Goal: Transaction & Acquisition: Purchase product/service

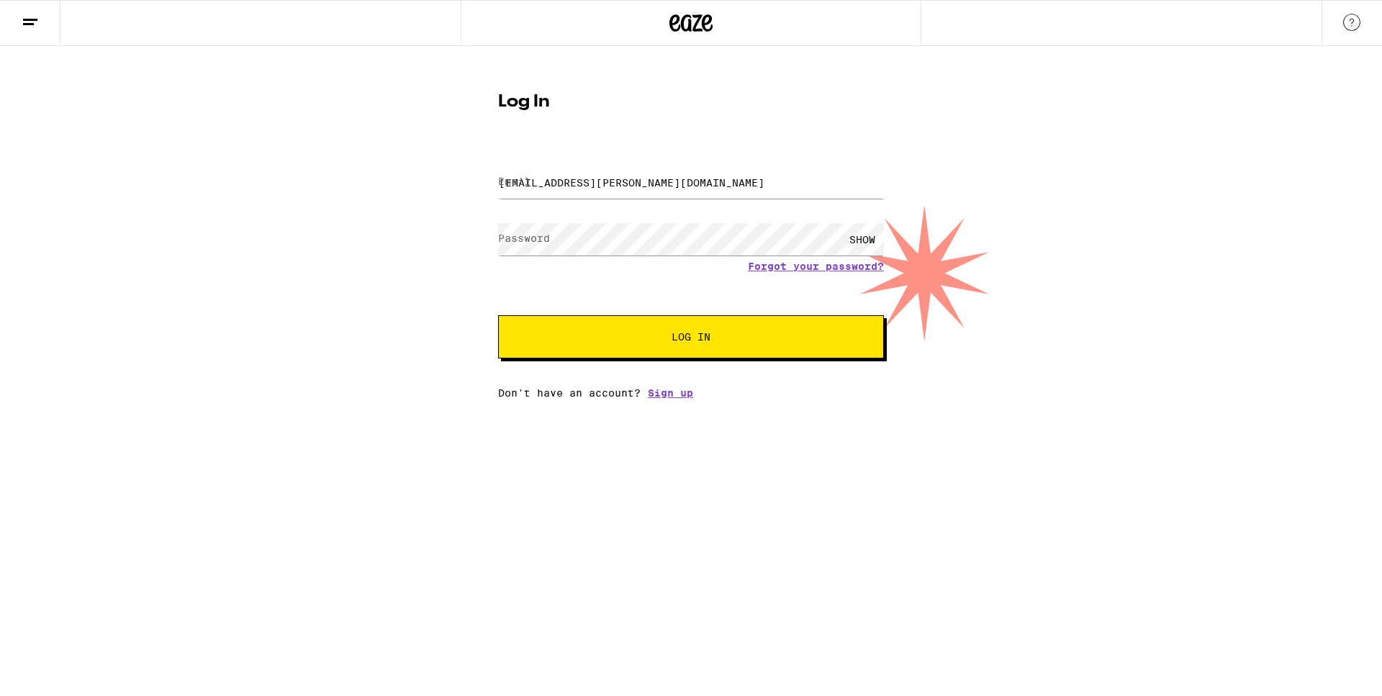
type input "[EMAIL_ADDRESS][PERSON_NAME][DOMAIN_NAME]"
click at [691, 338] on button "Log In" at bounding box center [691, 336] width 386 height 43
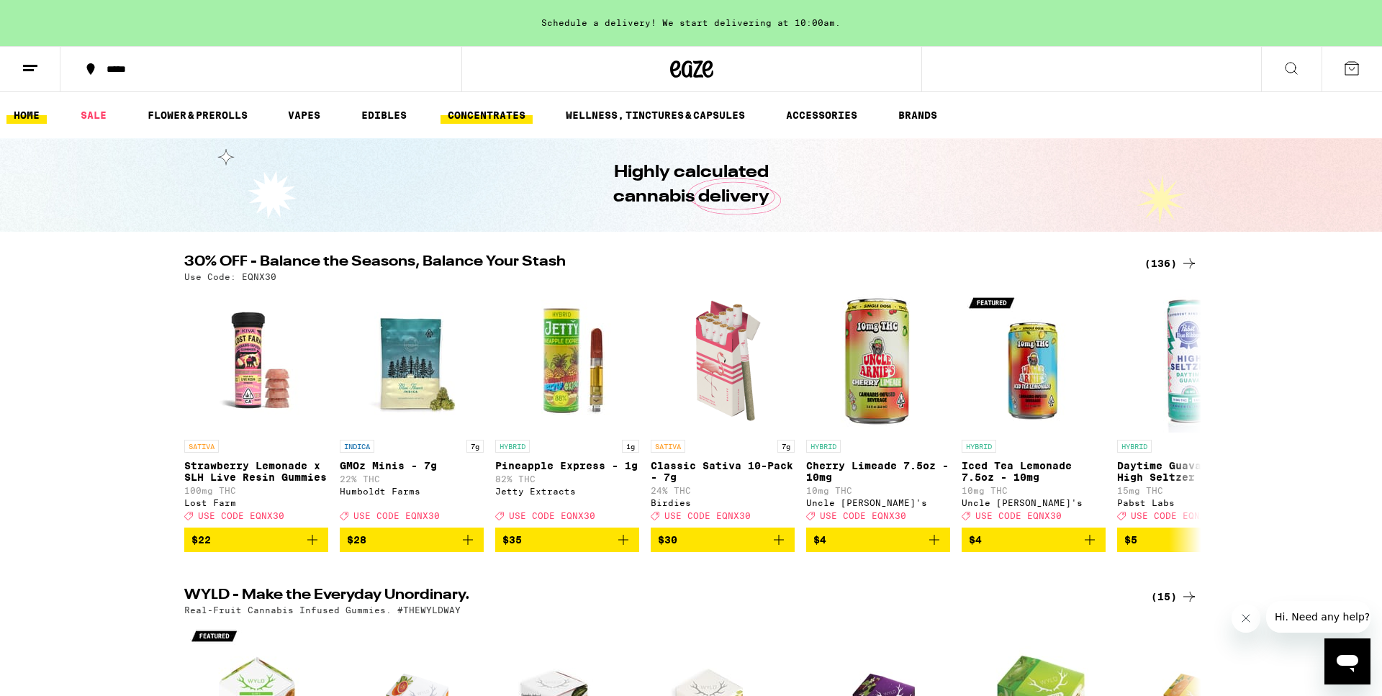
click at [500, 108] on link "CONCENTRATES" at bounding box center [487, 115] width 92 height 17
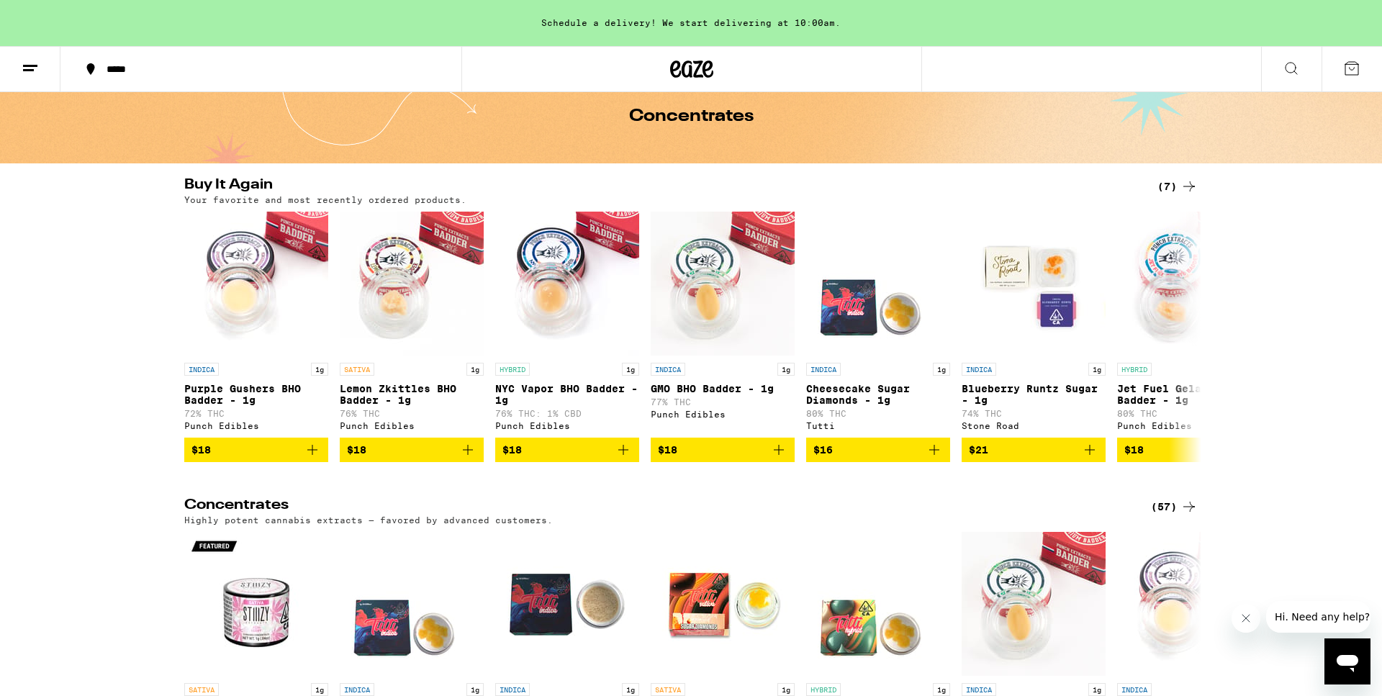
scroll to position [136, 0]
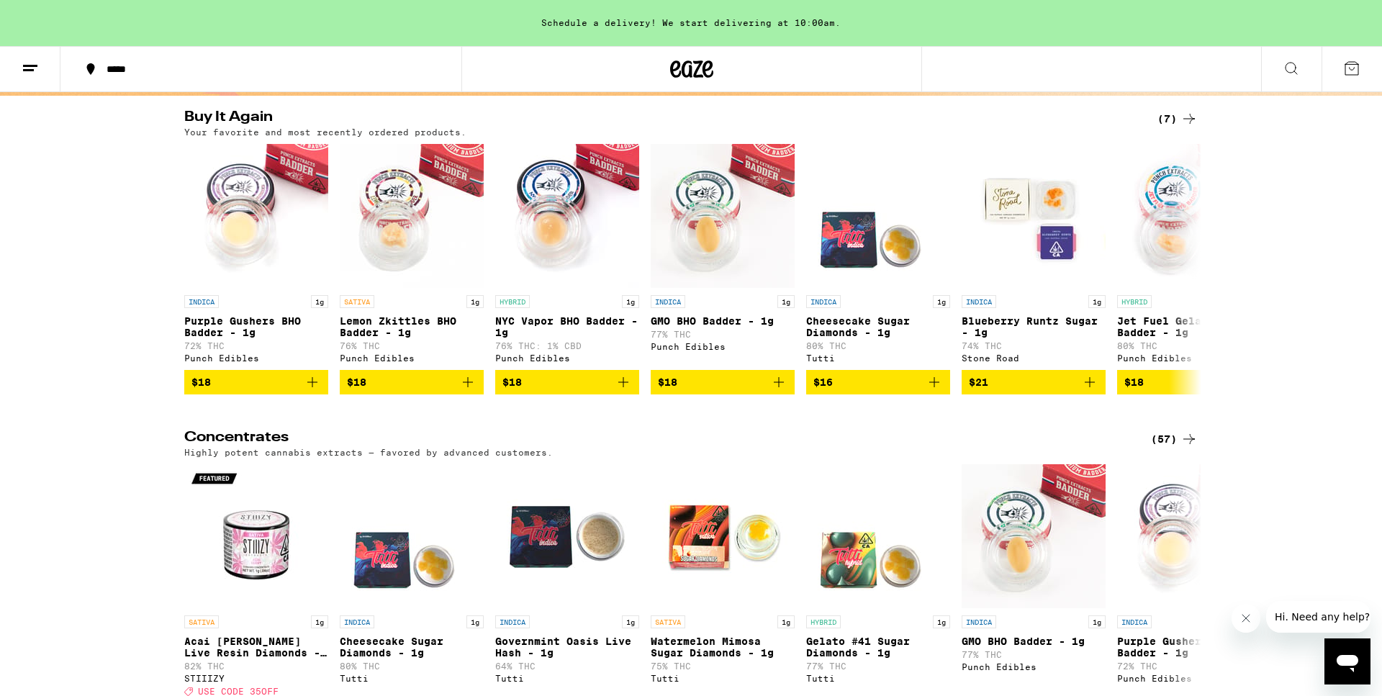
click at [1188, 448] on icon at bounding box center [1188, 438] width 17 height 17
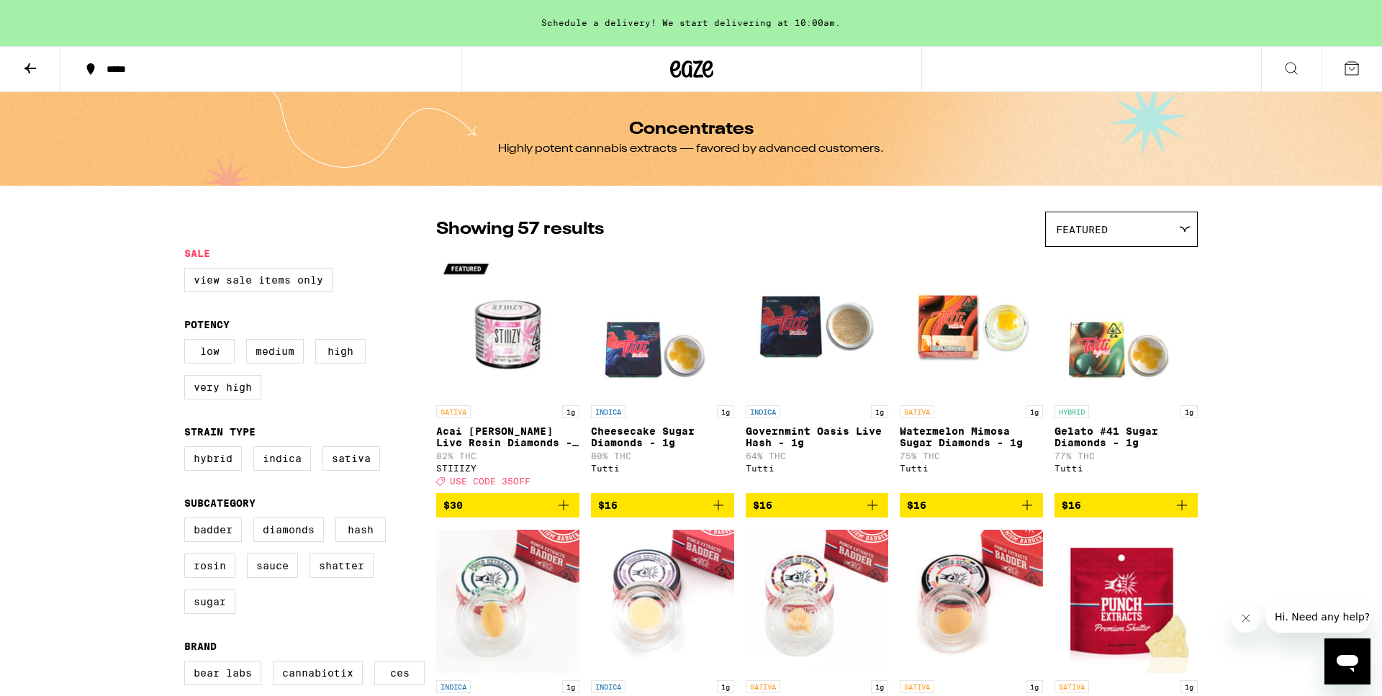
click at [1088, 233] on span "Featured" at bounding box center [1082, 230] width 52 height 12
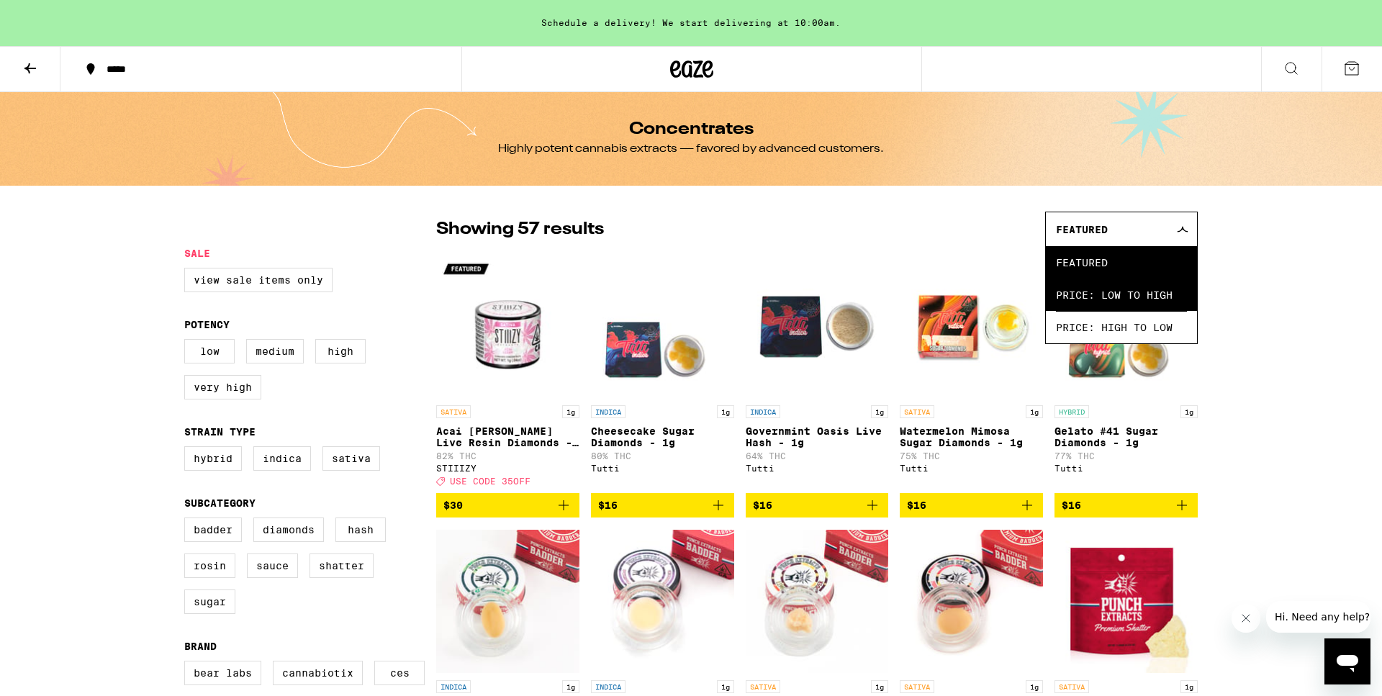
click at [1093, 302] on span "Price: Low to High" at bounding box center [1121, 295] width 131 height 32
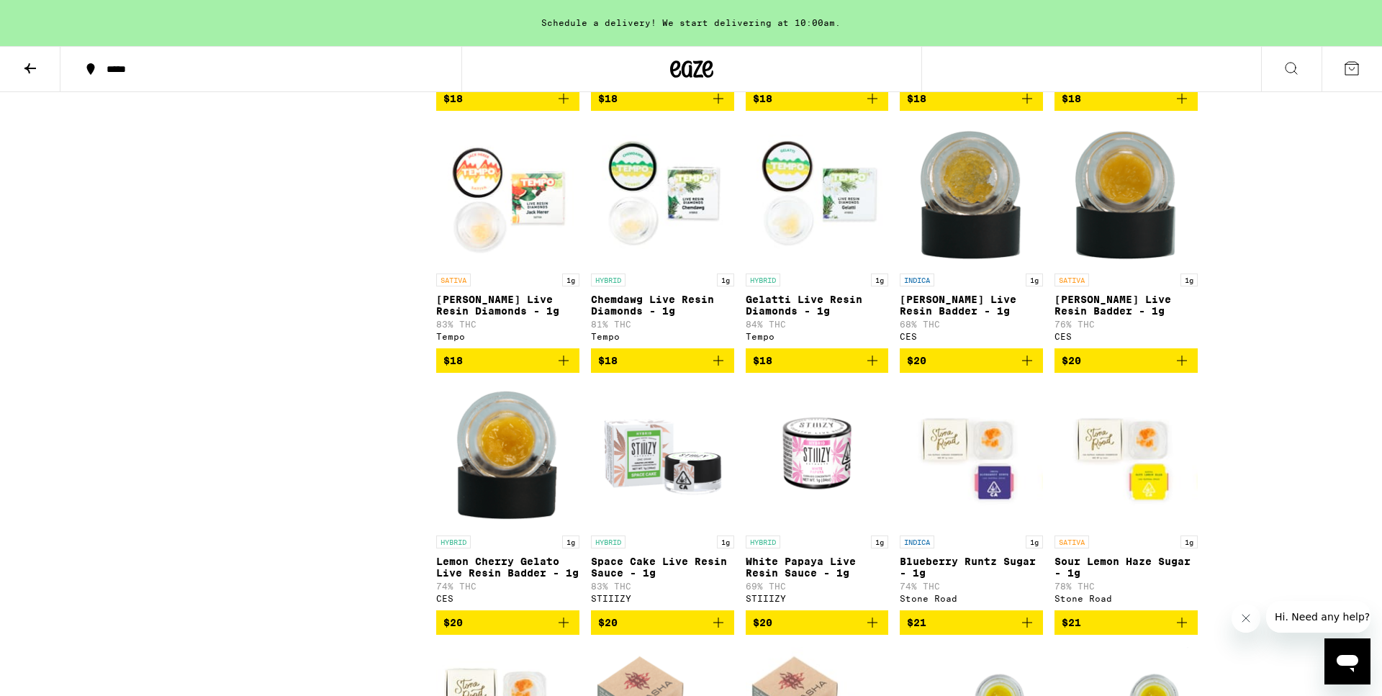
scroll to position [937, 0]
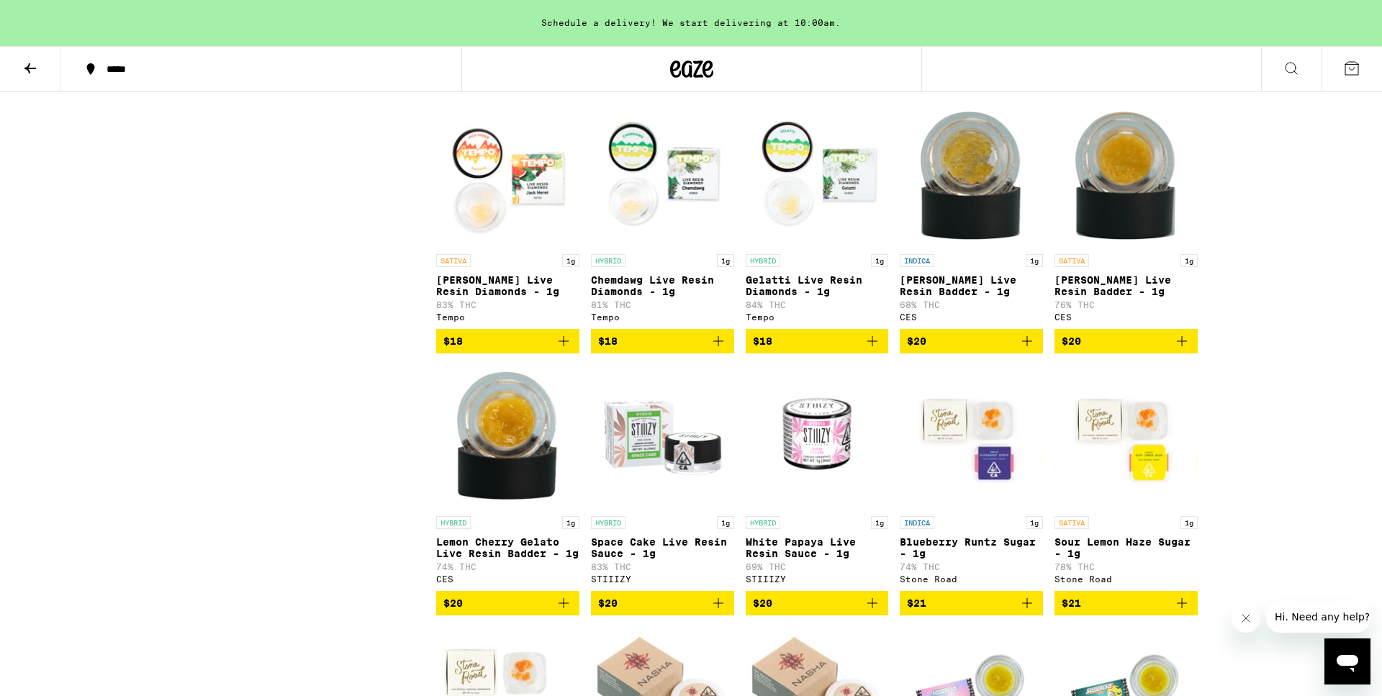
click at [872, 346] on icon "Add to bag" at bounding box center [872, 341] width 10 height 10
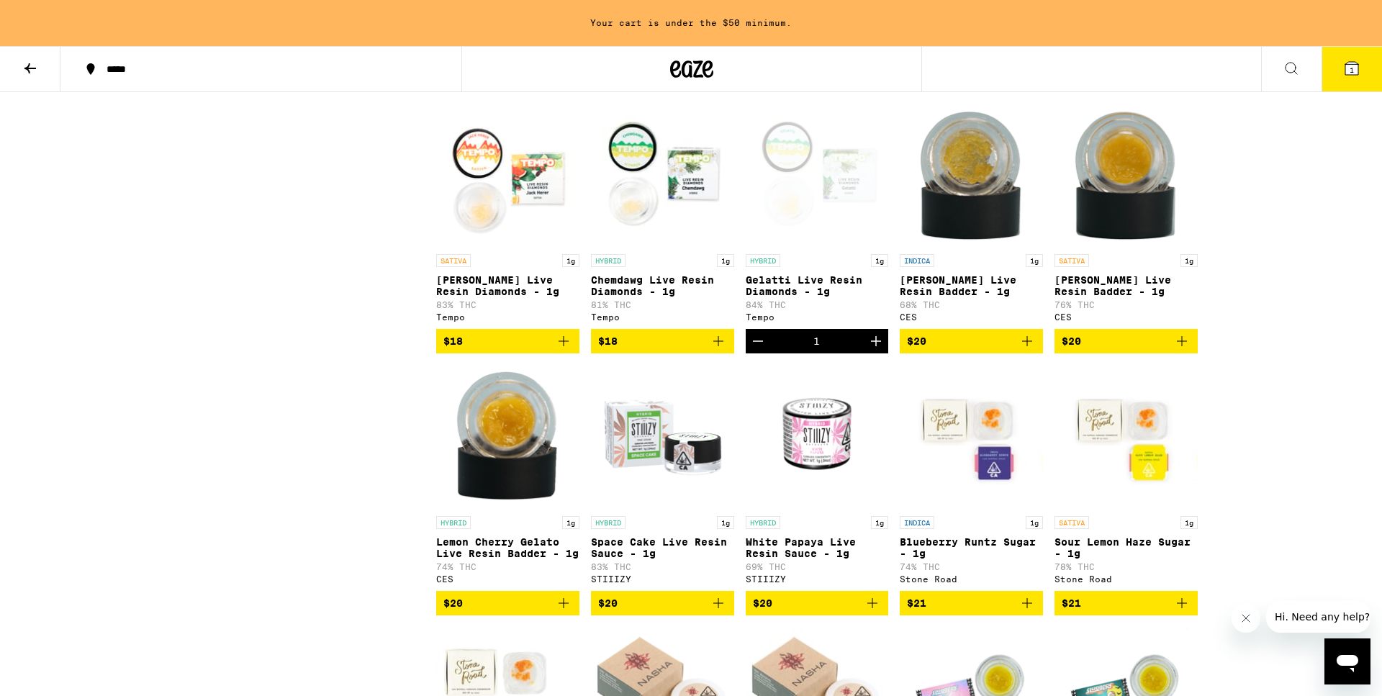
click at [718, 350] on icon "Add to bag" at bounding box center [718, 341] width 17 height 17
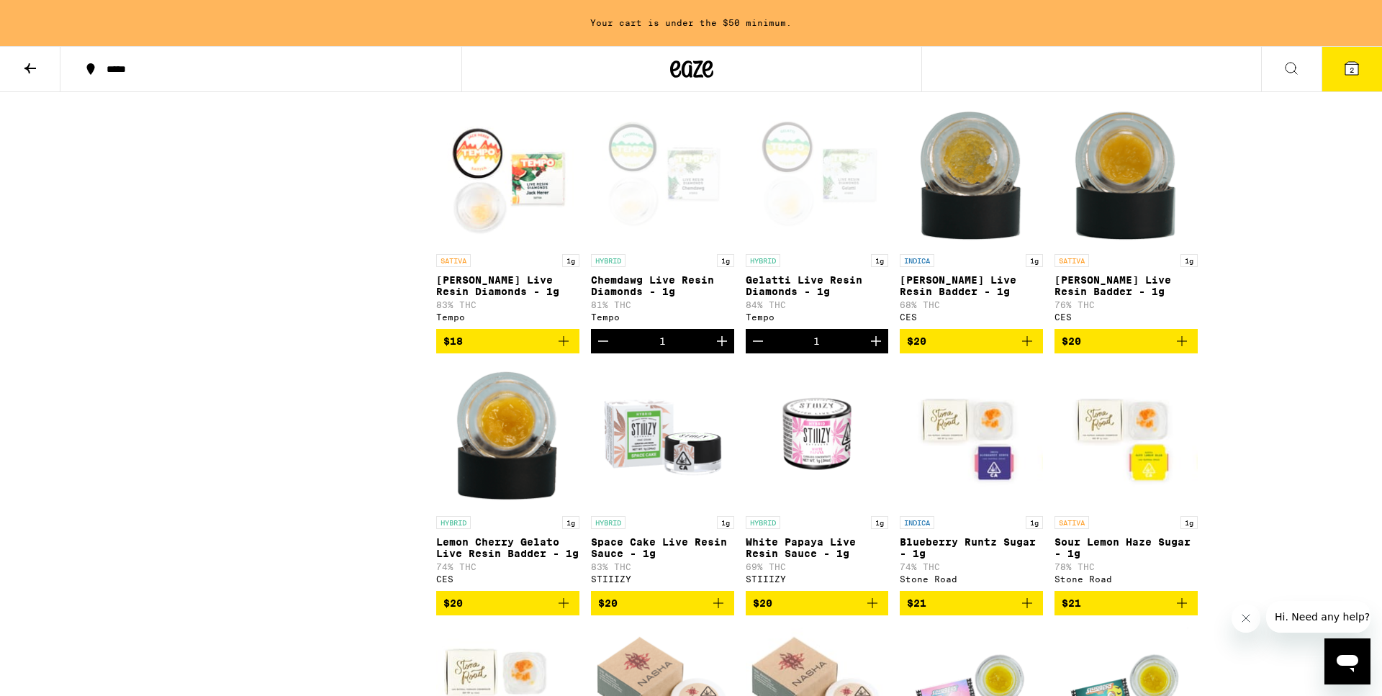
click at [567, 350] on icon "Add to bag" at bounding box center [563, 341] width 17 height 17
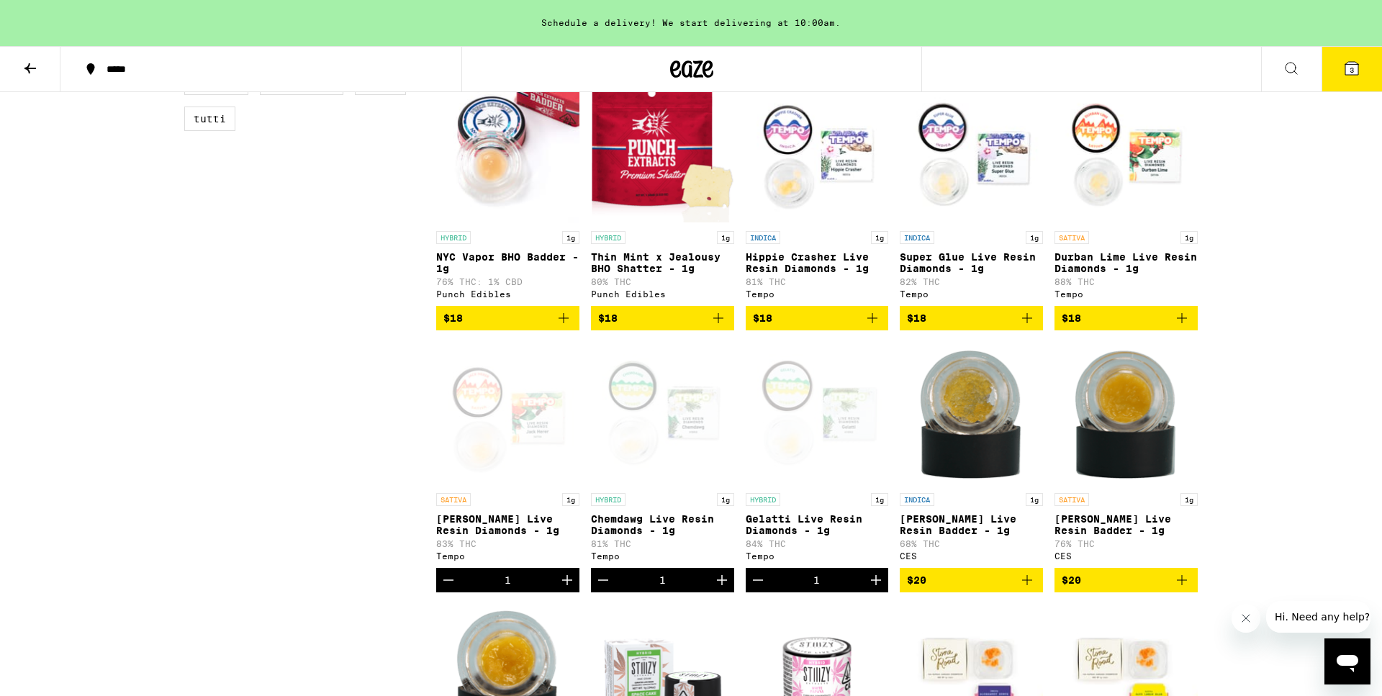
scroll to position [652, 0]
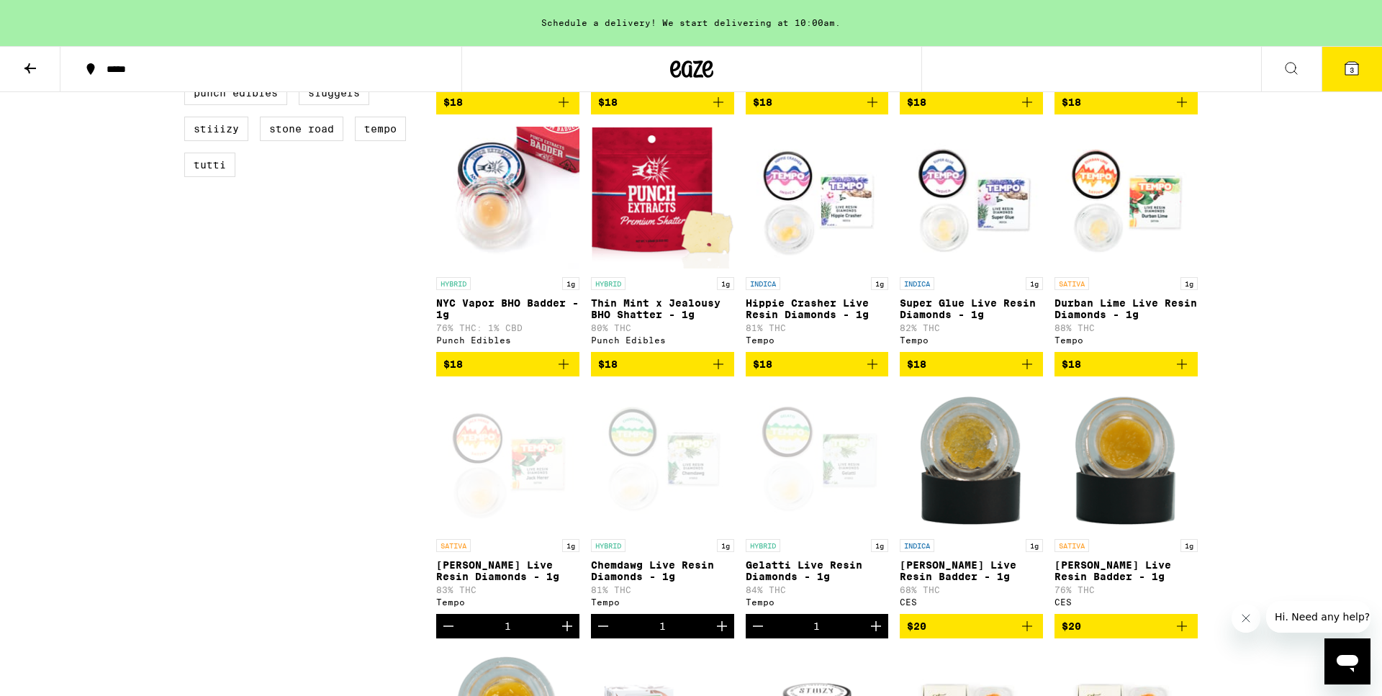
click at [1185, 373] on icon "Add to bag" at bounding box center [1181, 364] width 17 height 17
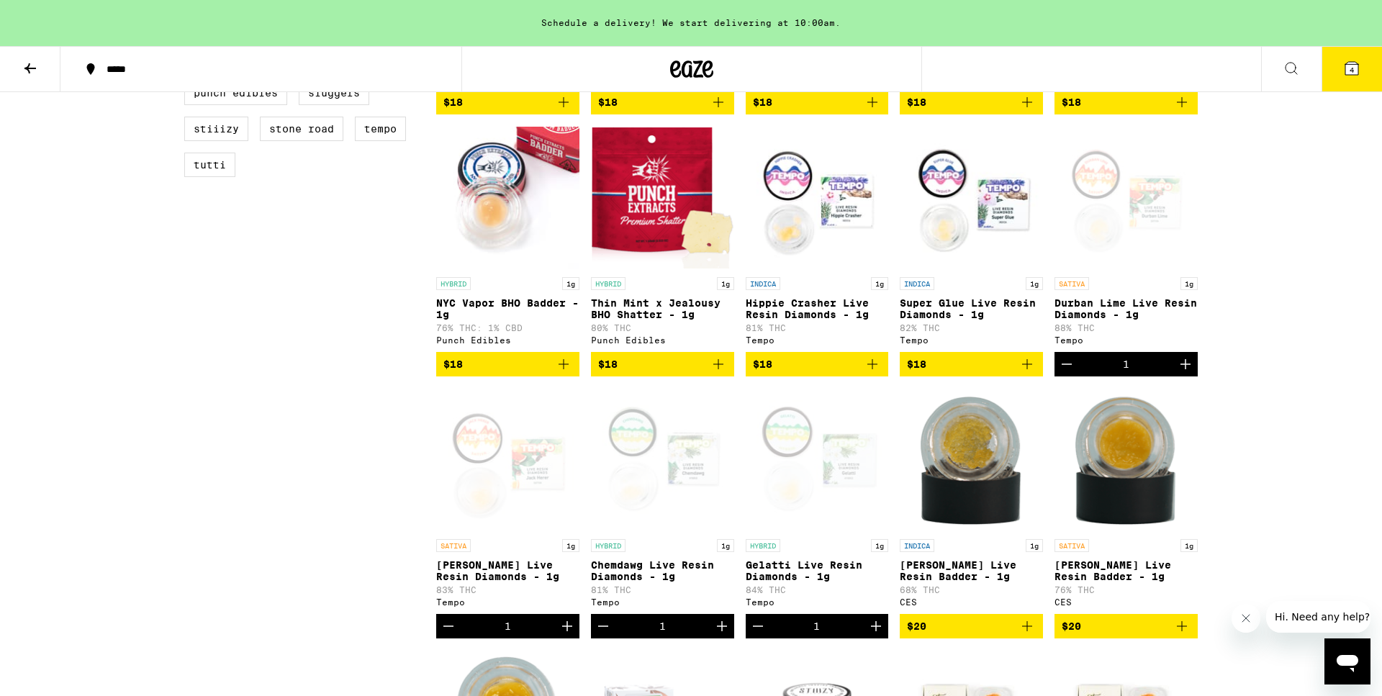
click at [1025, 373] on icon "Add to bag" at bounding box center [1027, 364] width 17 height 17
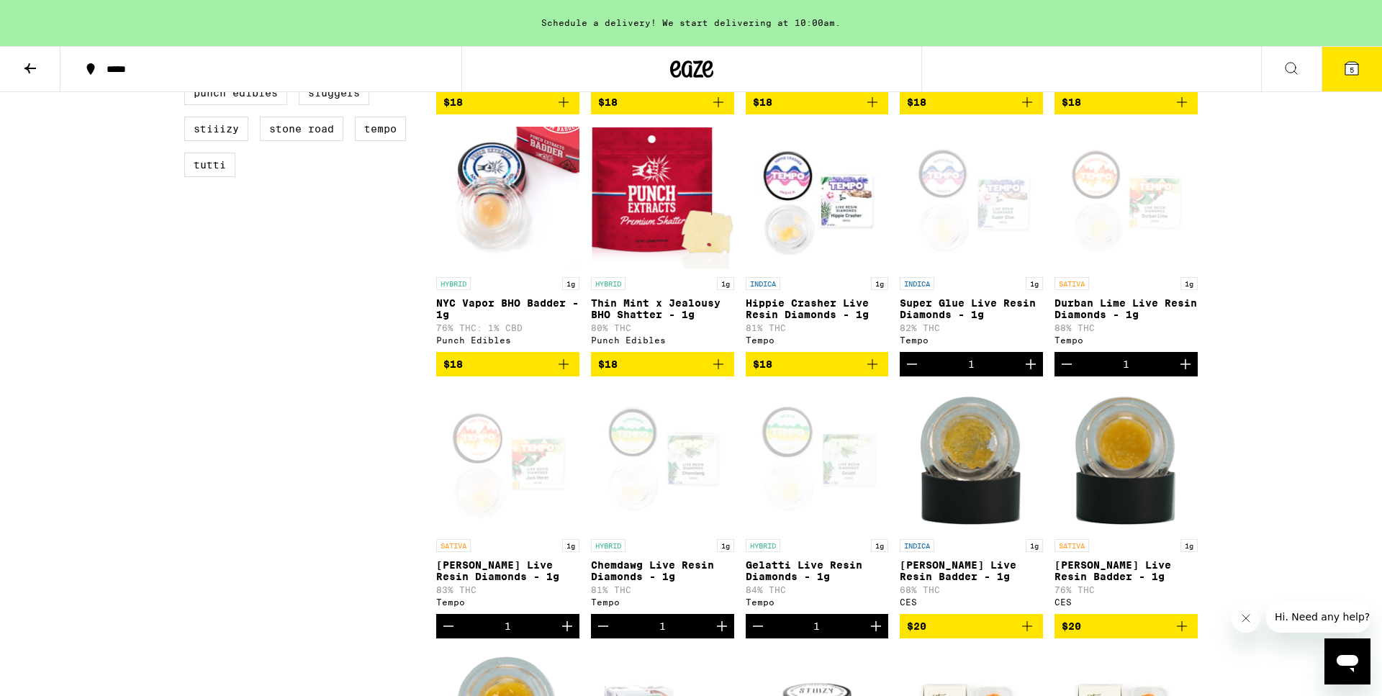
click at [868, 369] on icon "Add to bag" at bounding box center [872, 364] width 10 height 10
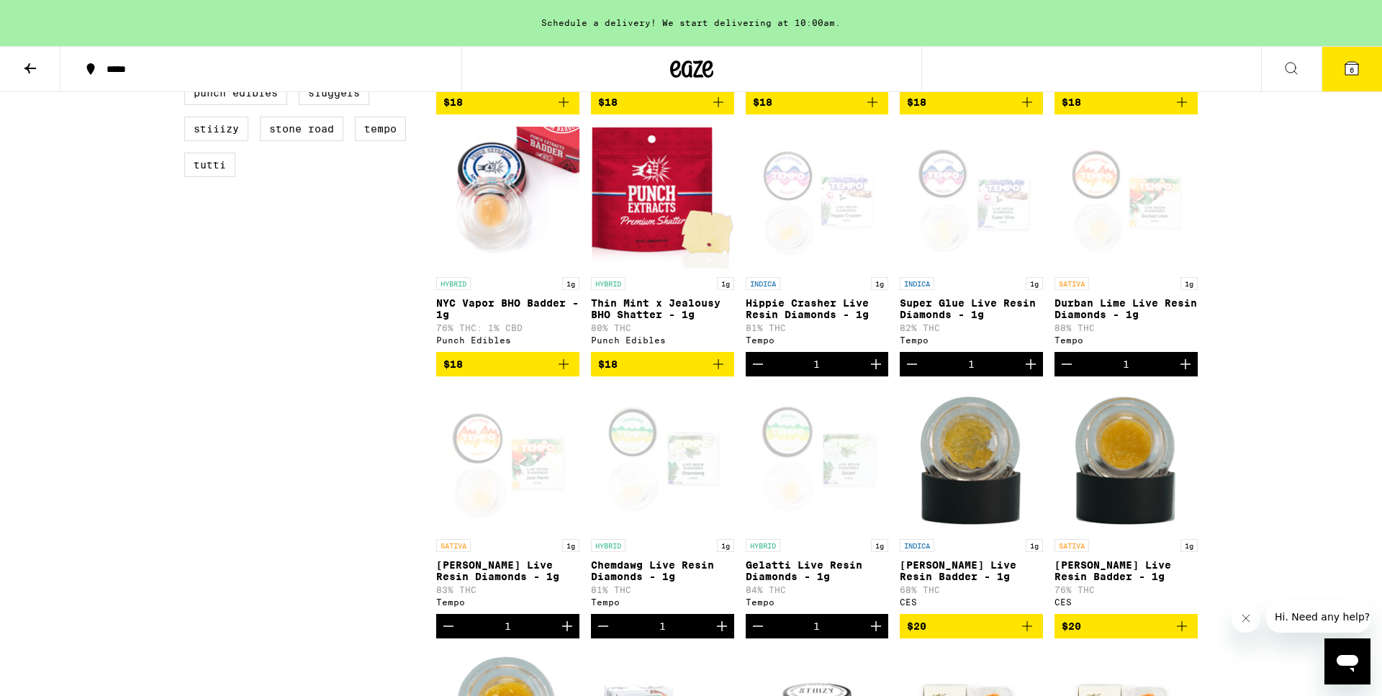
scroll to position [624, 0]
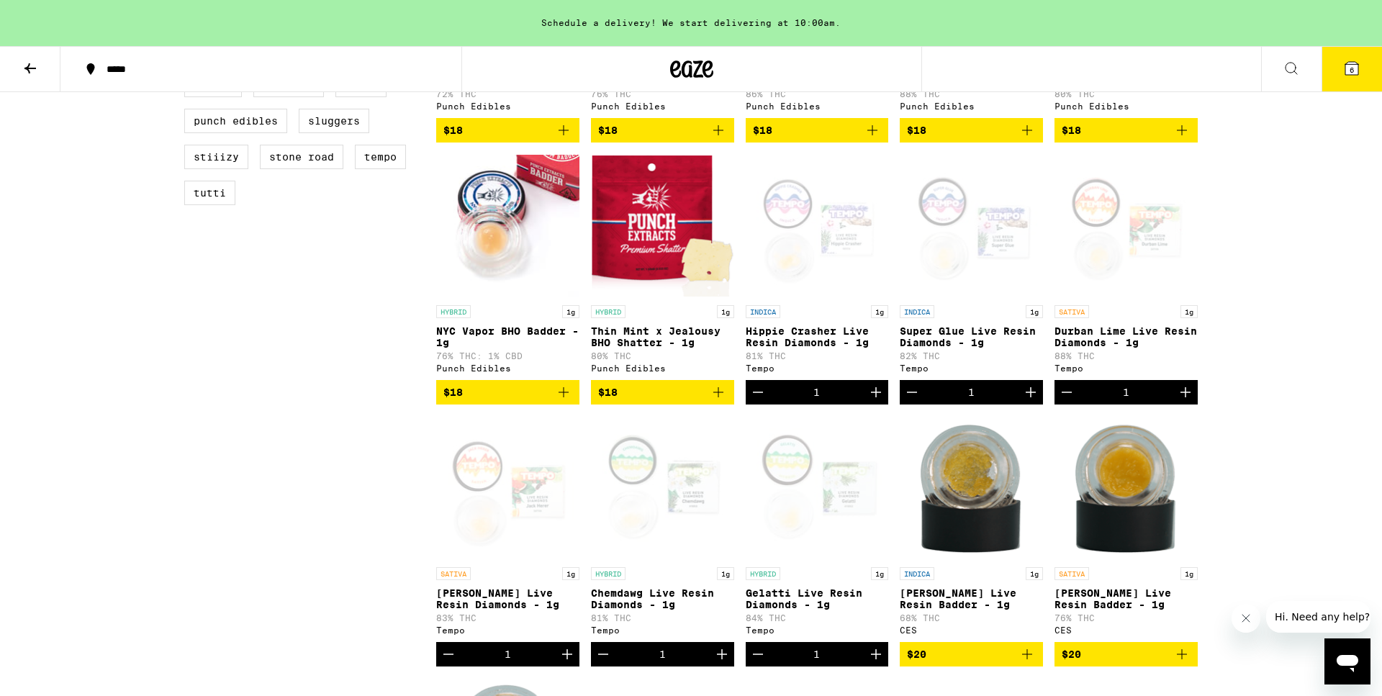
click at [570, 401] on icon "Add to bag" at bounding box center [563, 392] width 17 height 17
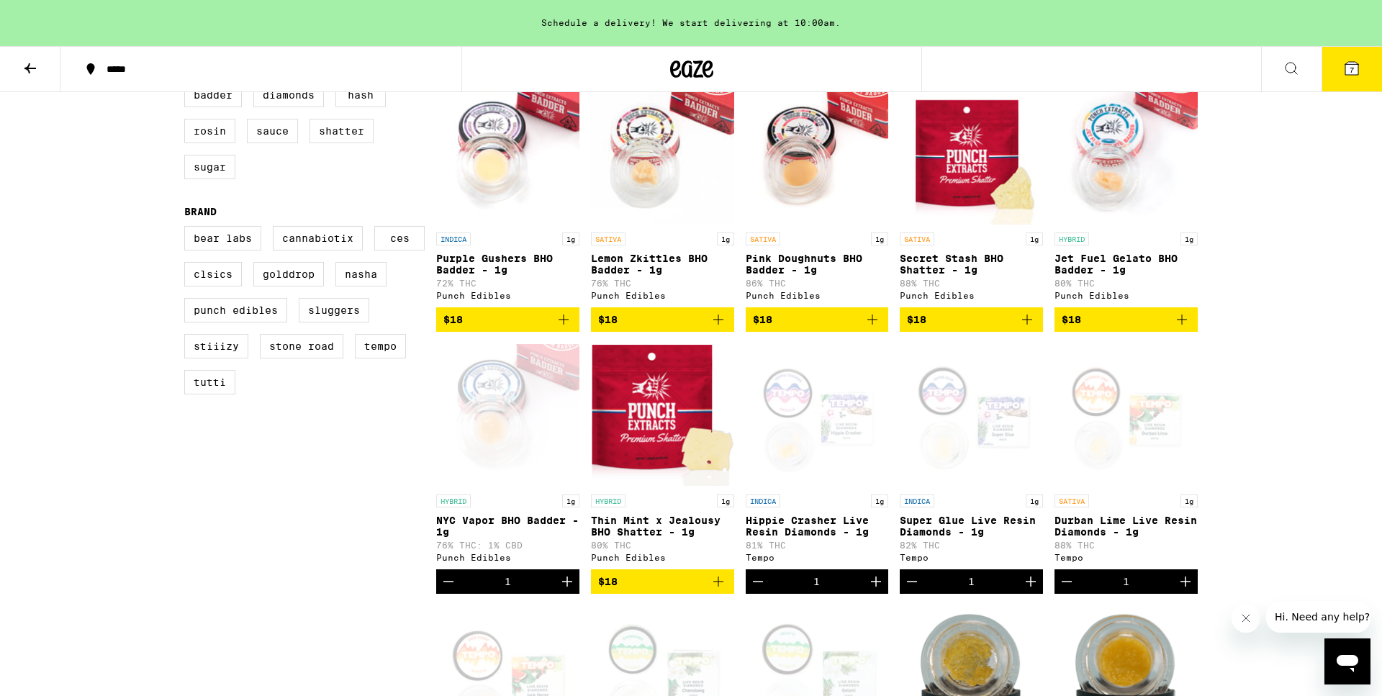
scroll to position [434, 0]
click at [1183, 329] on icon "Add to bag" at bounding box center [1181, 320] width 17 height 17
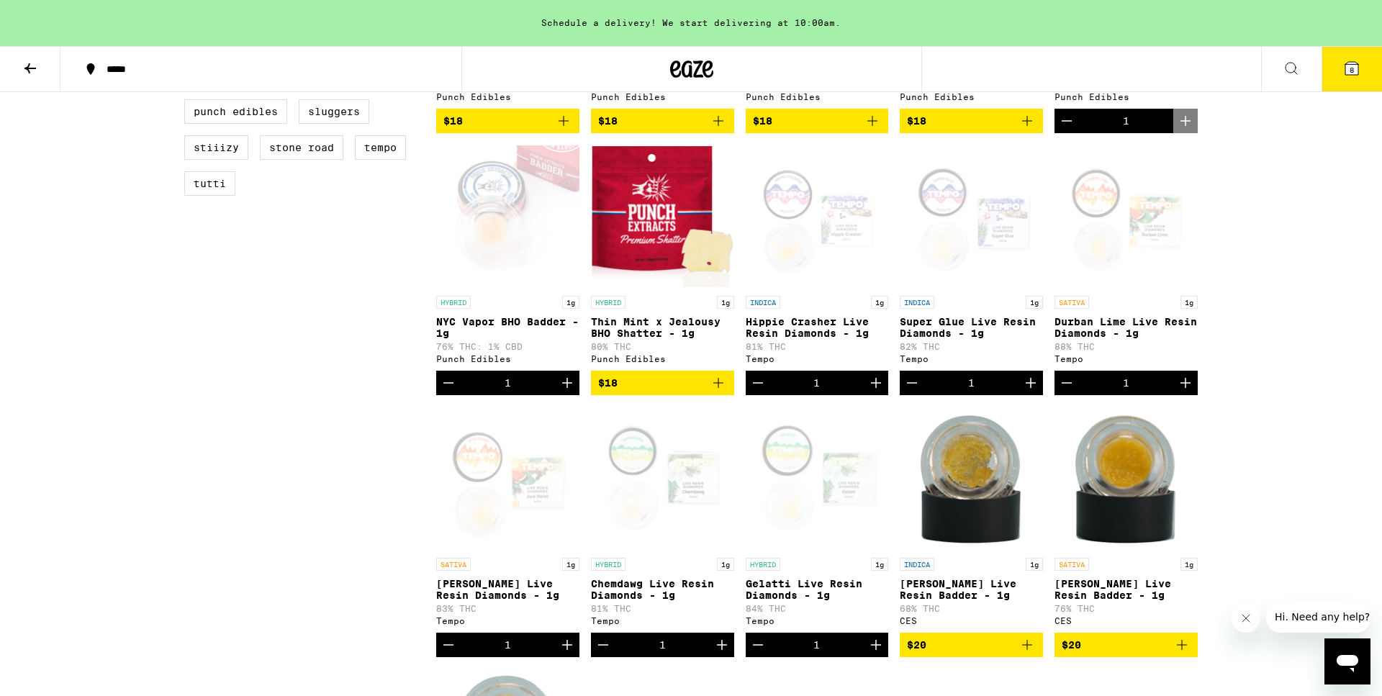
scroll to position [806, 0]
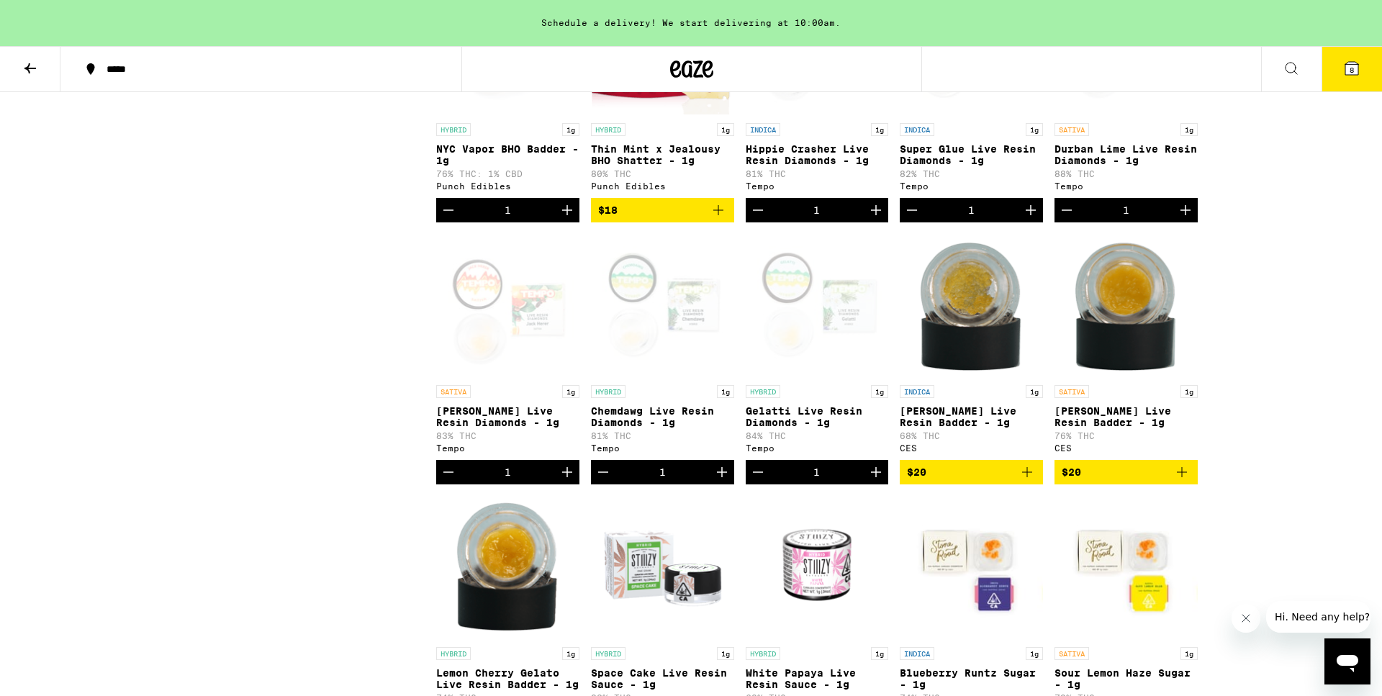
click at [446, 481] on icon "Decrement" at bounding box center [448, 472] width 17 height 17
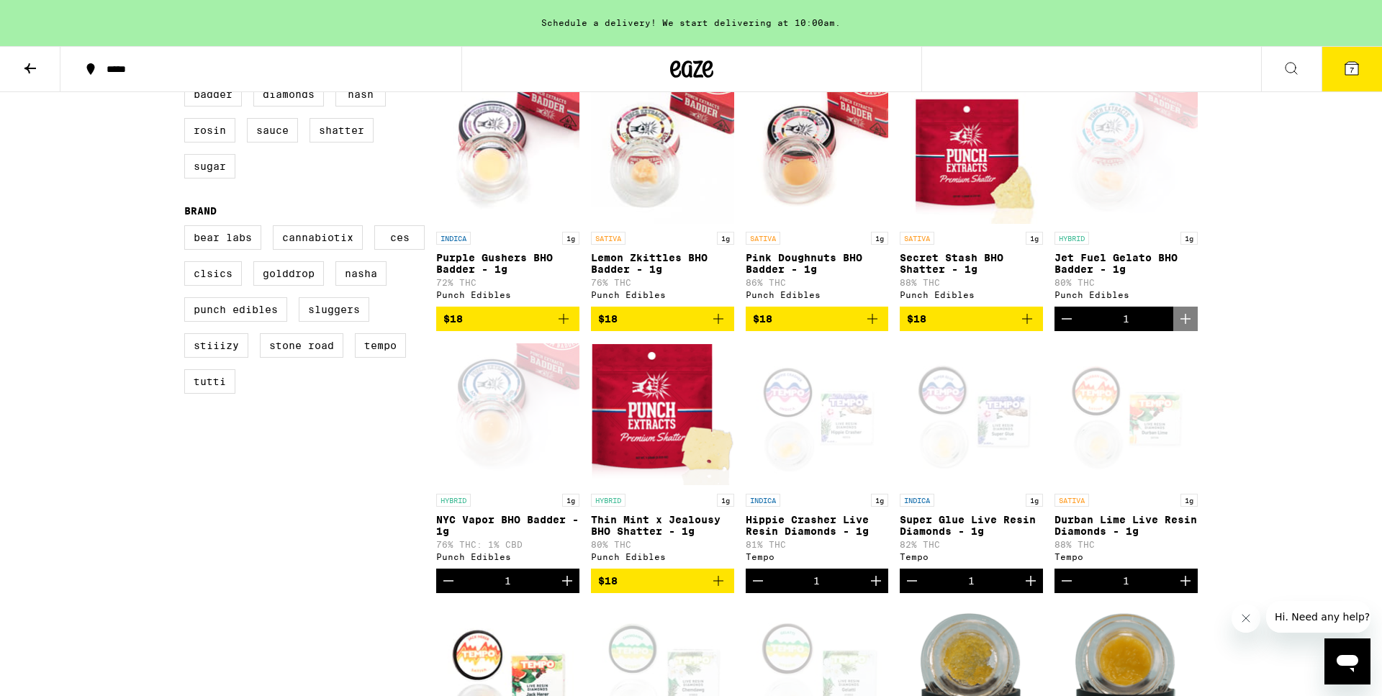
scroll to position [405, 0]
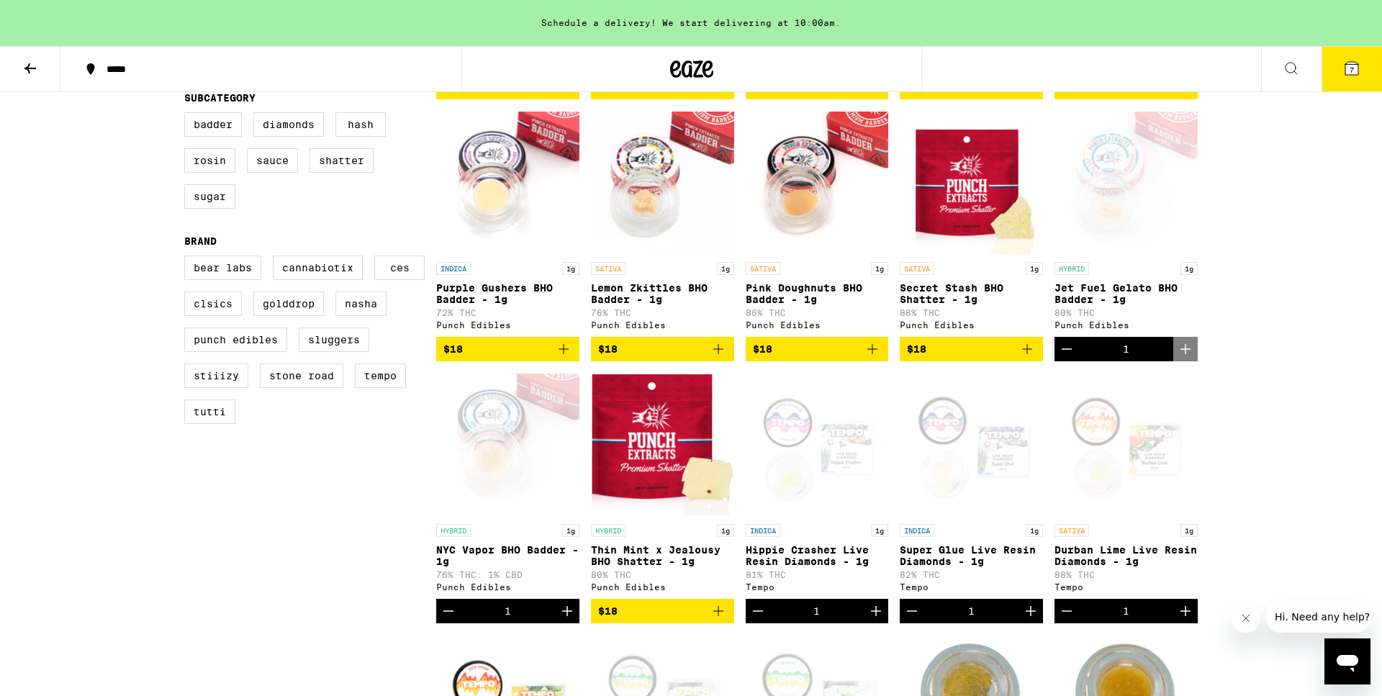
click at [875, 358] on icon "Add to bag" at bounding box center [872, 348] width 17 height 17
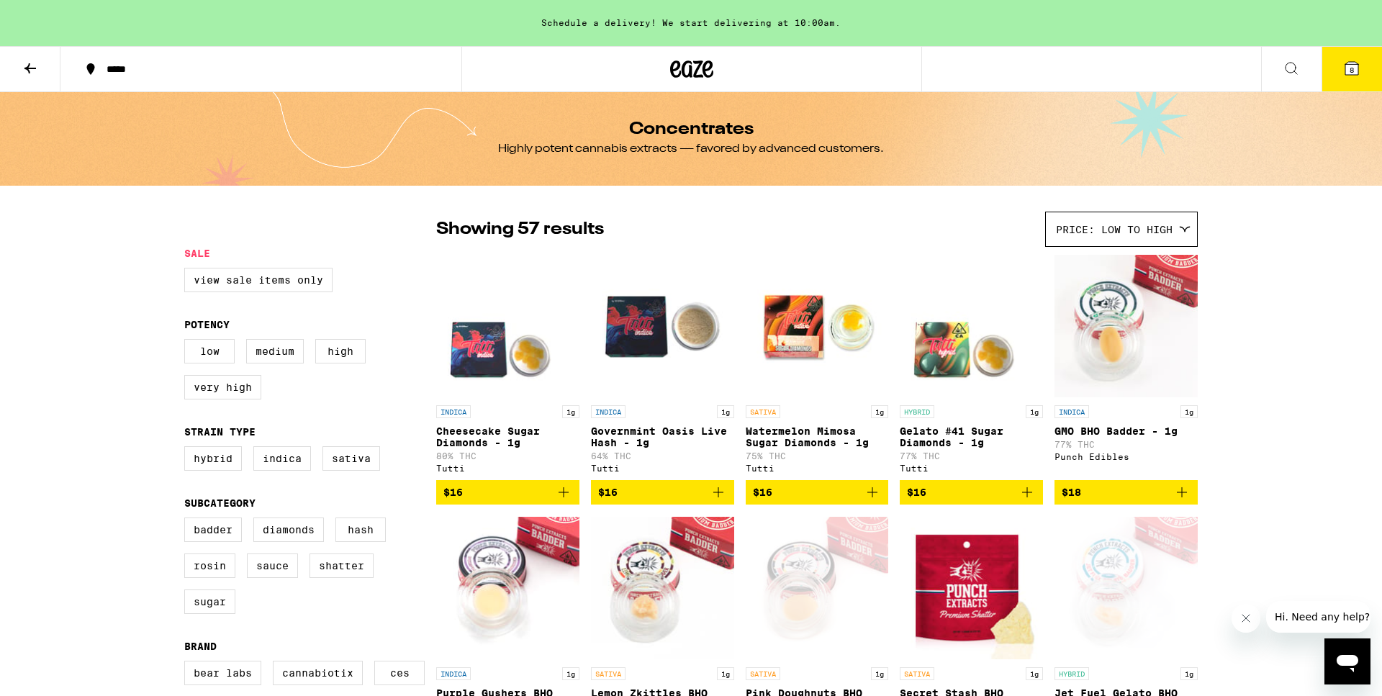
scroll to position [0, 0]
click at [131, 72] on div "*****" at bounding box center [269, 69] width 340 height 10
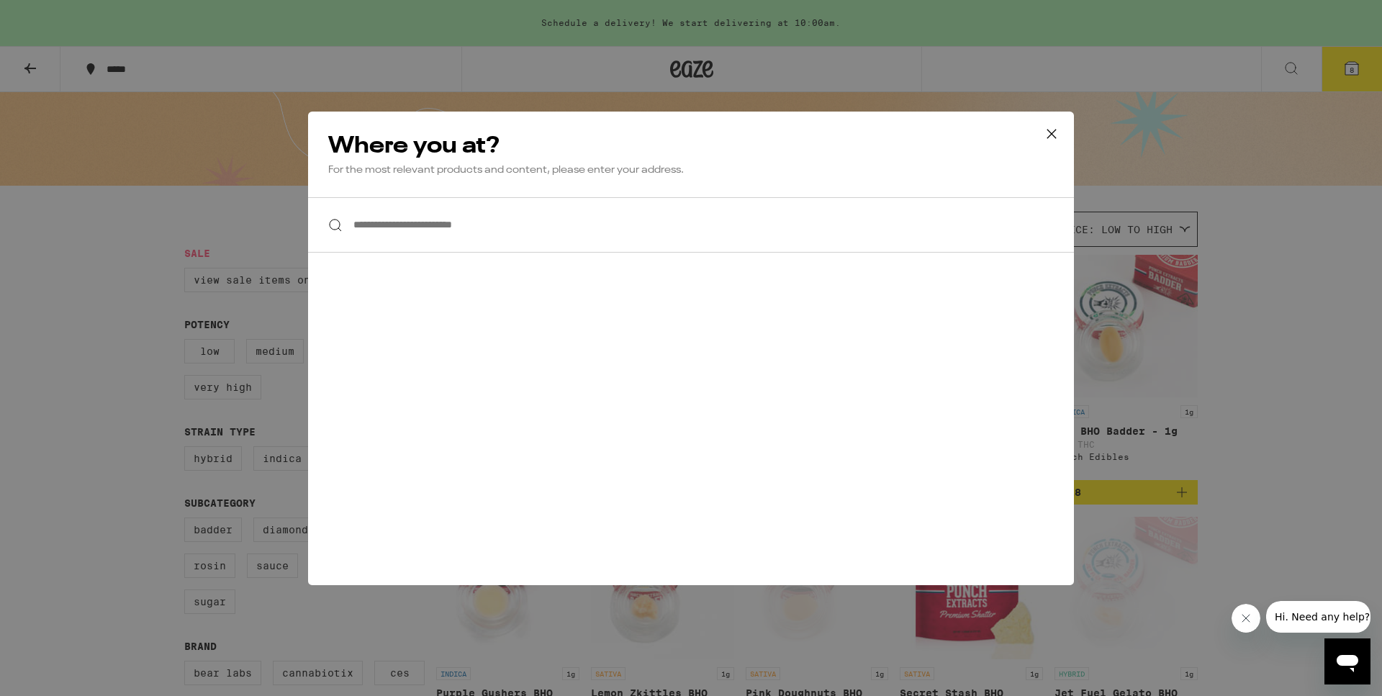
click at [402, 229] on input "**********" at bounding box center [691, 224] width 766 height 55
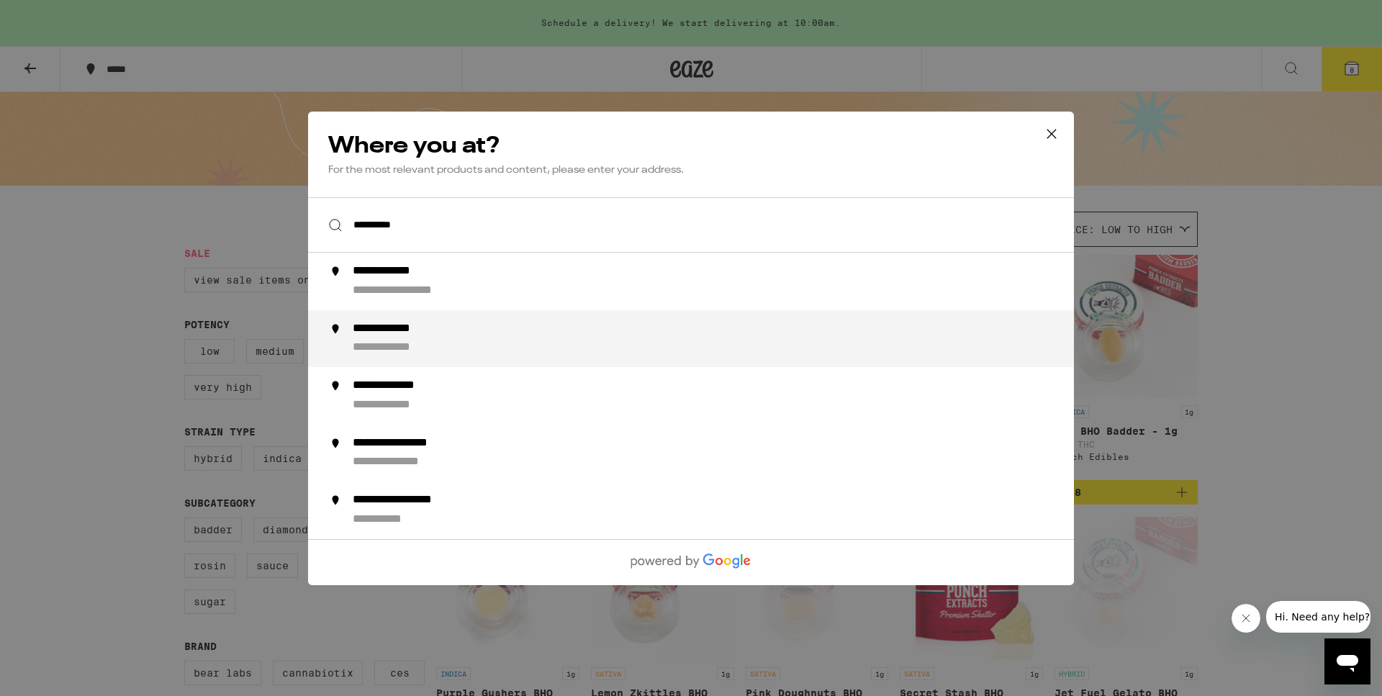
click at [500, 279] on div "**********" at bounding box center [720, 281] width 734 height 35
type input "**********"
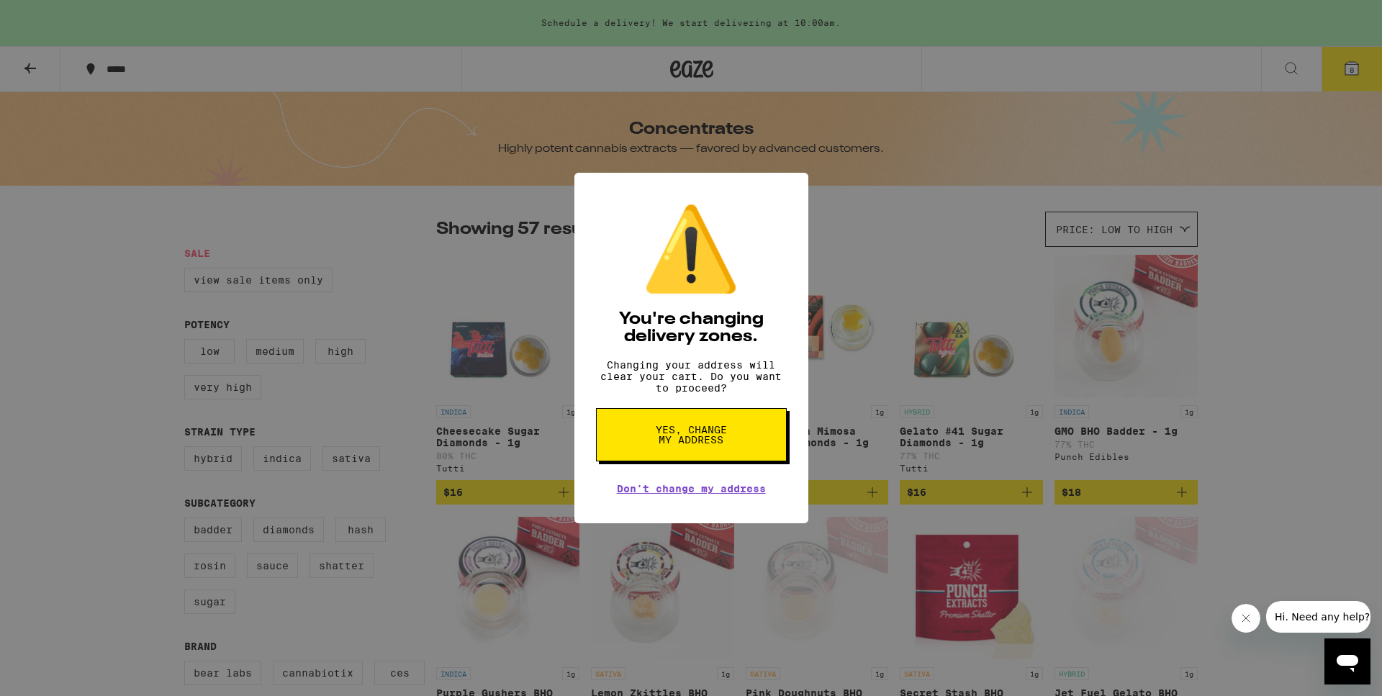
click at [699, 445] on span "Yes, change my address" at bounding box center [691, 435] width 74 height 20
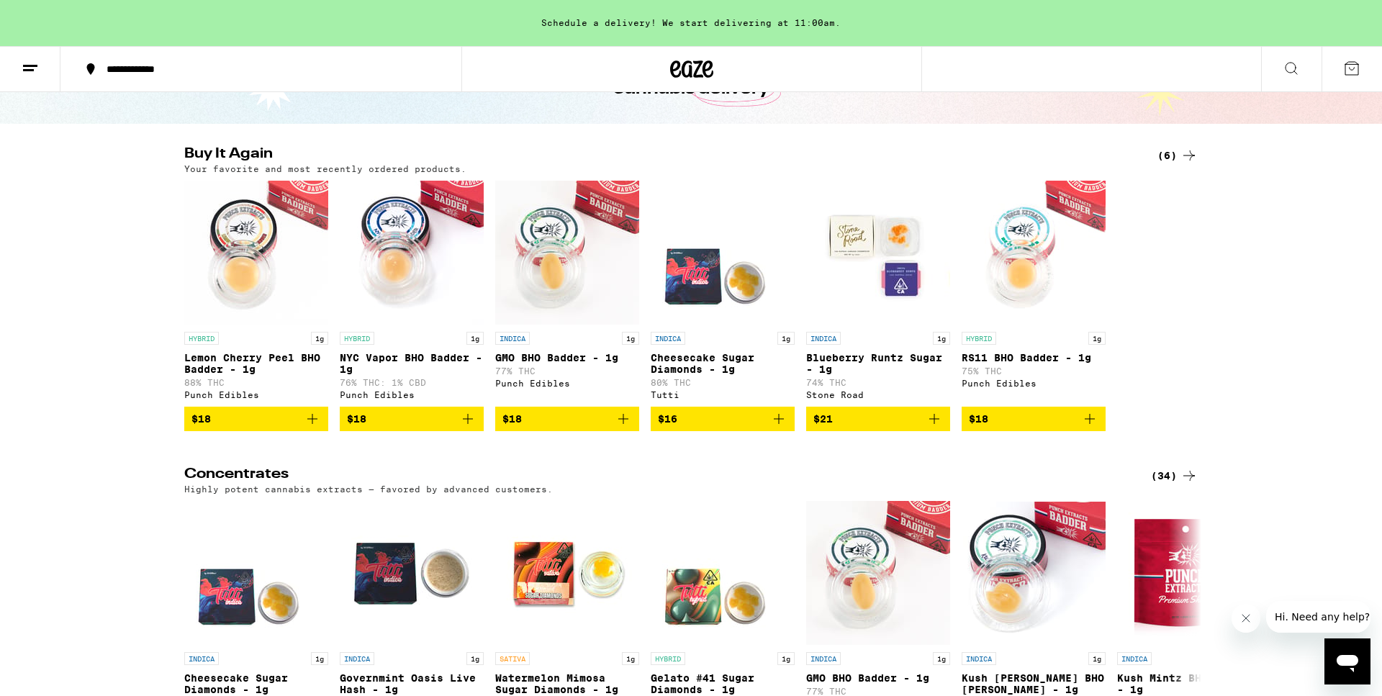
scroll to position [135, 0]
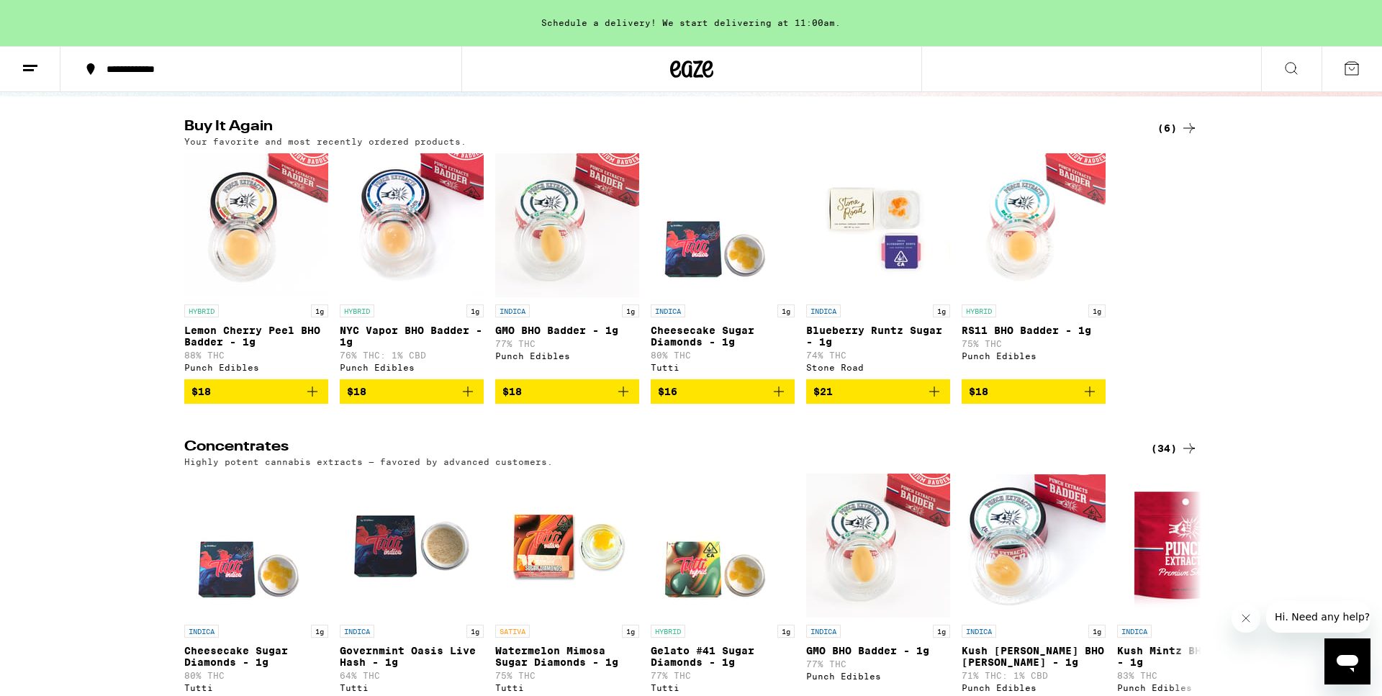
click at [1173, 451] on div "(34)" at bounding box center [1174, 448] width 47 height 17
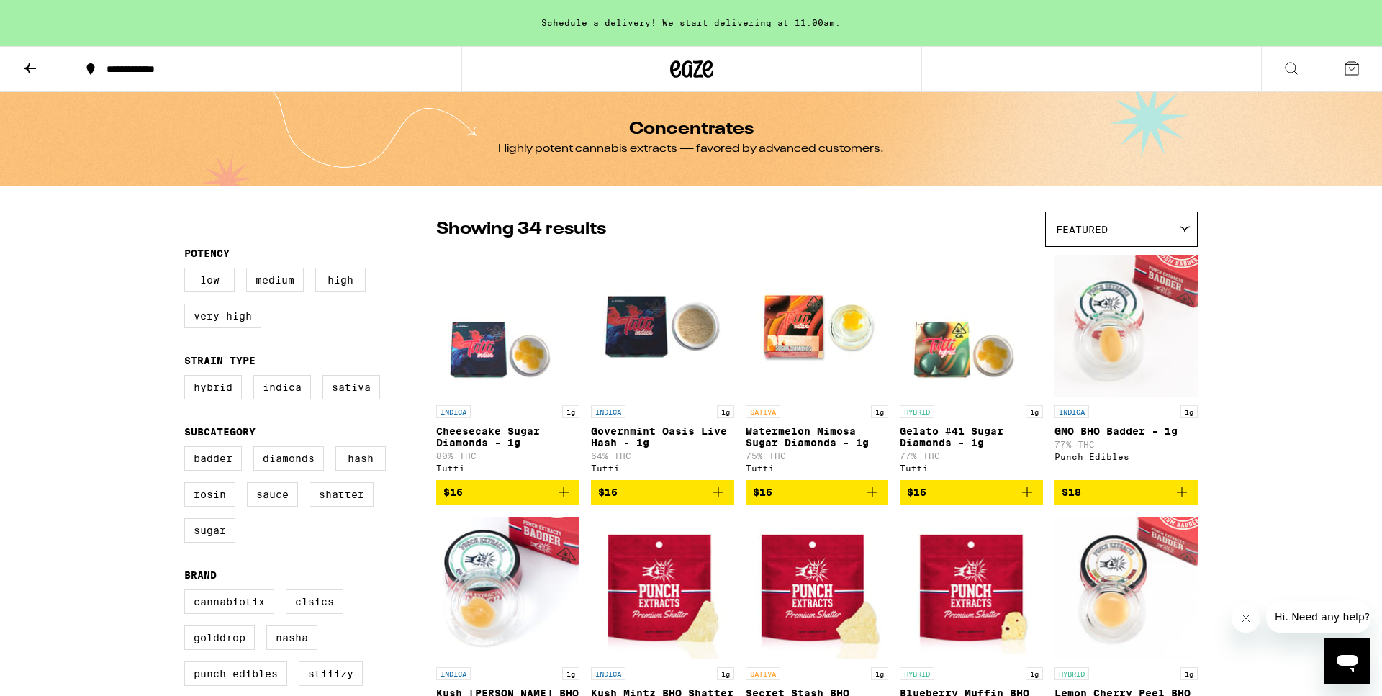
click at [1168, 222] on div "Featured" at bounding box center [1121, 229] width 151 height 34
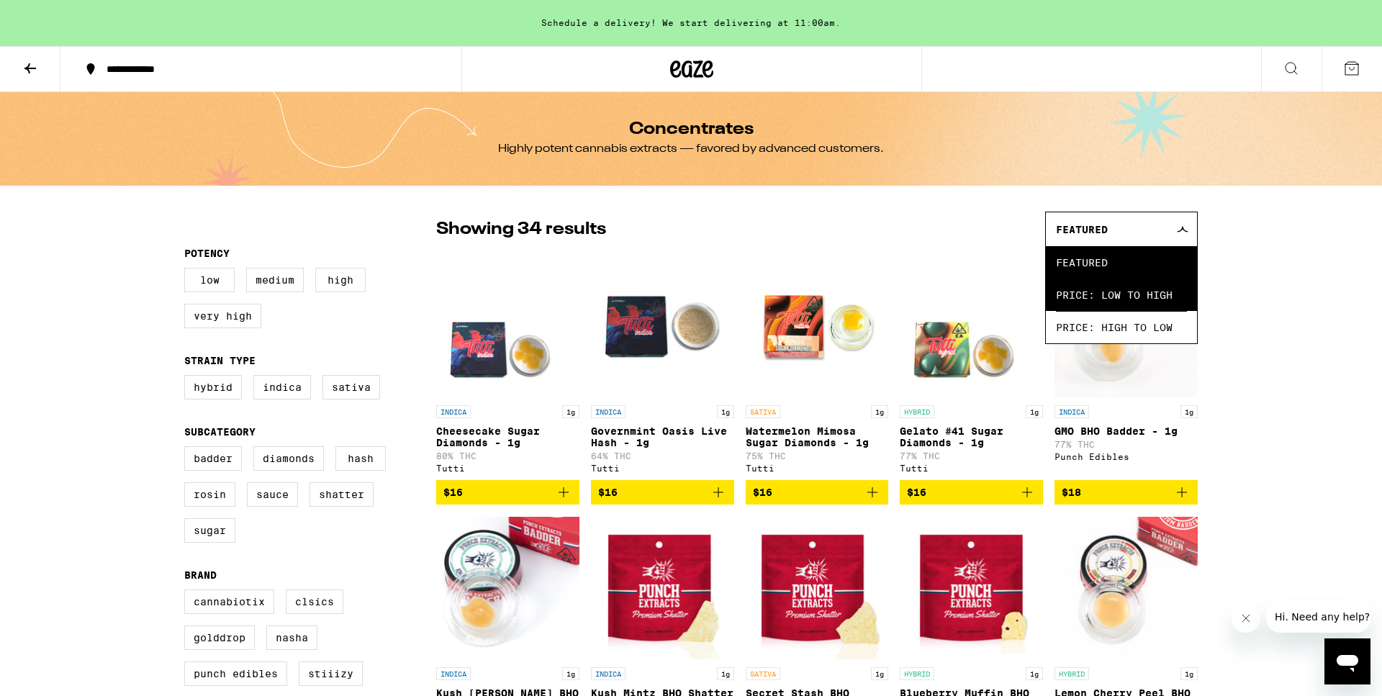
click at [1147, 305] on span "Price: Low to High" at bounding box center [1121, 295] width 131 height 32
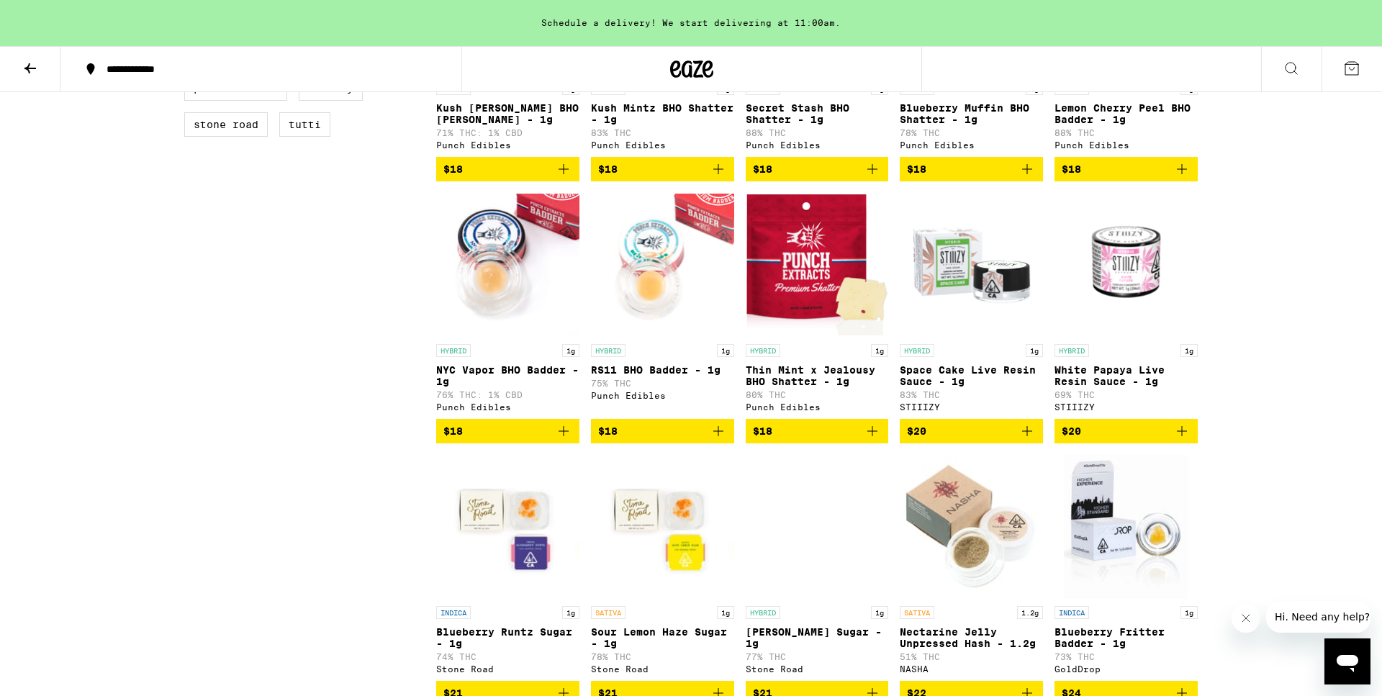
scroll to position [583, 0]
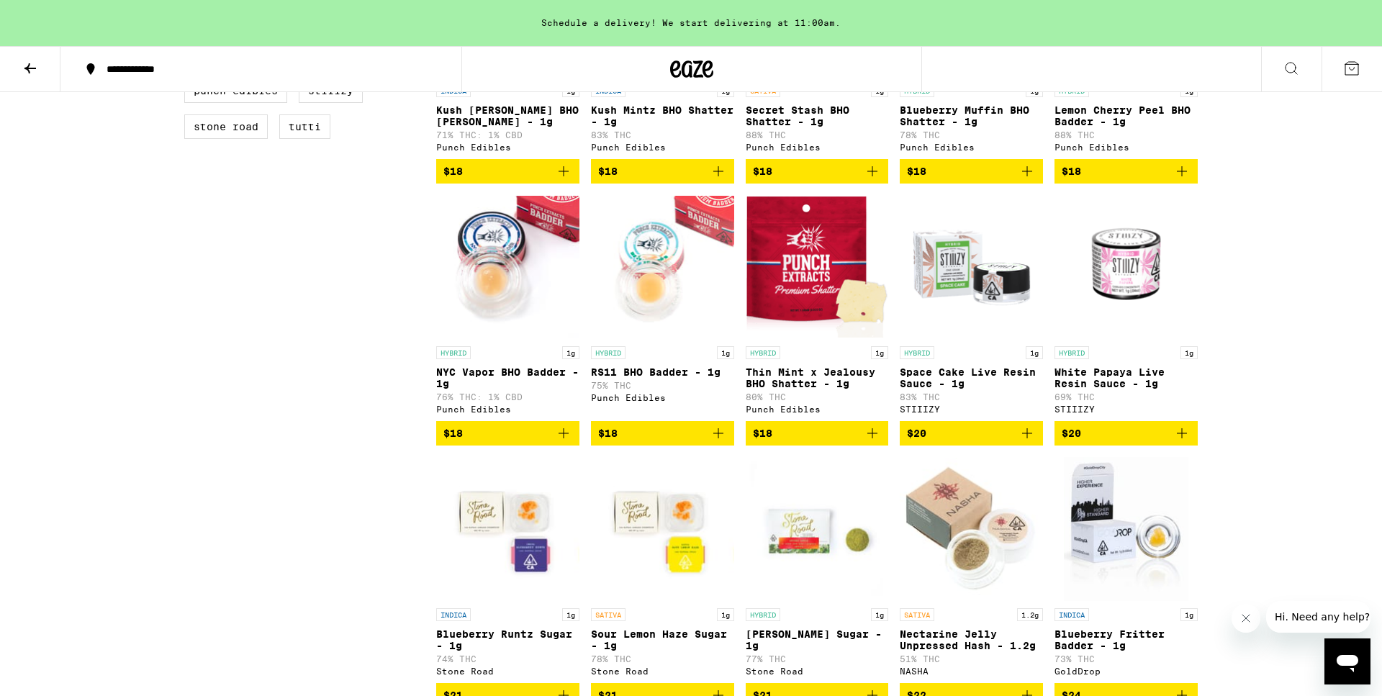
click at [1187, 442] on icon "Add to bag" at bounding box center [1181, 433] width 17 height 17
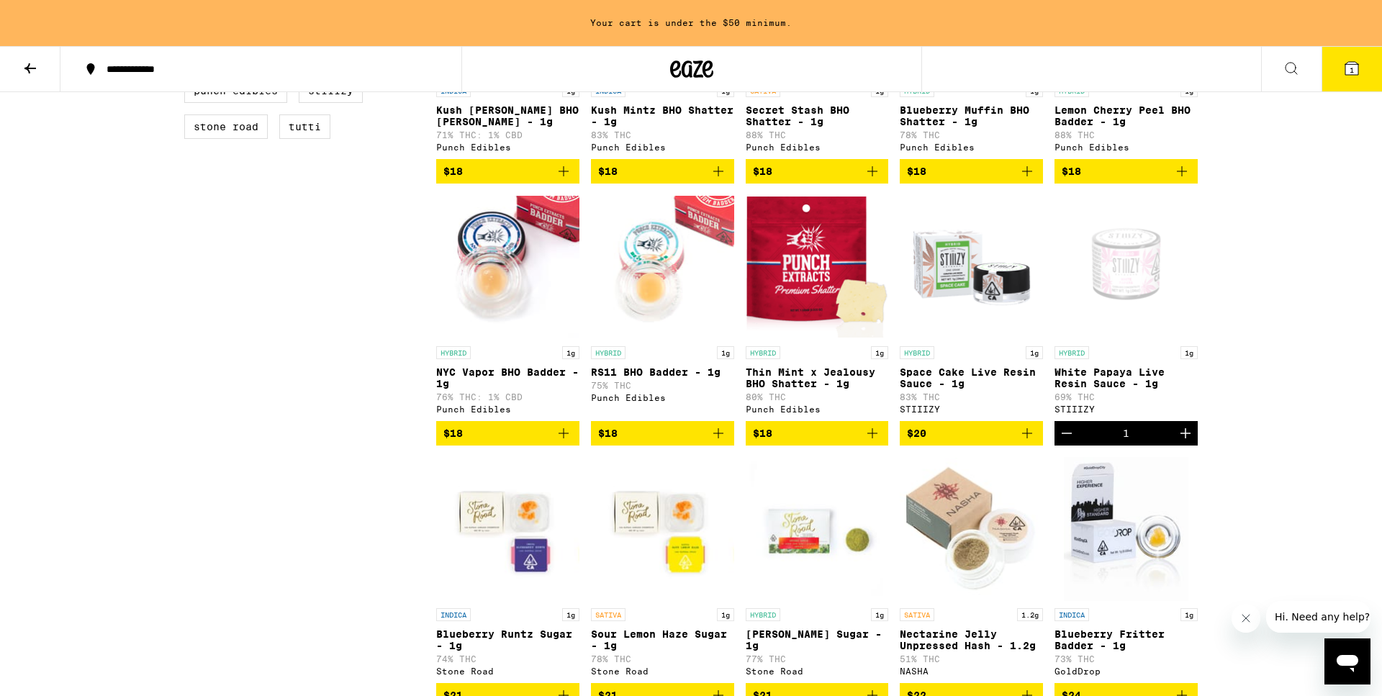
click at [1031, 442] on icon "Add to bag" at bounding box center [1027, 433] width 17 height 17
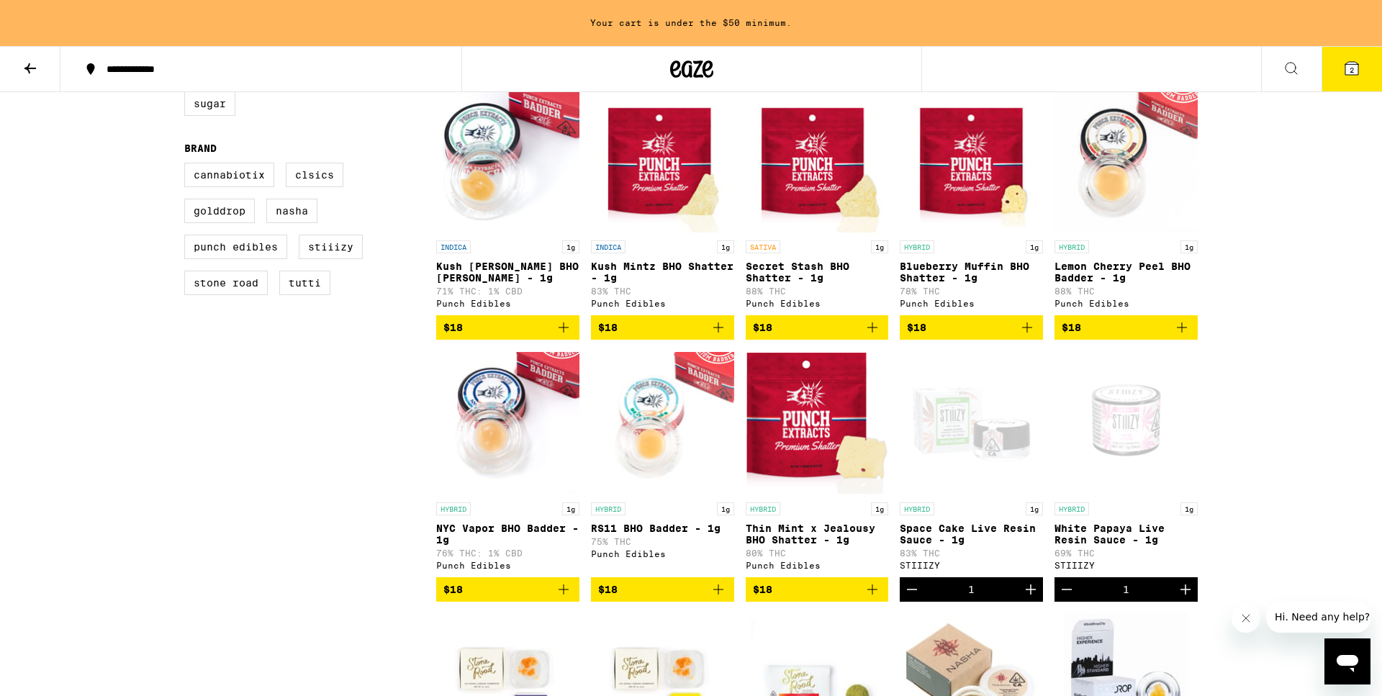
scroll to position [417, 0]
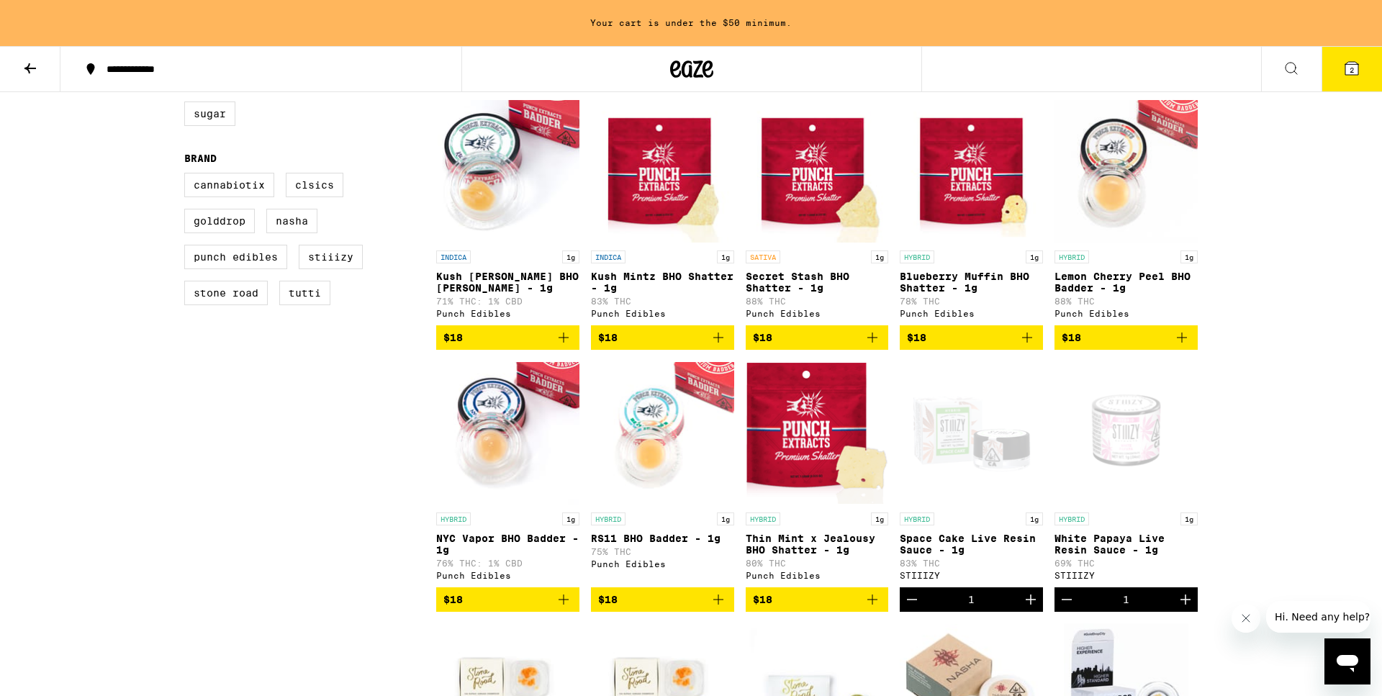
click at [561, 608] on icon "Add to bag" at bounding box center [563, 599] width 17 height 17
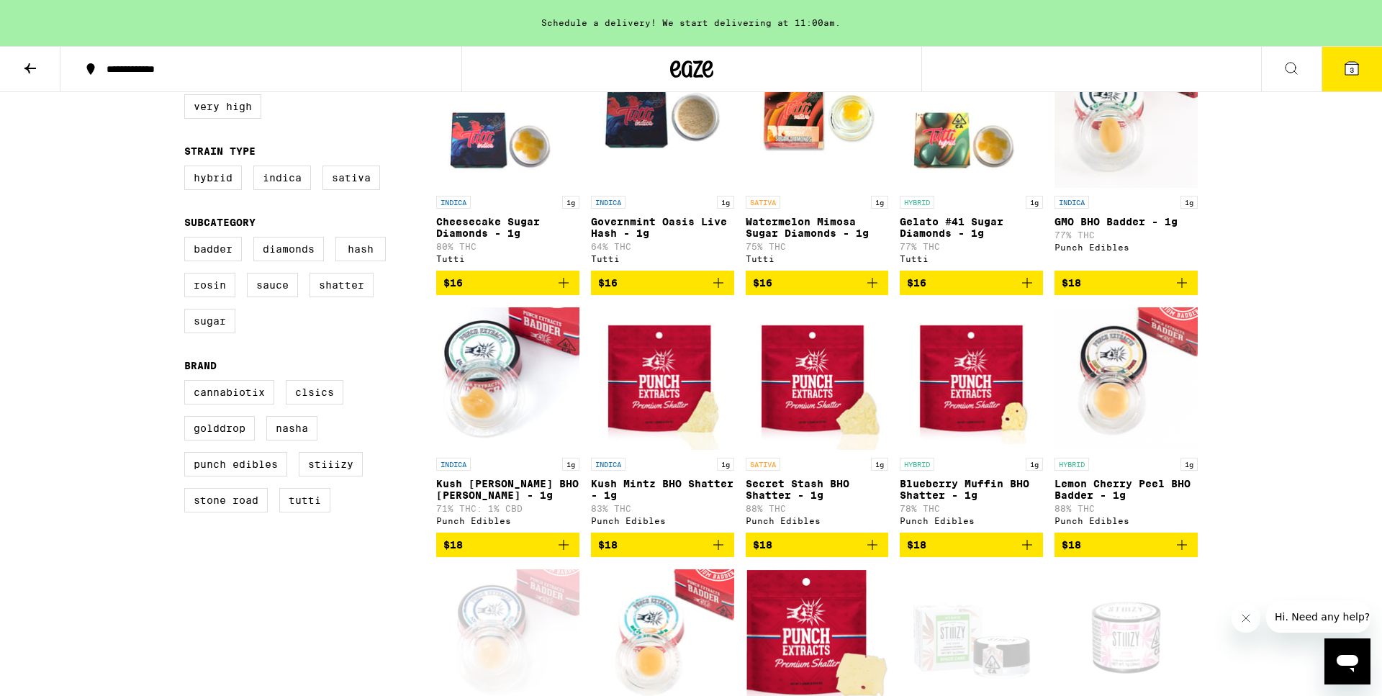
scroll to position [210, 0]
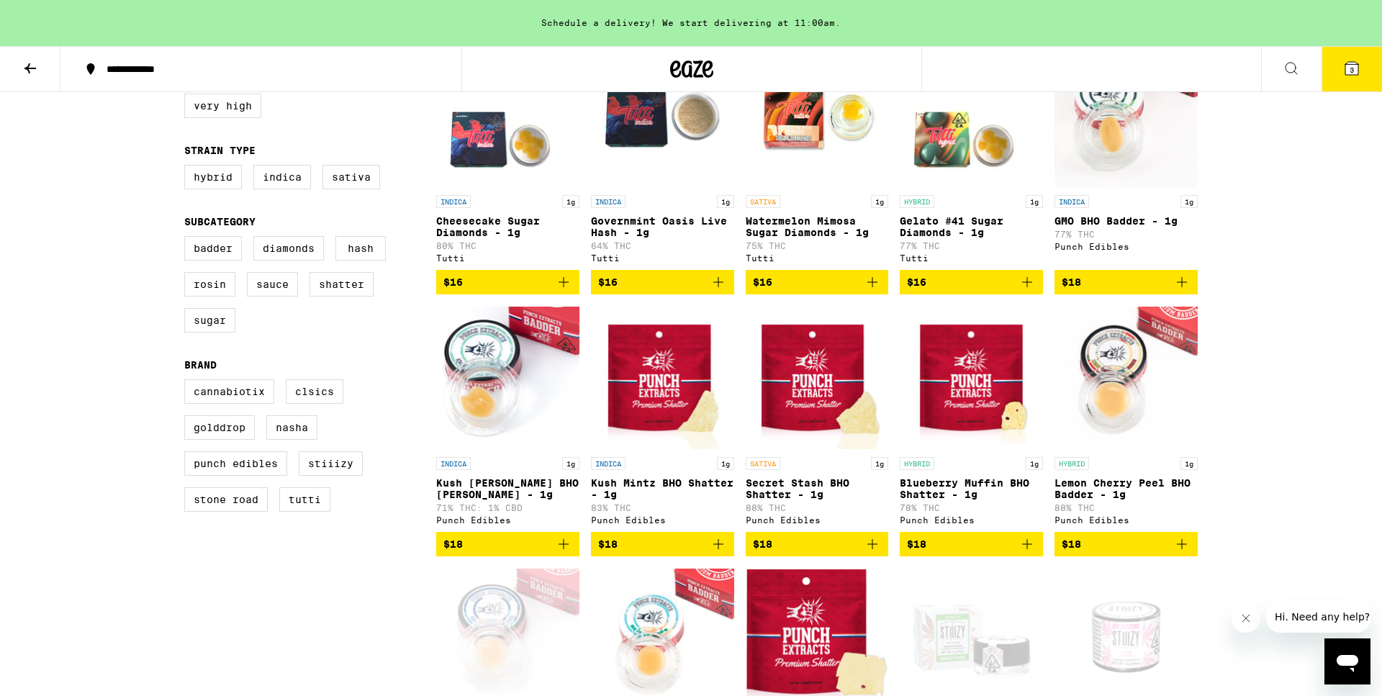
click at [1026, 553] on icon "Add to bag" at bounding box center [1027, 544] width 17 height 17
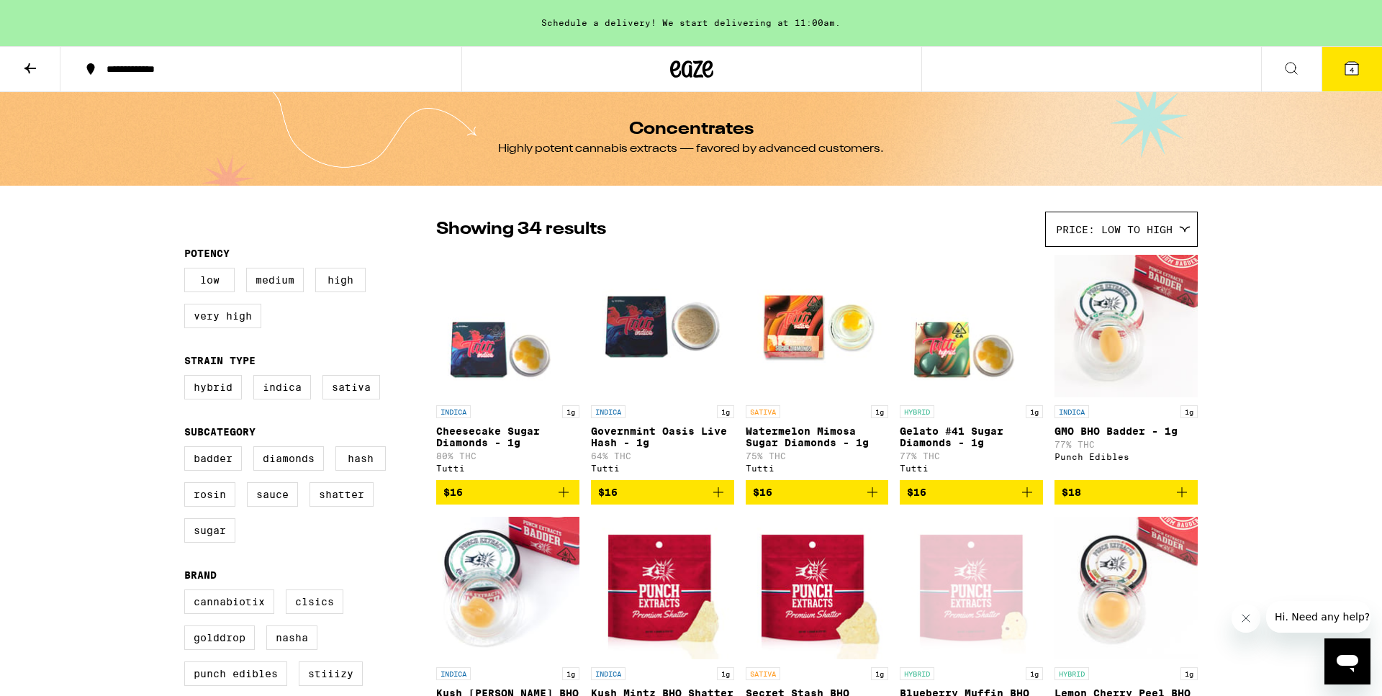
scroll to position [0, 0]
click at [875, 500] on icon "Add to bag" at bounding box center [872, 492] width 17 height 17
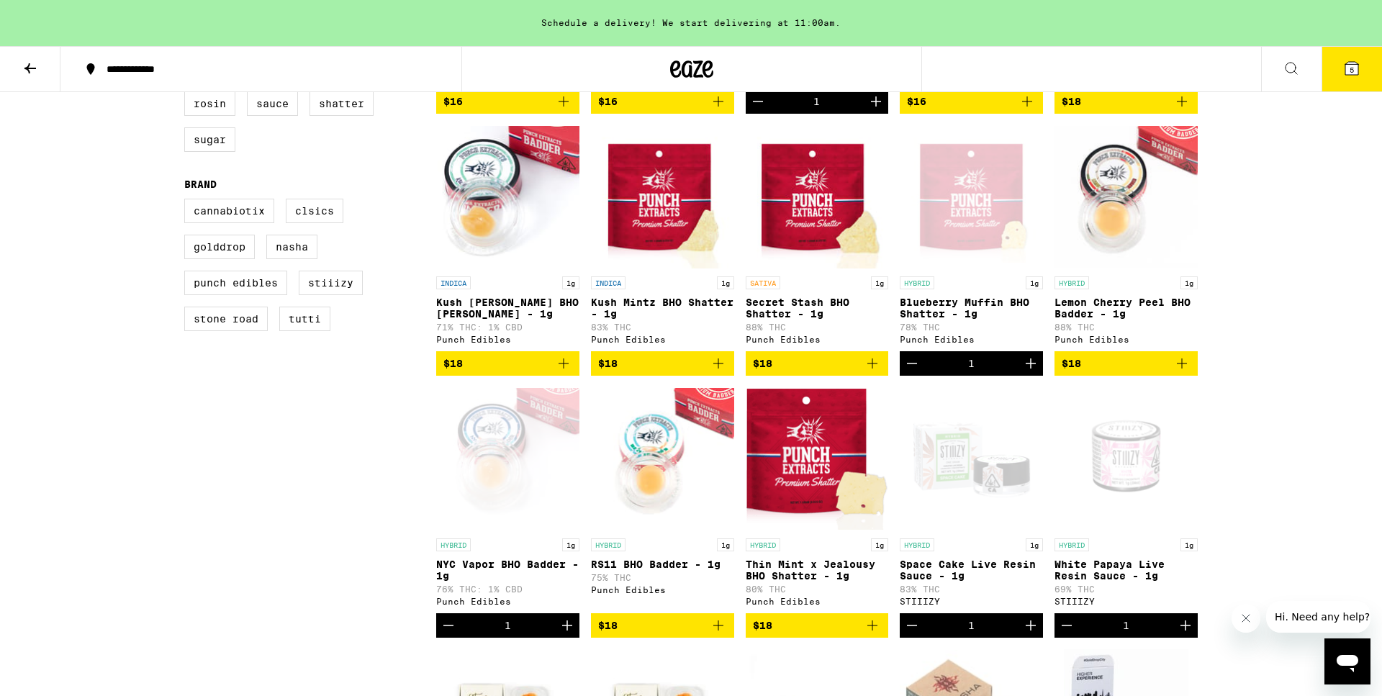
scroll to position [386, 0]
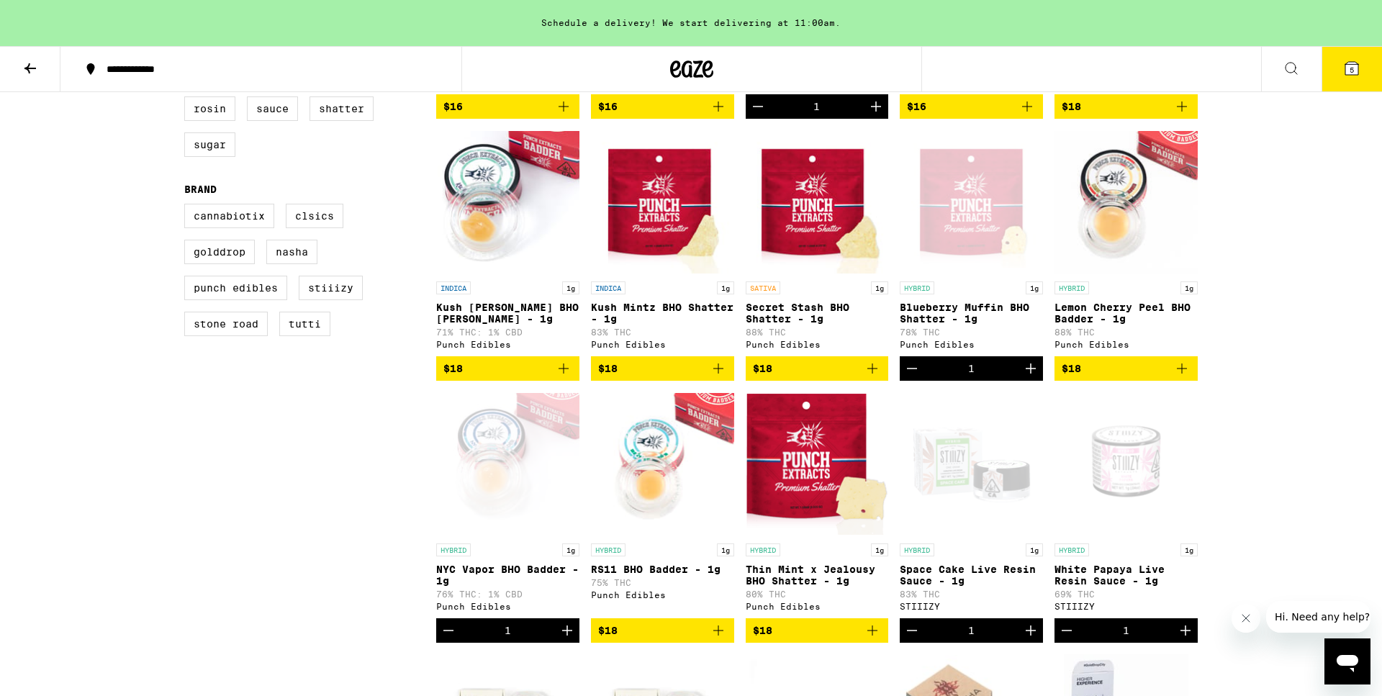
click at [716, 639] on icon "Add to bag" at bounding box center [718, 630] width 17 height 17
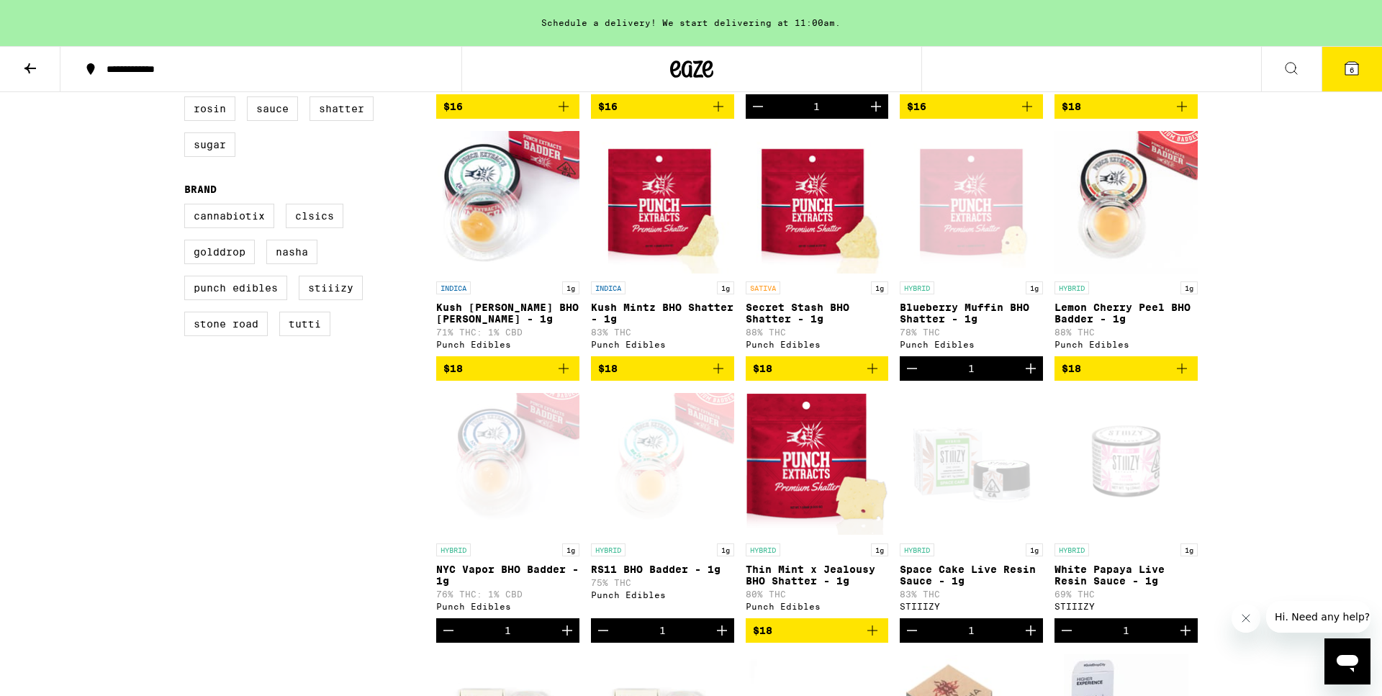
click at [779, 325] on p "Secret Stash BHO Shatter - 1g" at bounding box center [817, 313] width 143 height 23
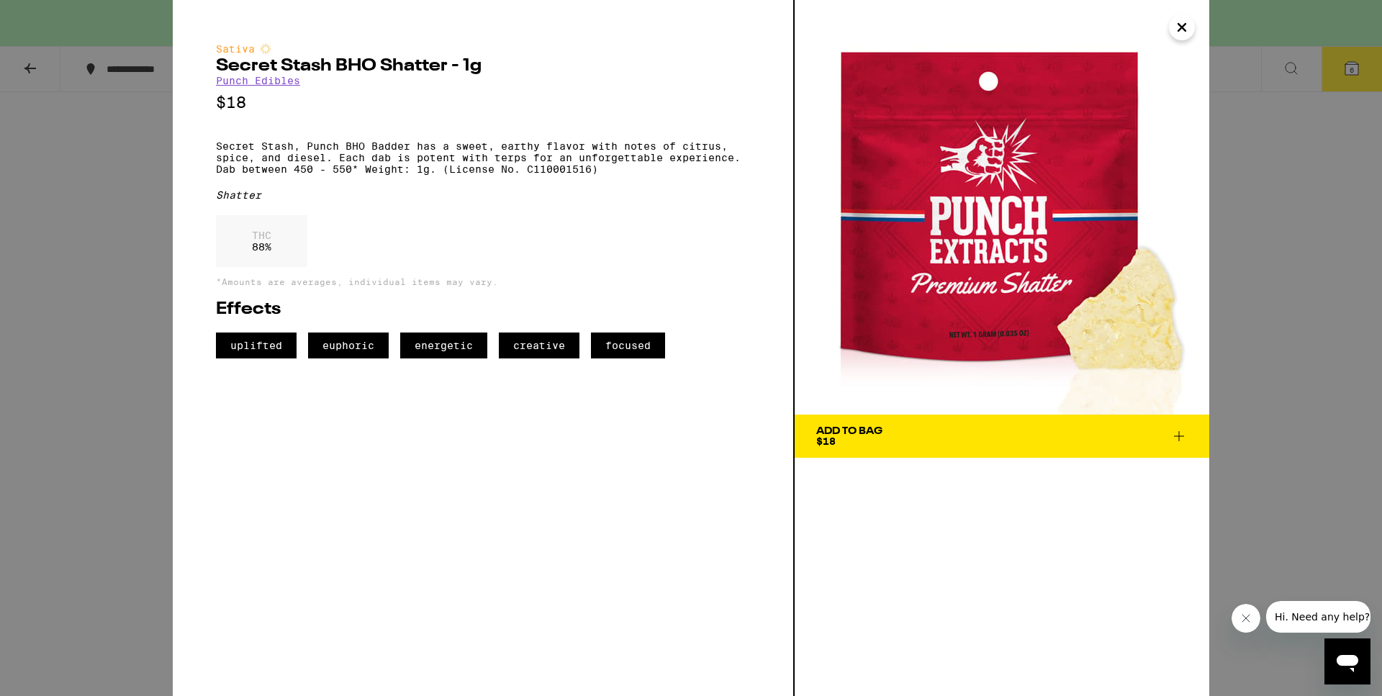
click at [1183, 30] on icon "Close" at bounding box center [1181, 28] width 17 height 22
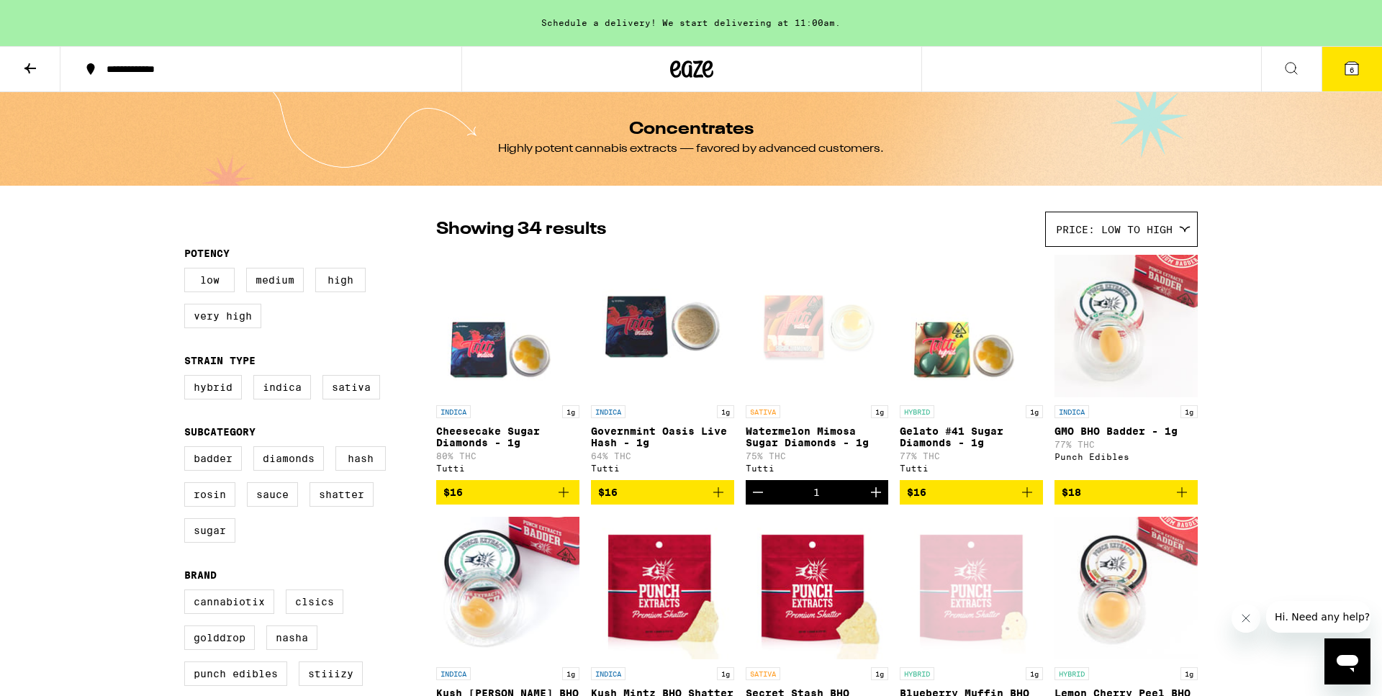
click at [14, 71] on button at bounding box center [30, 69] width 60 height 45
click at [24, 68] on icon at bounding box center [30, 68] width 17 height 17
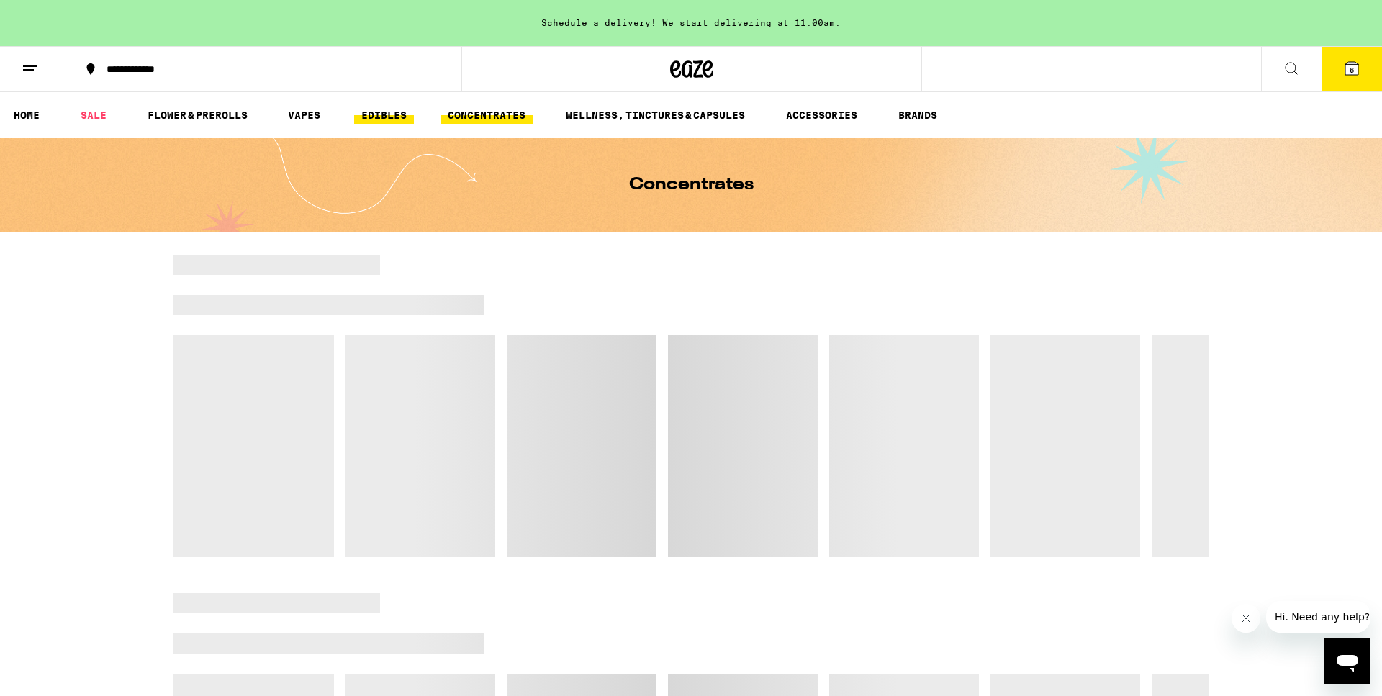
click at [405, 112] on link "EDIBLES" at bounding box center [384, 115] width 60 height 17
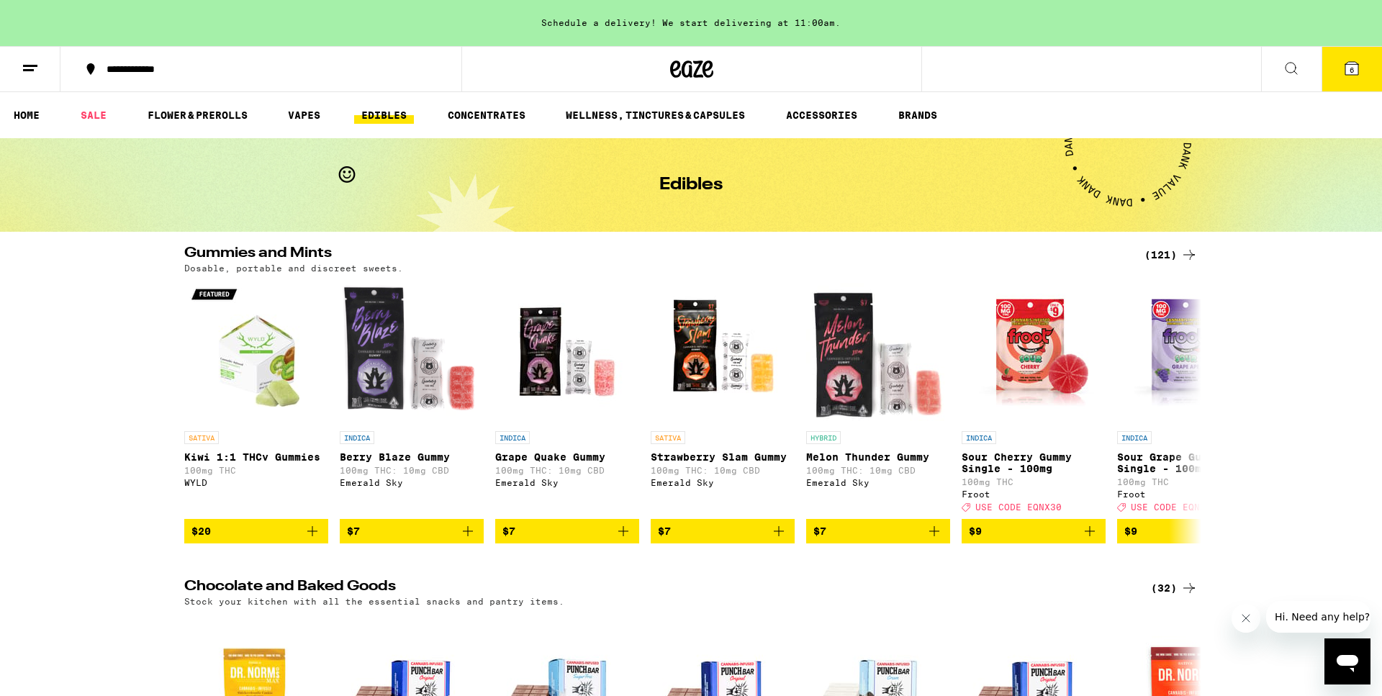
click at [1165, 258] on div "(121)" at bounding box center [1170, 254] width 53 height 17
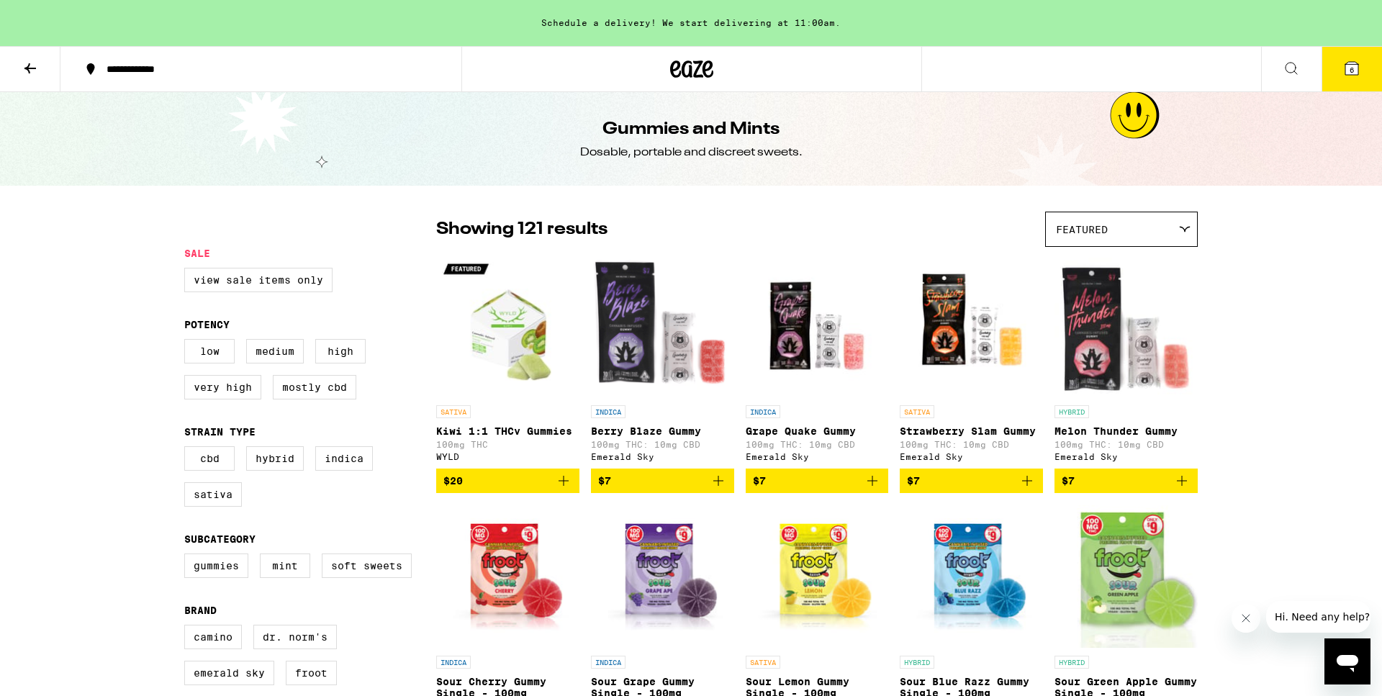
click at [1156, 234] on div "Featured" at bounding box center [1121, 229] width 151 height 34
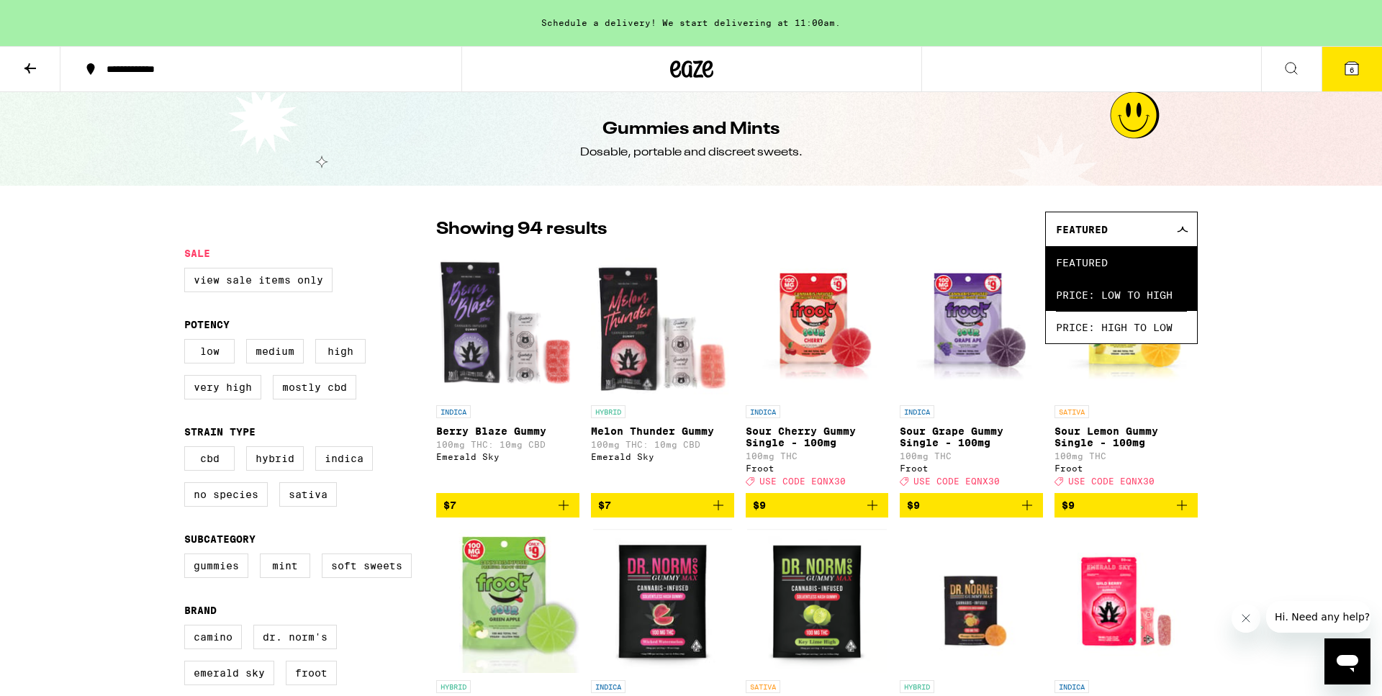
click at [1148, 297] on span "Price: Low to High" at bounding box center [1121, 295] width 131 height 32
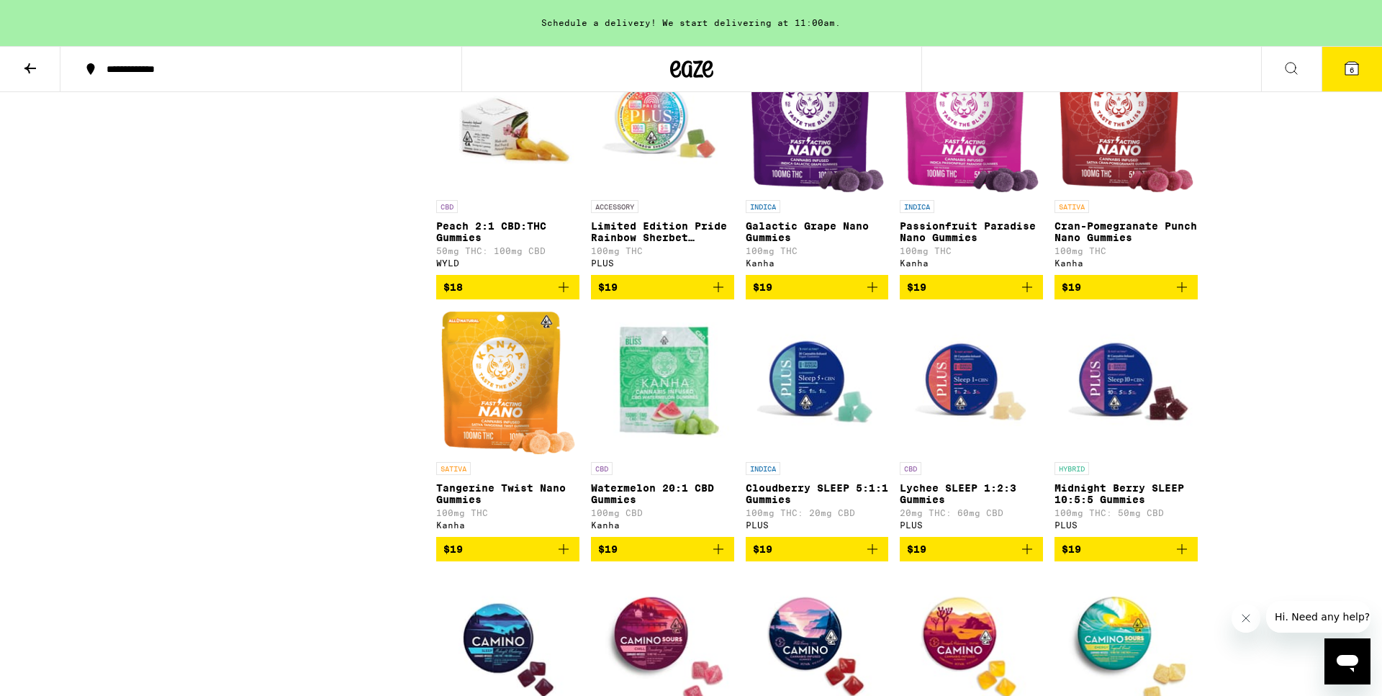
scroll to position [2335, 0]
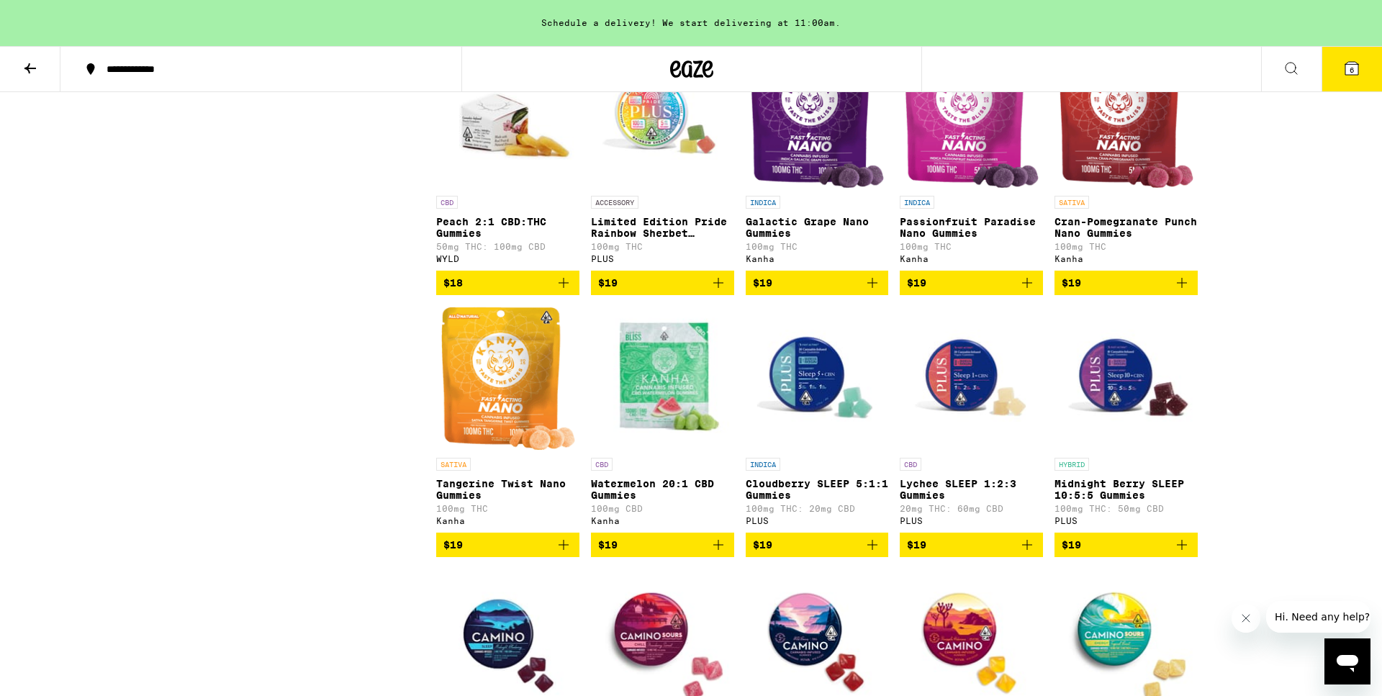
click at [674, 239] on p "Limited Edition Pride Rainbow Sherbet Gummies" at bounding box center [662, 227] width 143 height 23
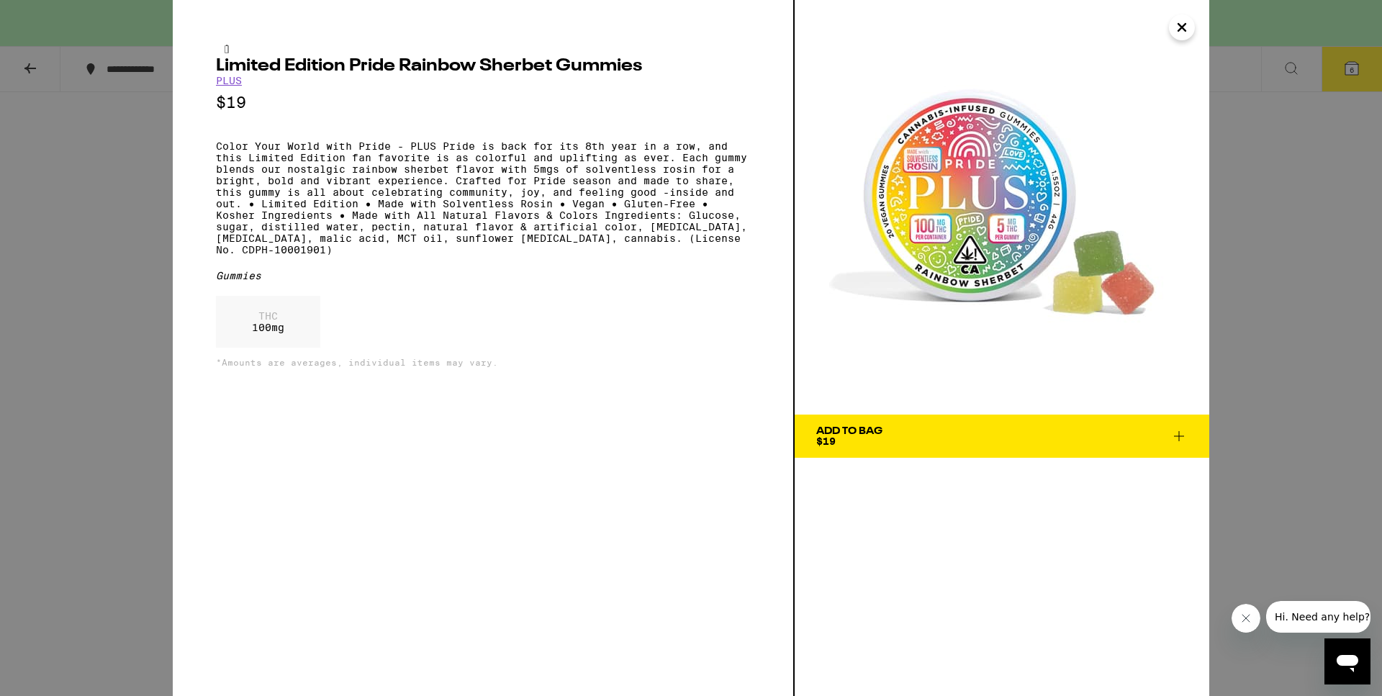
click at [1183, 19] on icon "Close" at bounding box center [1181, 28] width 17 height 22
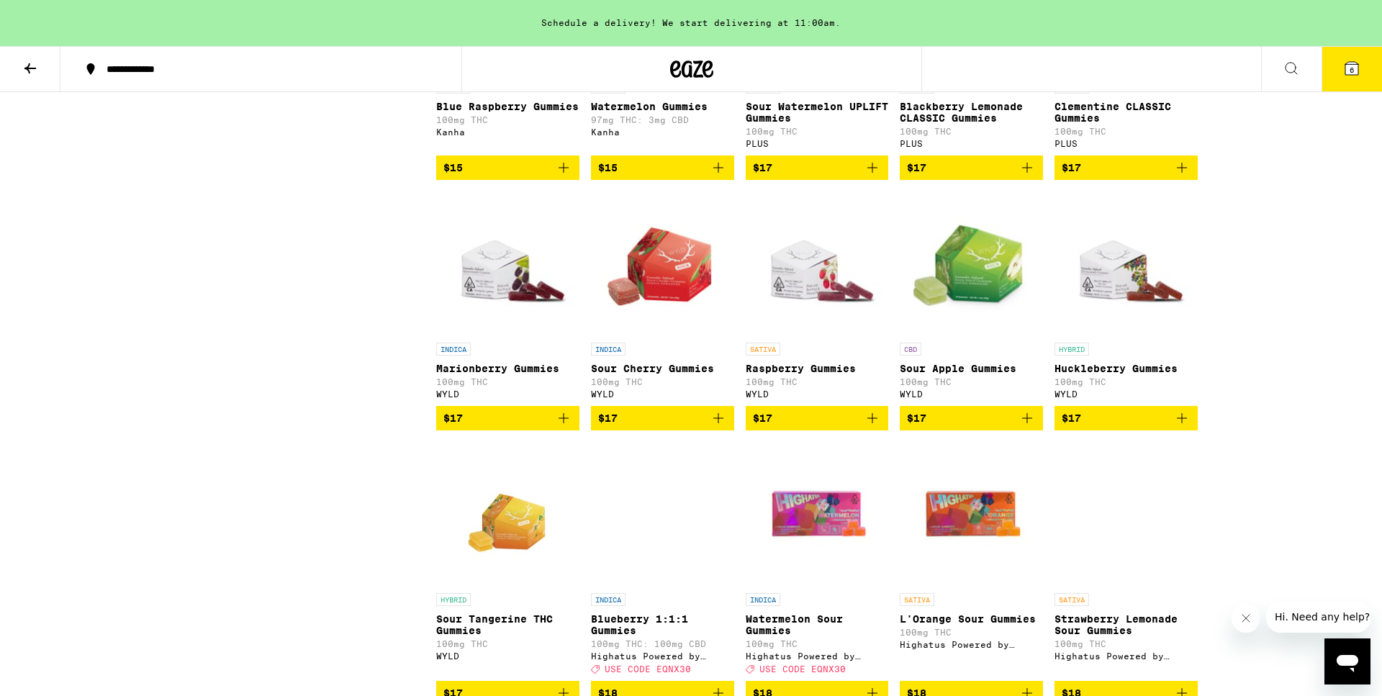
scroll to position [1445, 0]
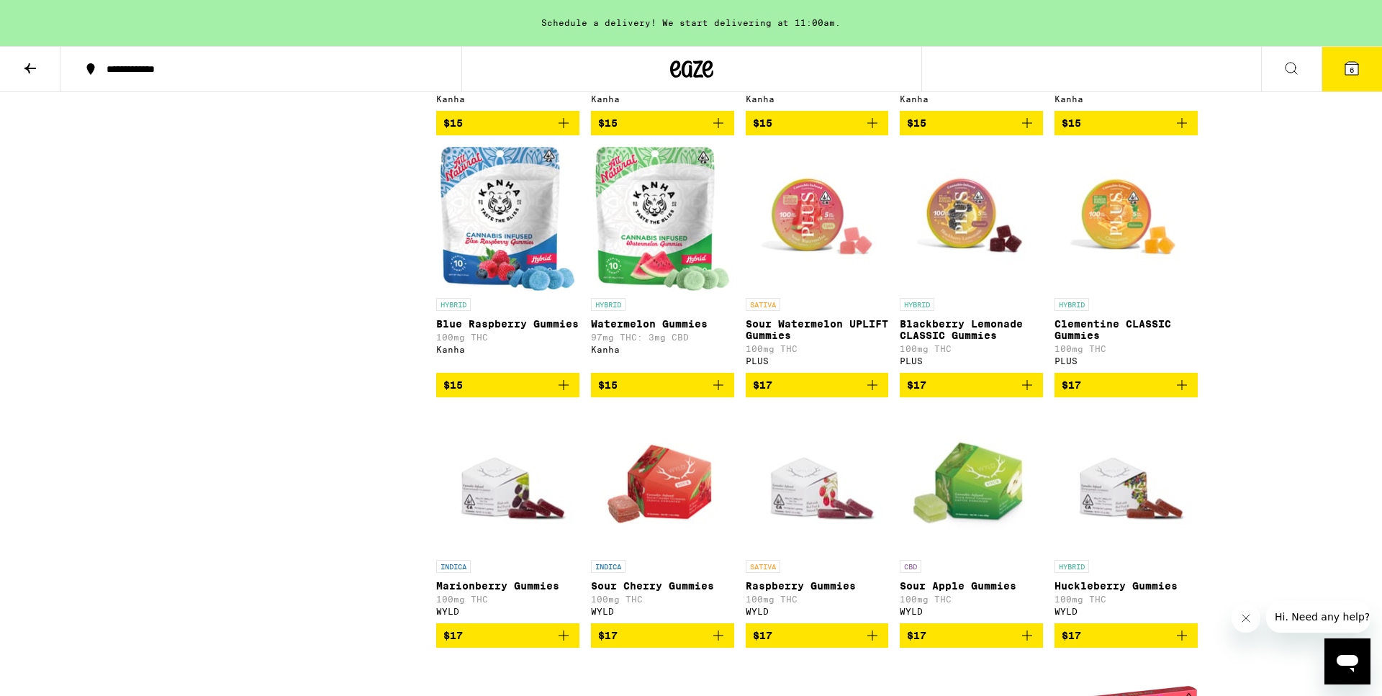
click at [965, 533] on img "Open page for Sour Apple Gummies from WYLD" at bounding box center [971, 481] width 143 height 144
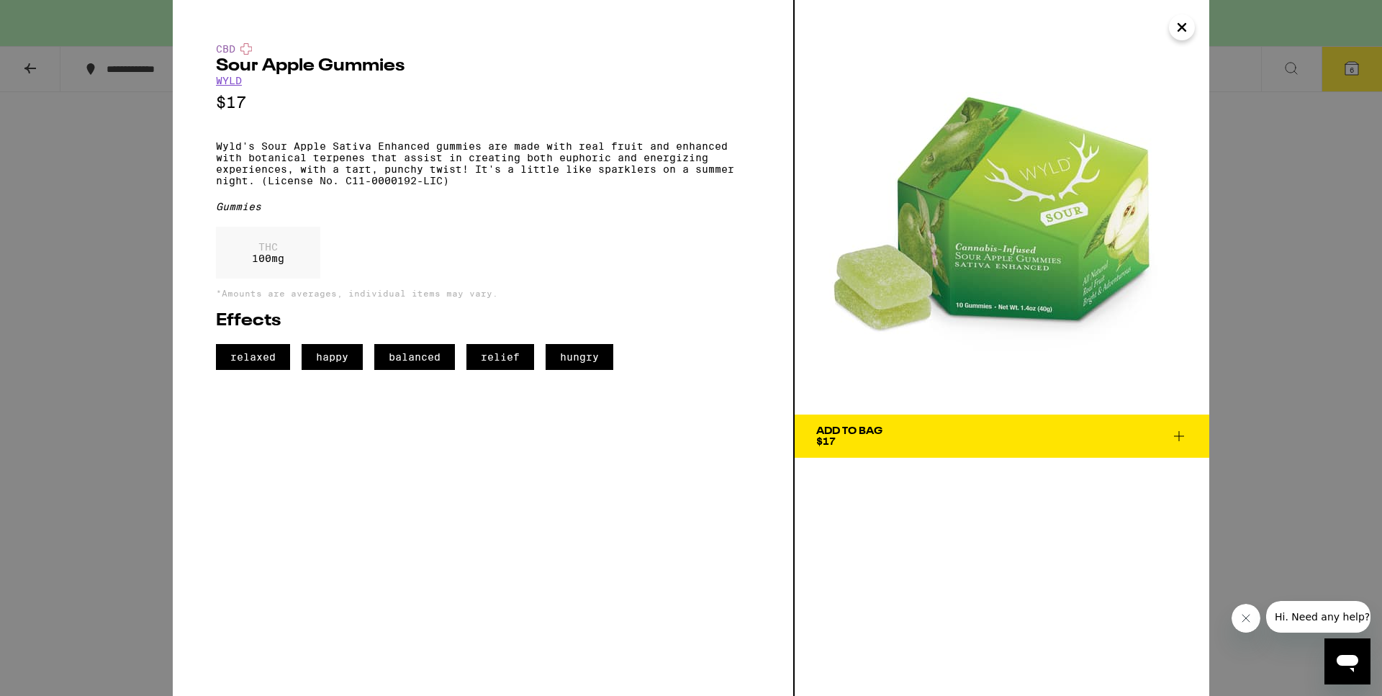
click at [1178, 31] on icon "Close" at bounding box center [1181, 27] width 7 height 7
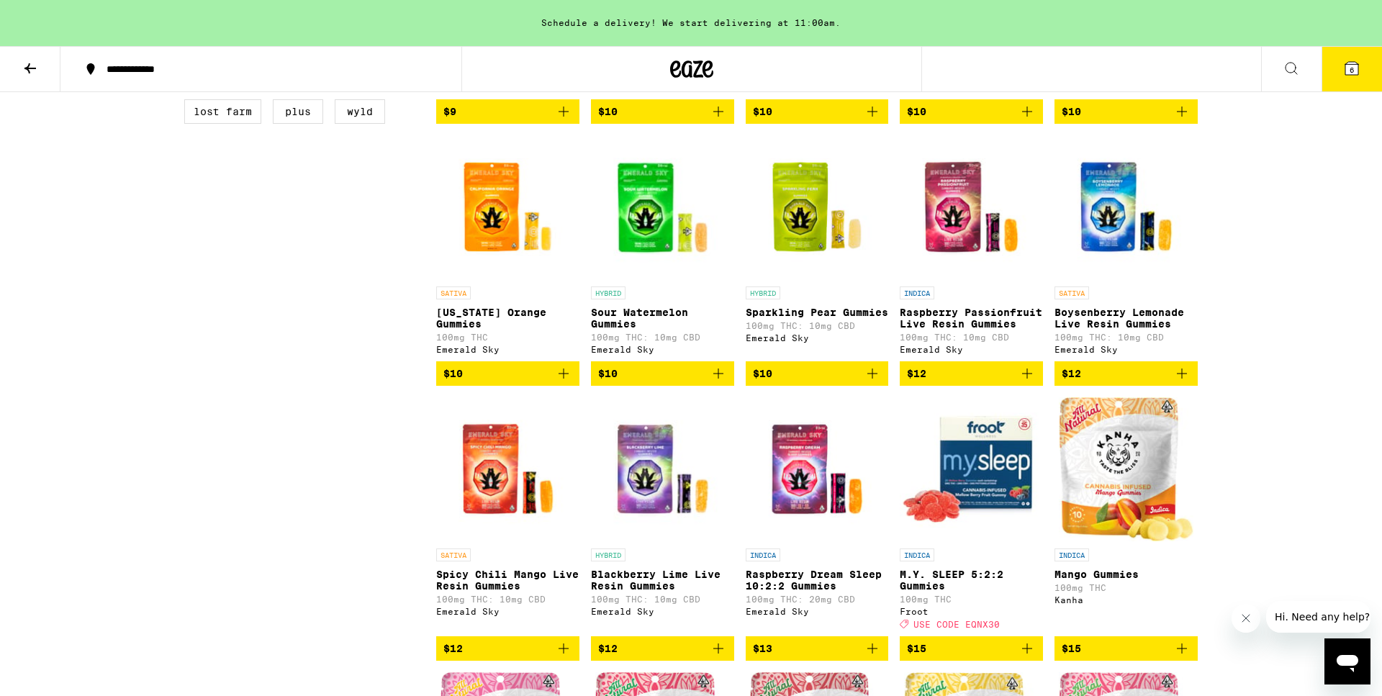
scroll to position [590, 0]
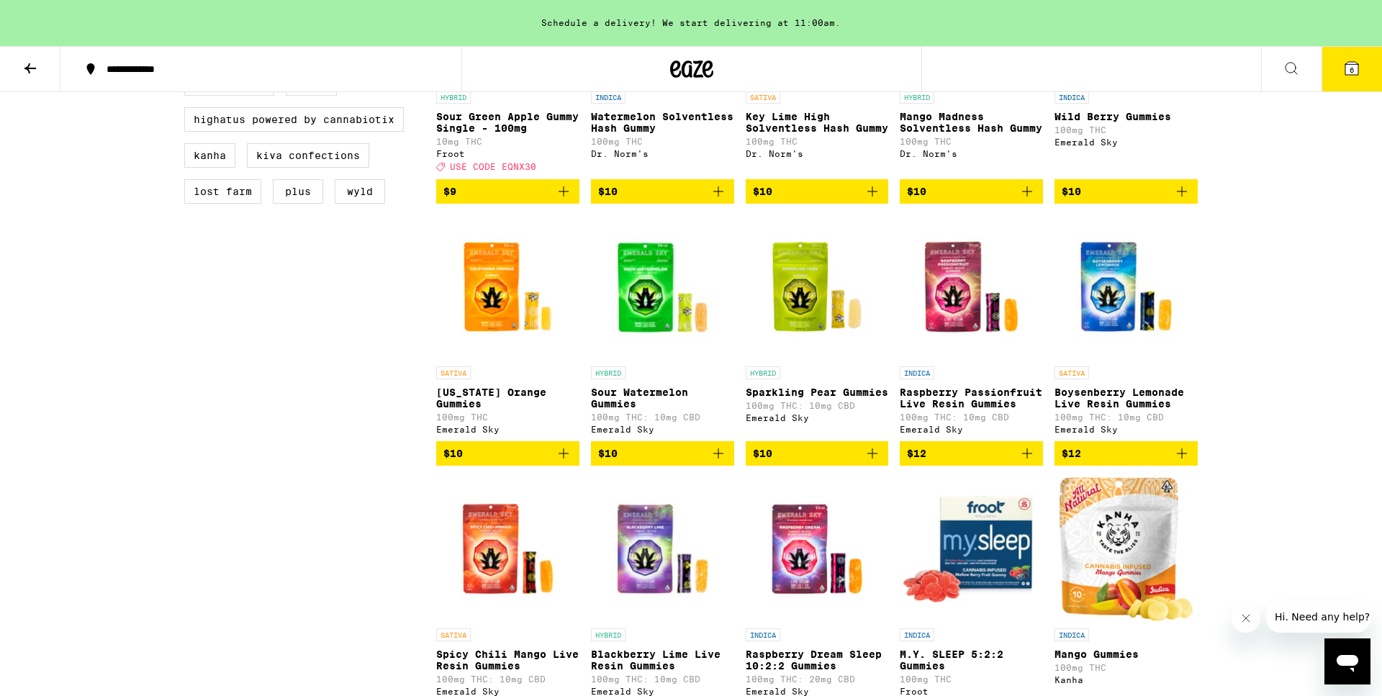
click at [1024, 434] on div "INDICA Raspberry Passionfruit Live Resin Gummies 100mg THC: 10mg CBD Emerald Sky" at bounding box center [971, 400] width 143 height 68
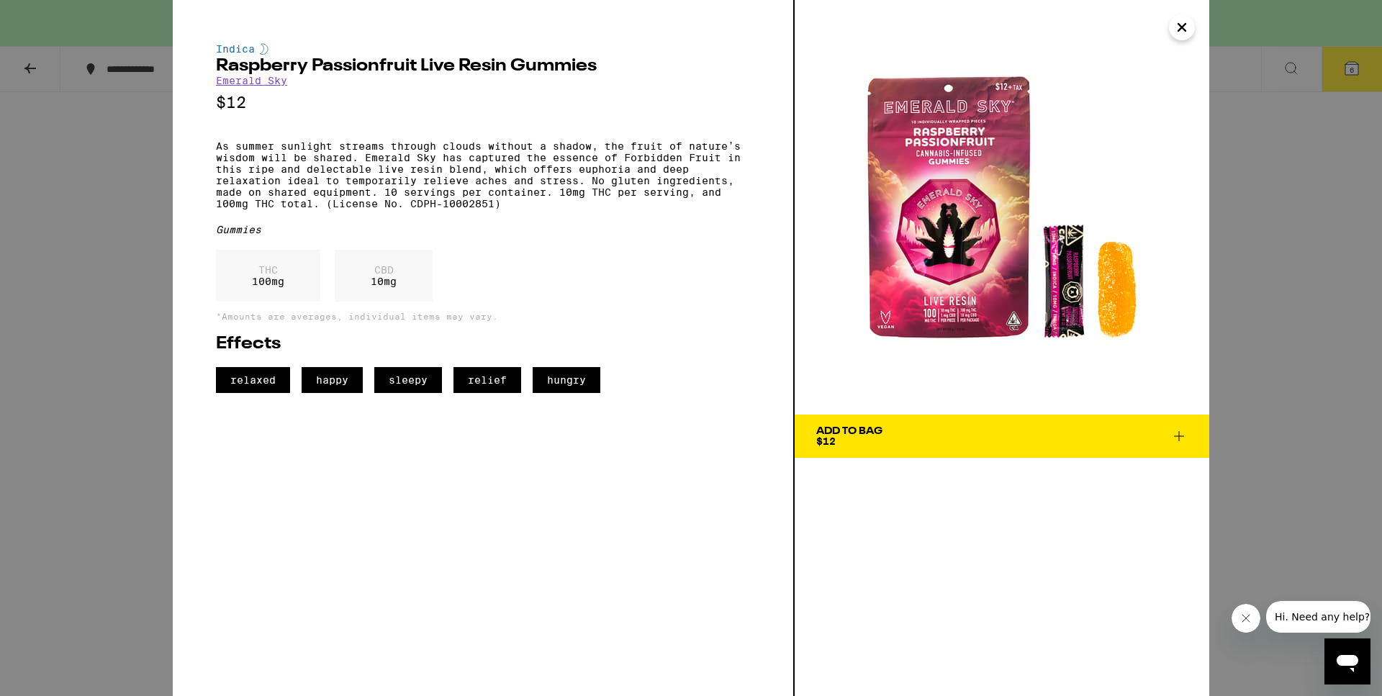
click at [1185, 27] on icon "Close" at bounding box center [1181, 28] width 17 height 22
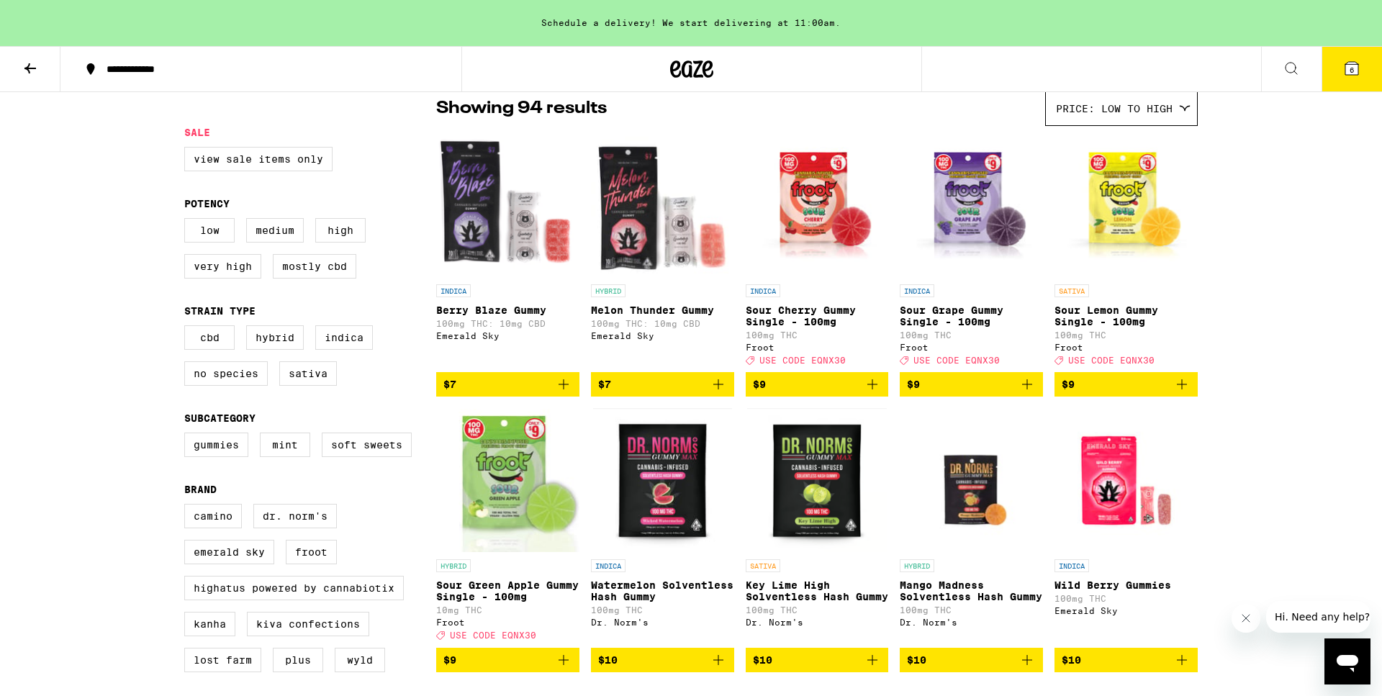
scroll to position [209, 0]
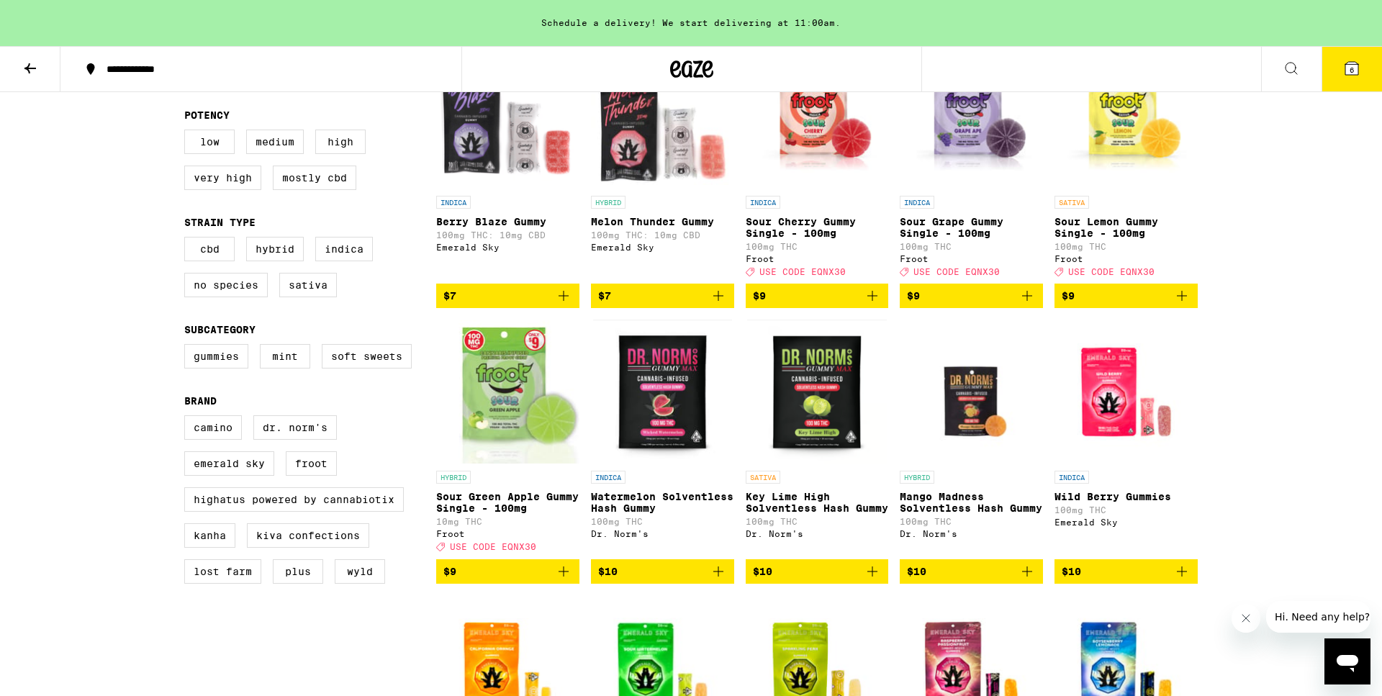
click at [803, 403] on img "Open page for Key Lime High Solventless Hash Gummy from Dr. Norm's" at bounding box center [816, 392] width 139 height 144
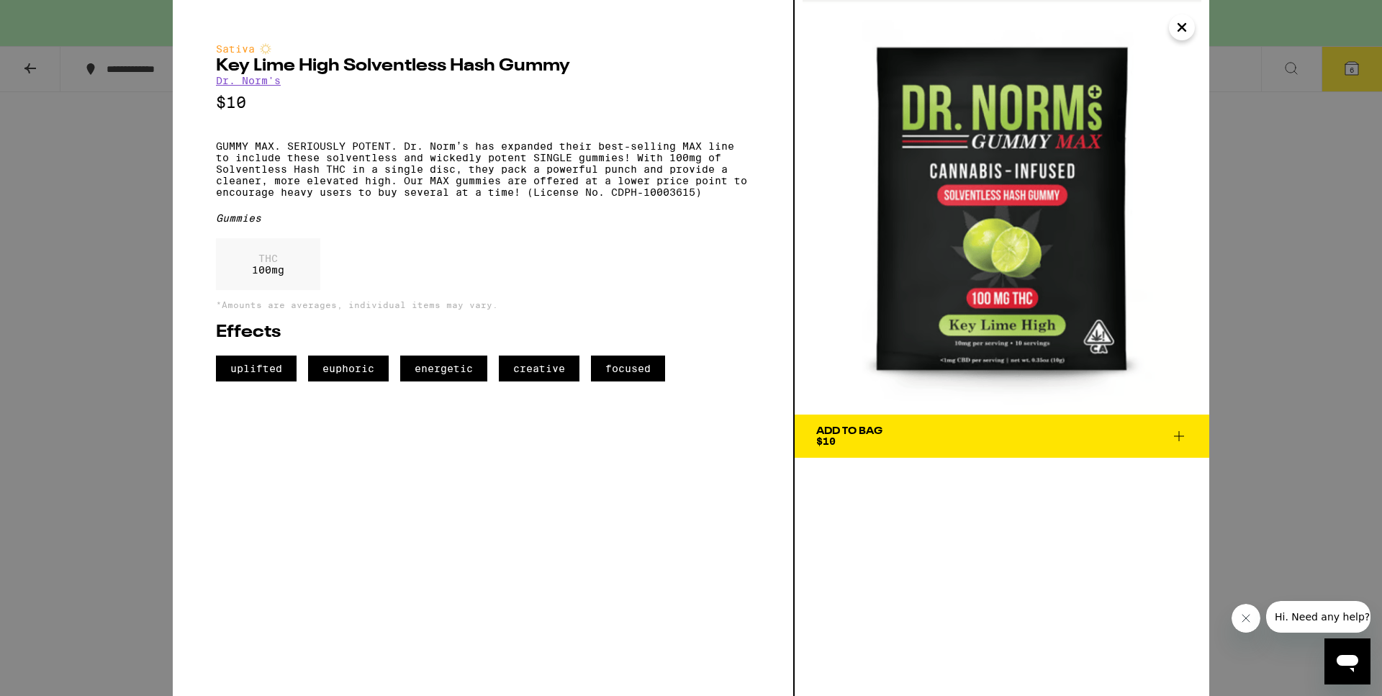
click at [1188, 12] on img at bounding box center [1002, 207] width 415 height 415
click at [1179, 37] on icon "Close" at bounding box center [1181, 28] width 17 height 22
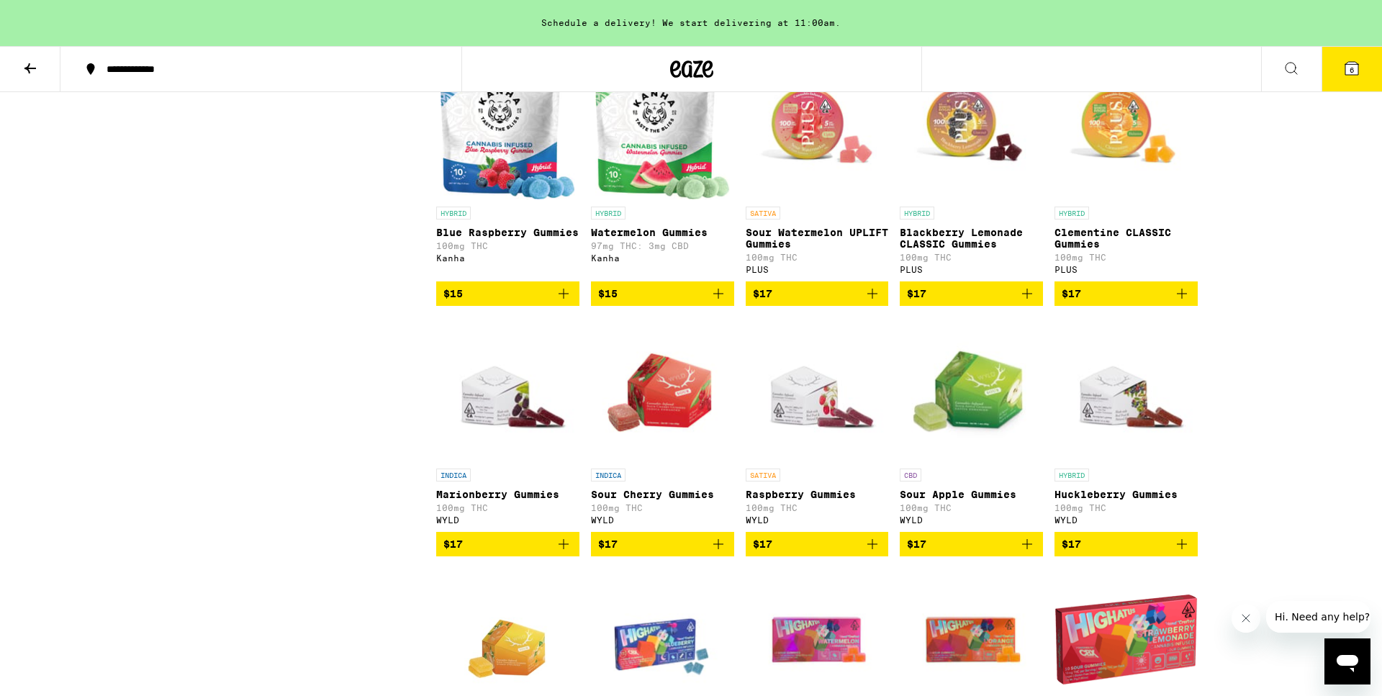
scroll to position [1537, 0]
click at [721, 302] on icon "Add to bag" at bounding box center [718, 293] width 17 height 17
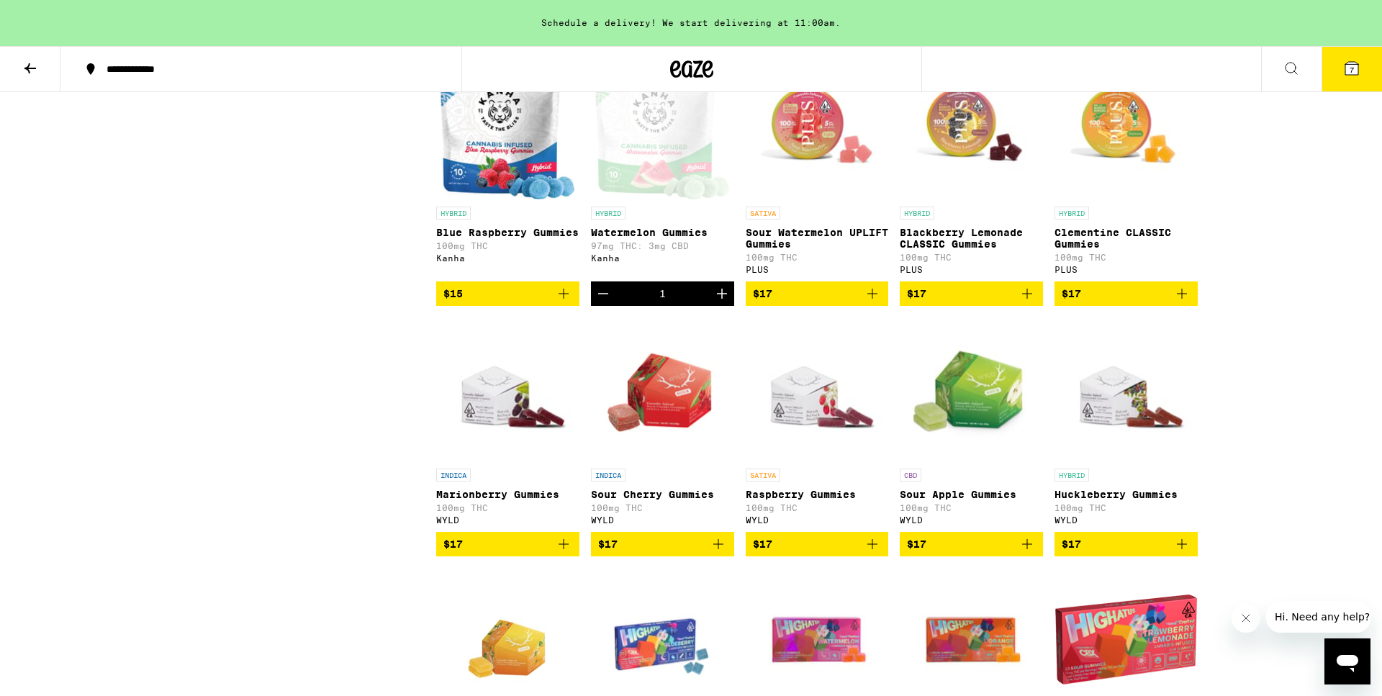
click at [562, 302] on icon "Add to bag" at bounding box center [563, 293] width 17 height 17
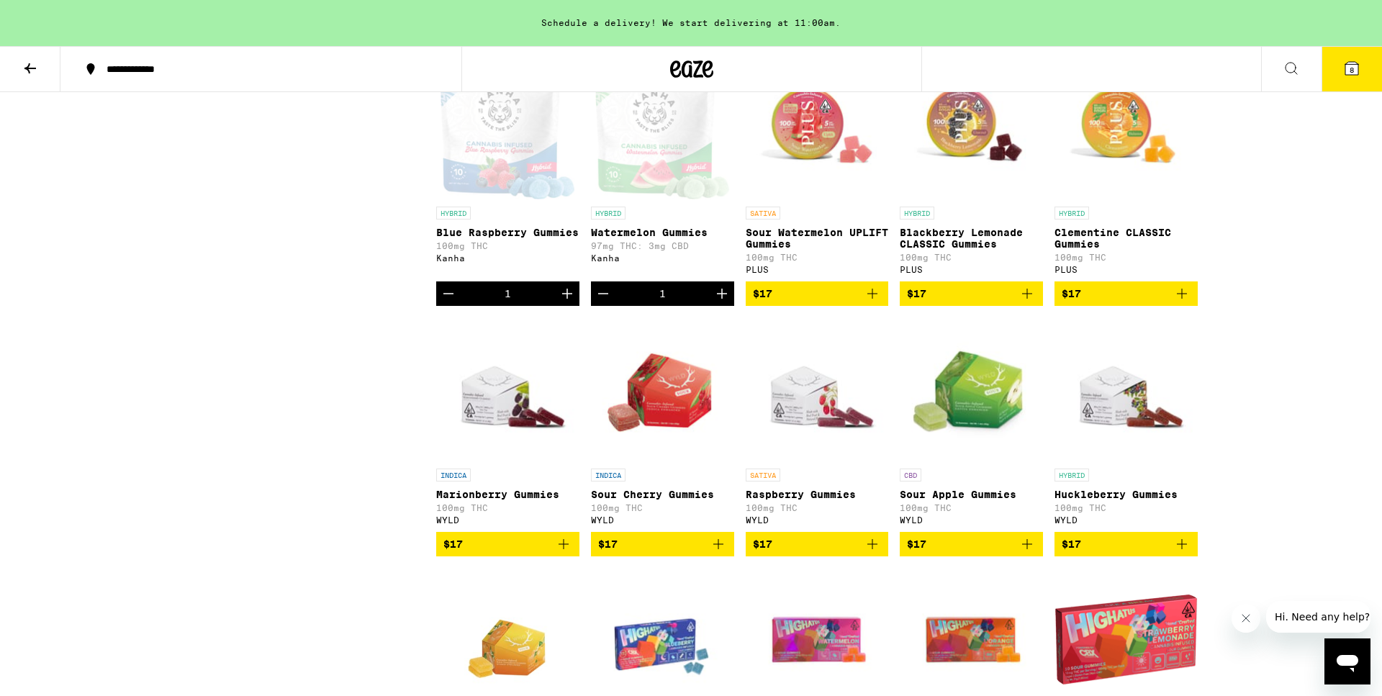
click at [1349, 74] on icon at bounding box center [1351, 68] width 13 height 13
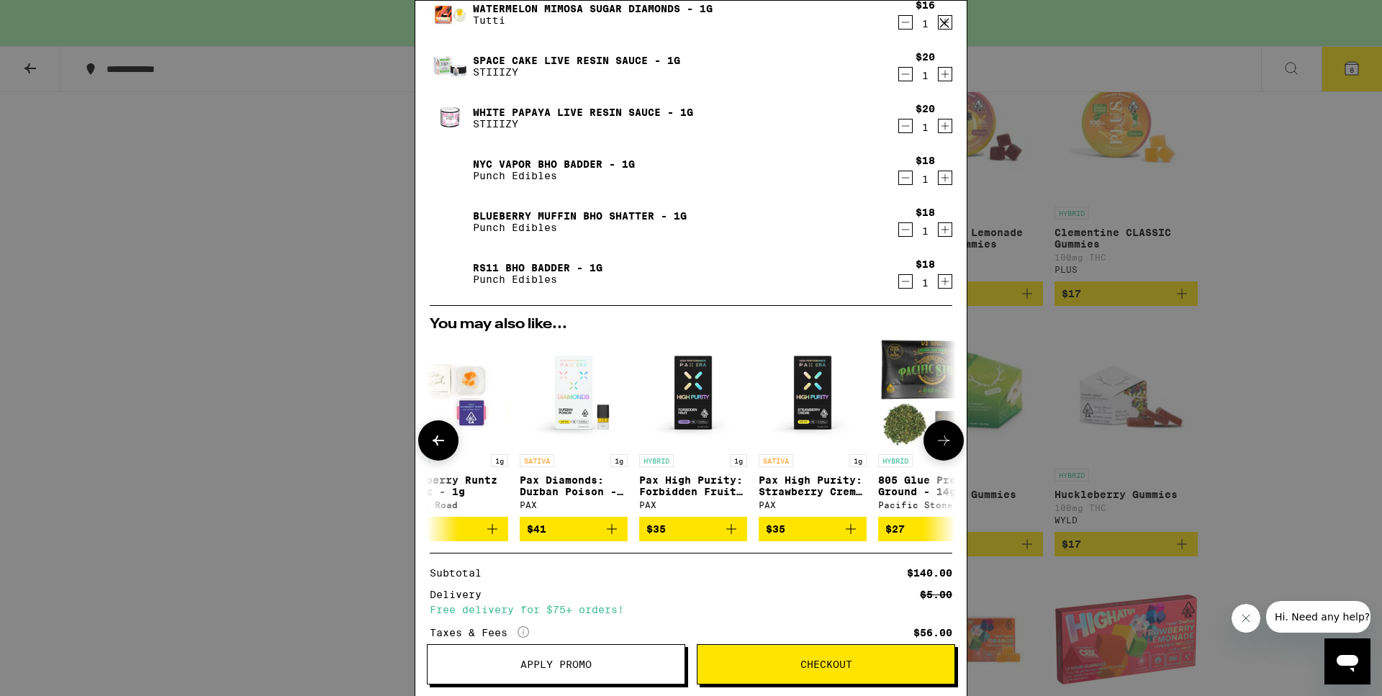
scroll to position [0, 34]
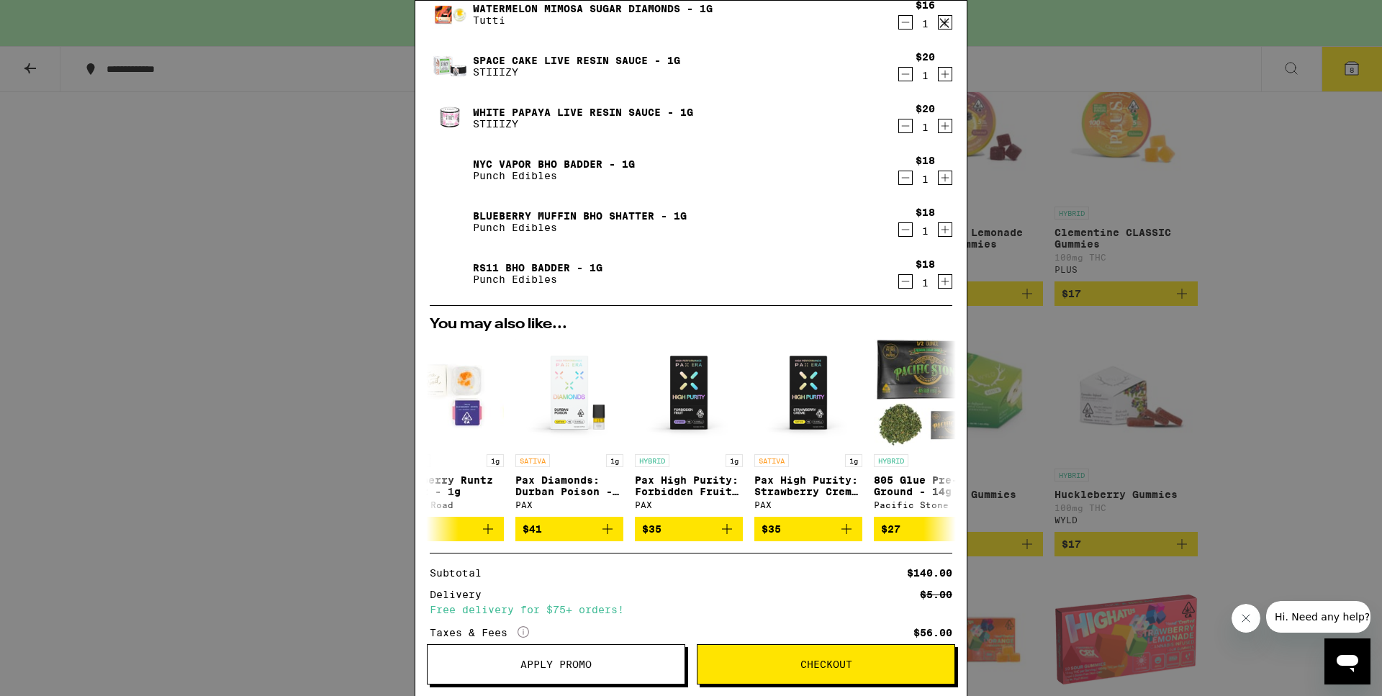
click at [278, 414] on div "Your Cart Schedule a delivery! We start delivering at 11:00am. Blue Raspberry G…" at bounding box center [691, 348] width 1382 height 696
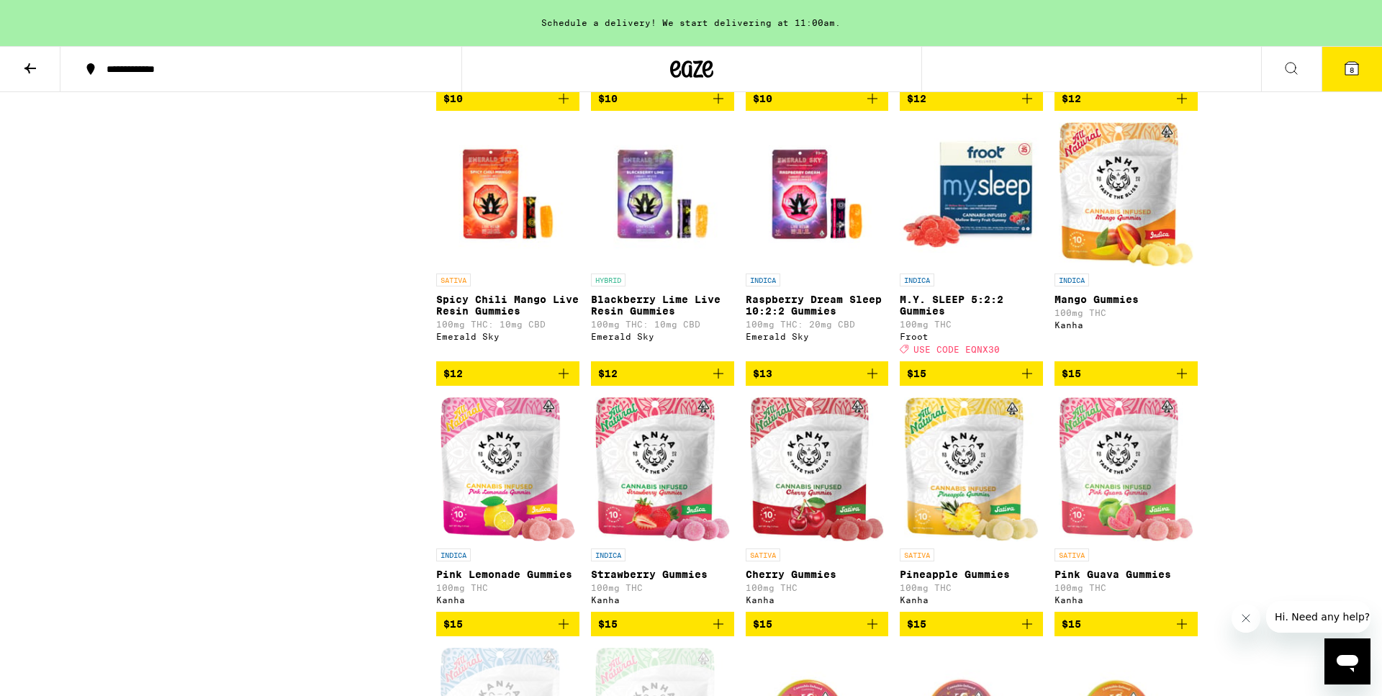
scroll to position [895, 0]
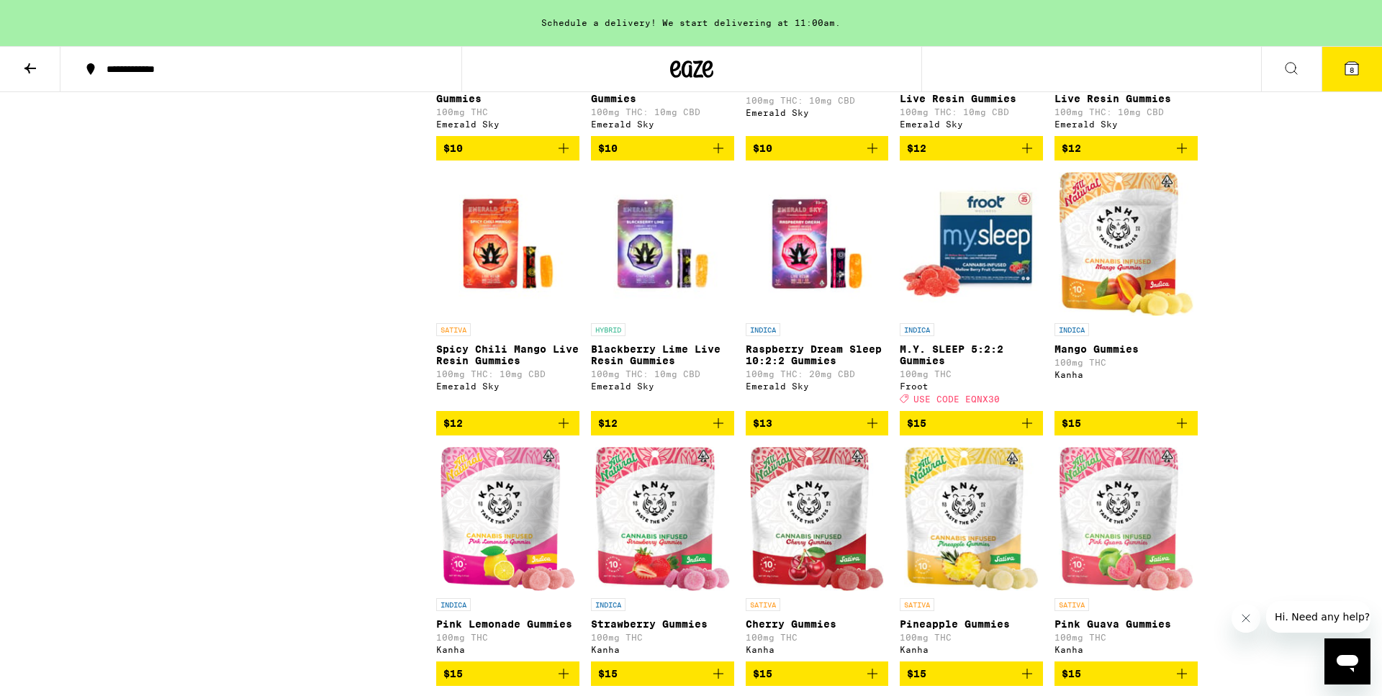
click at [24, 70] on icon at bounding box center [30, 68] width 17 height 17
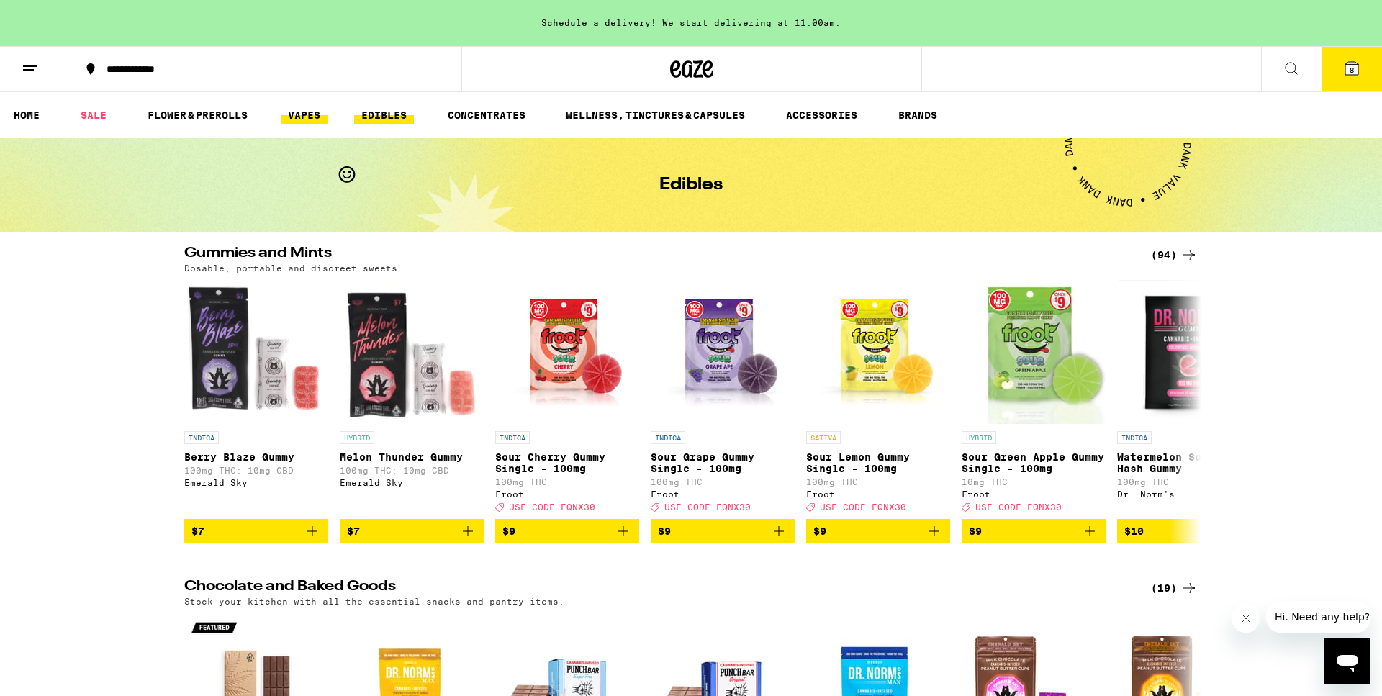
click at [307, 122] on link "VAPES" at bounding box center [304, 115] width 47 height 17
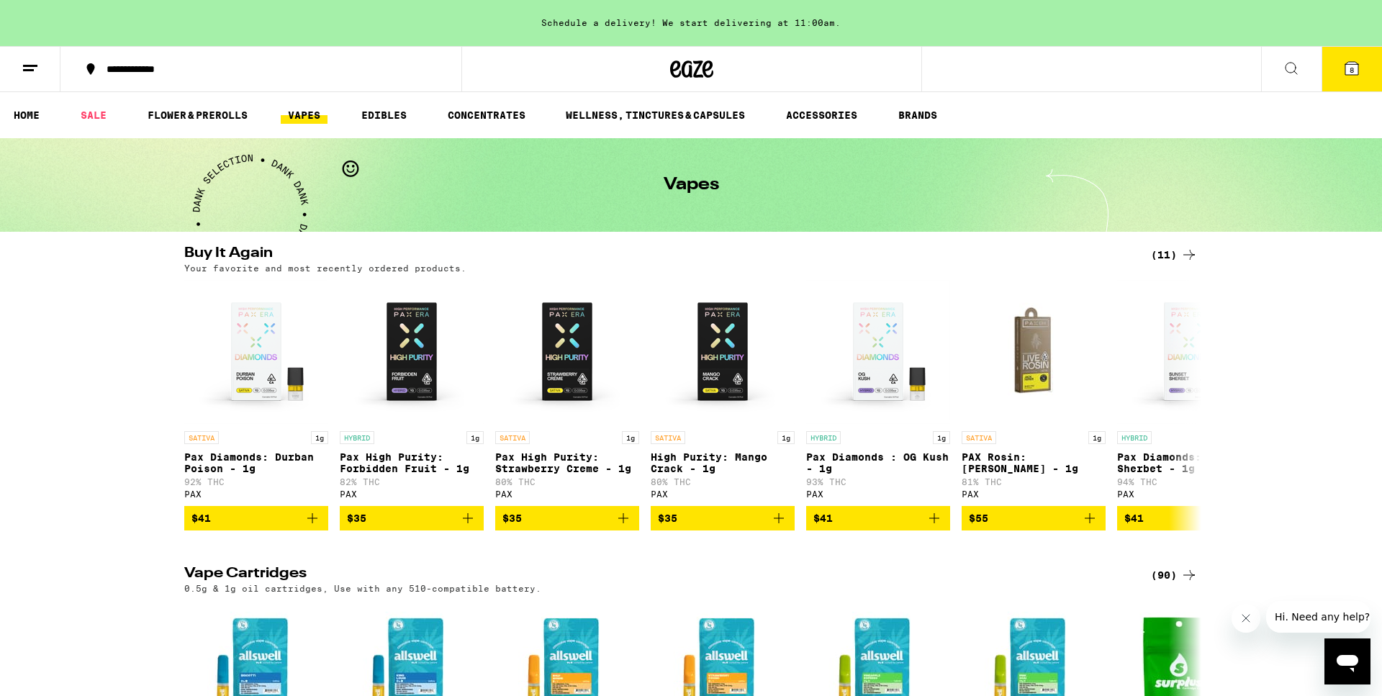
click at [1176, 261] on div "(11)" at bounding box center [1174, 254] width 47 height 17
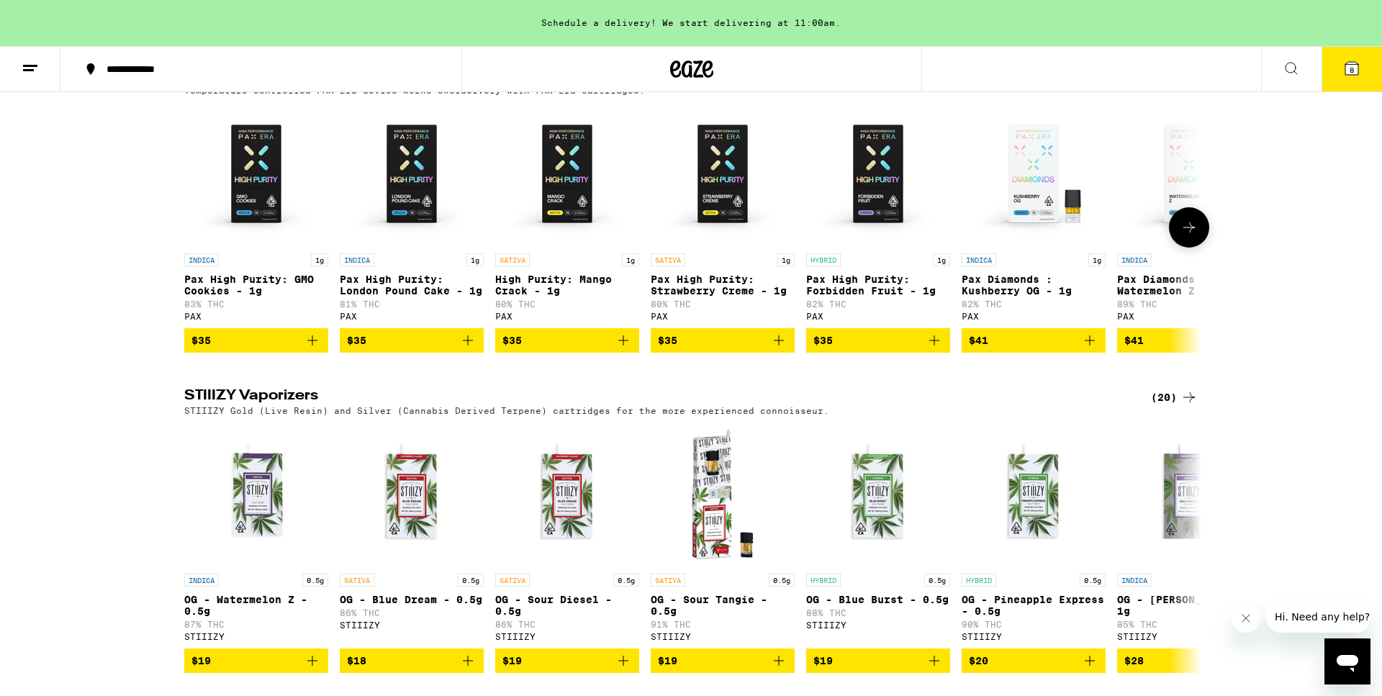
scroll to position [1053, 0]
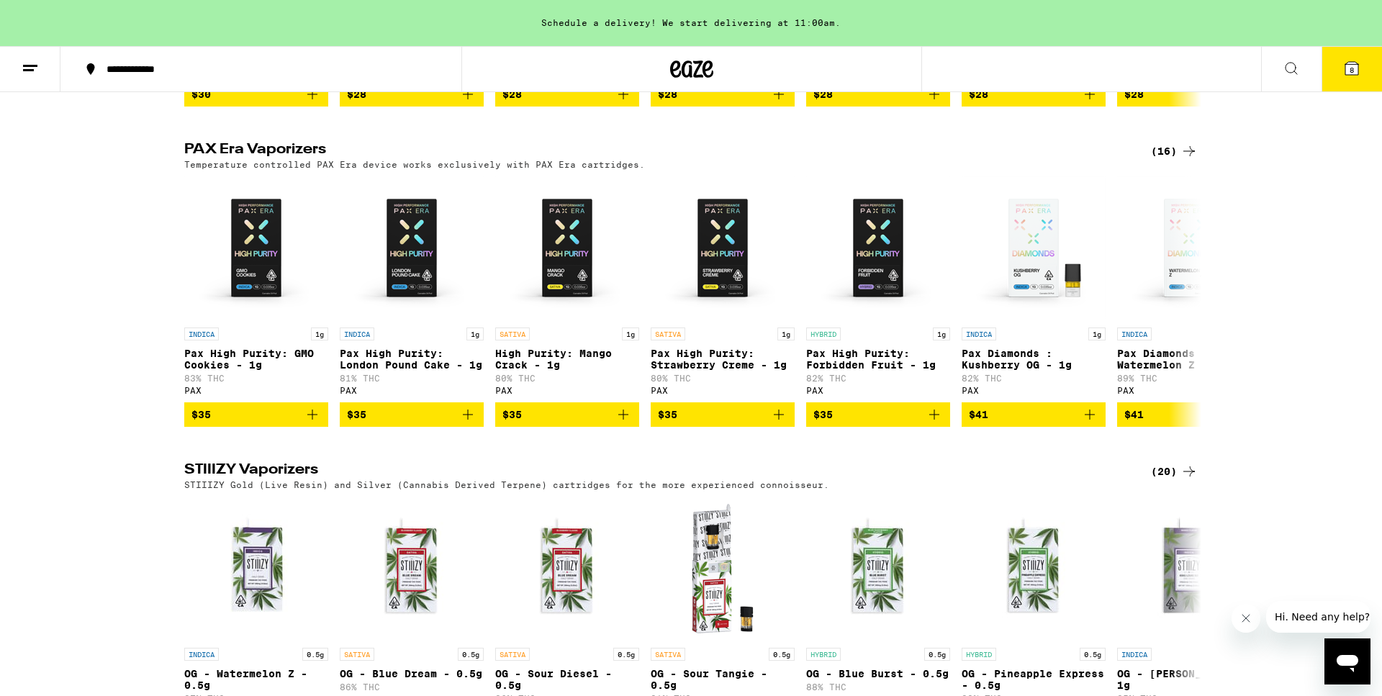
click at [1166, 160] on div "(16)" at bounding box center [1174, 151] width 47 height 17
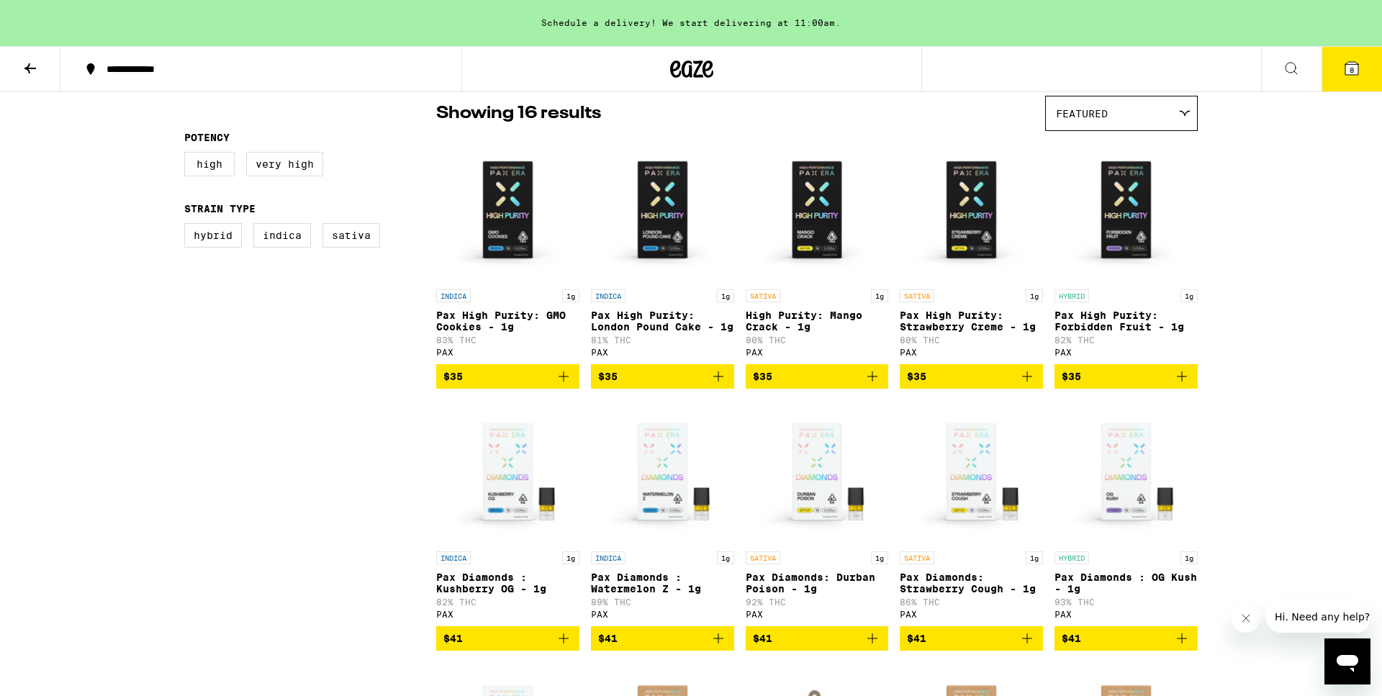
scroll to position [114, 0]
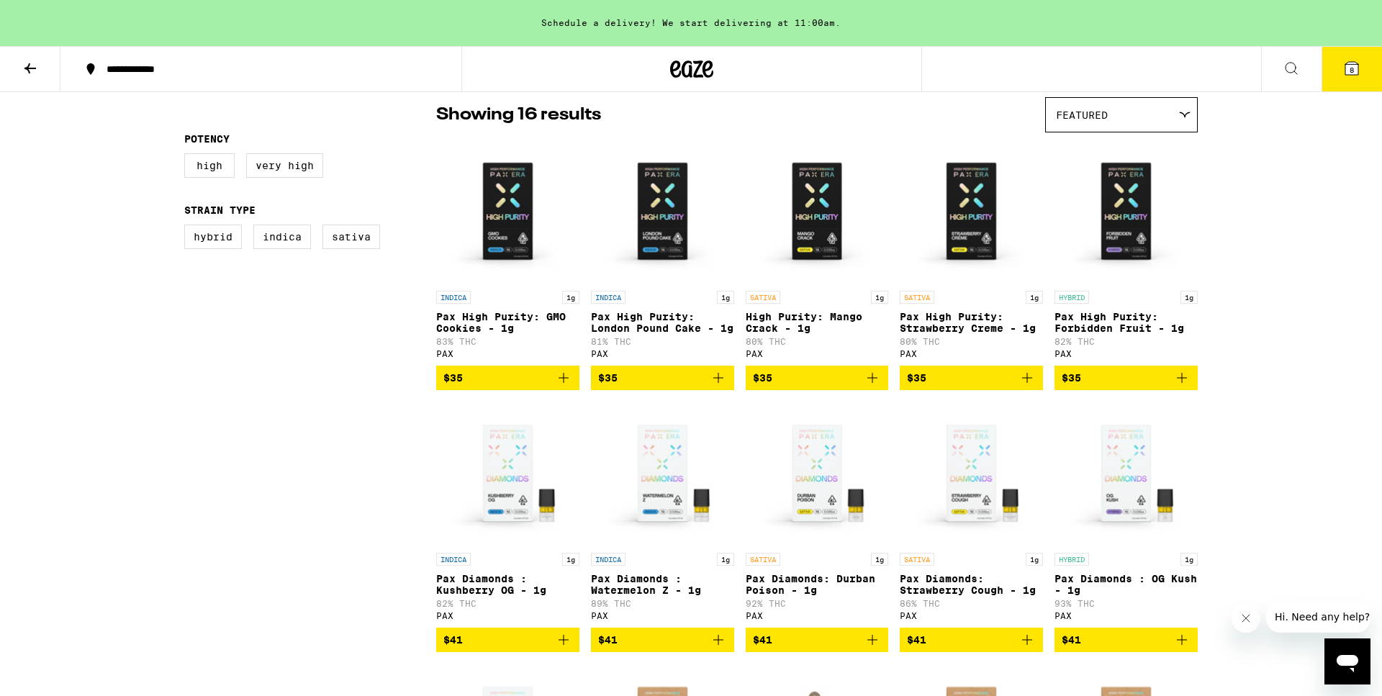
click at [1181, 381] on icon "Add to bag" at bounding box center [1181, 377] width 17 height 17
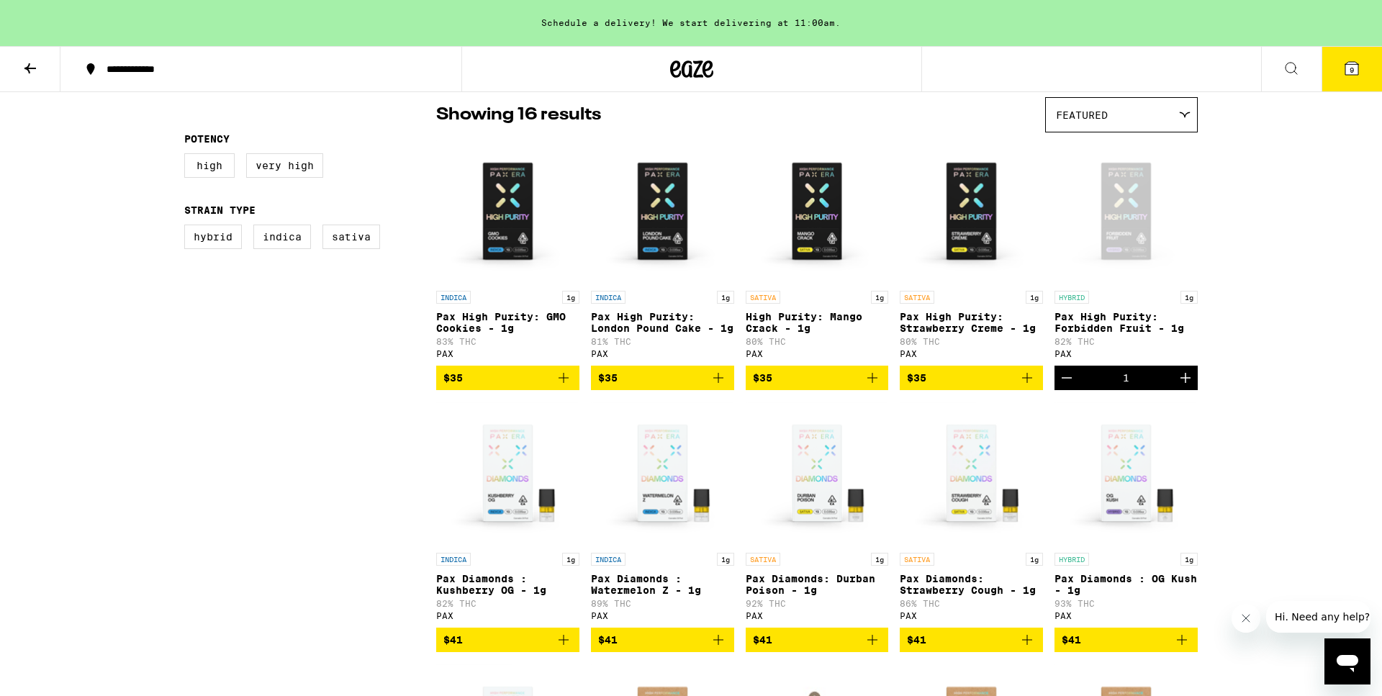
click at [562, 387] on icon "Add to bag" at bounding box center [563, 377] width 17 height 17
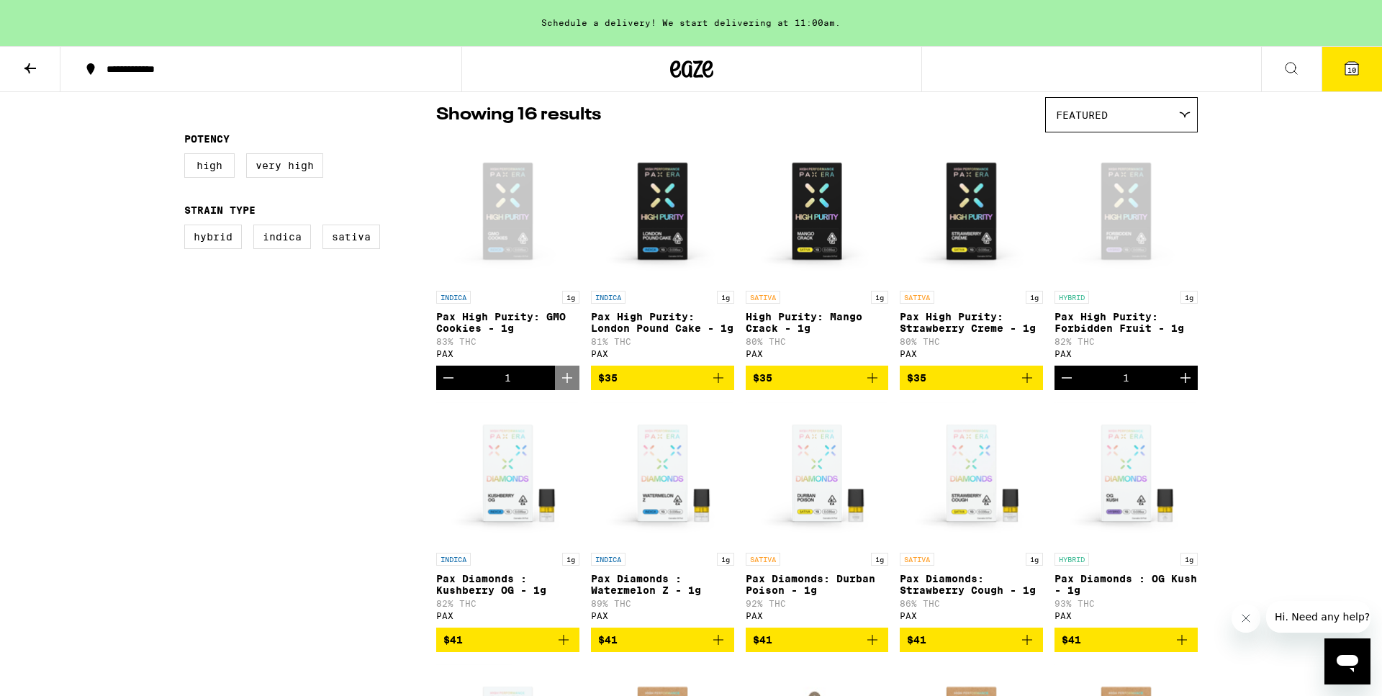
click at [1332, 73] on button "10" at bounding box center [1352, 69] width 60 height 45
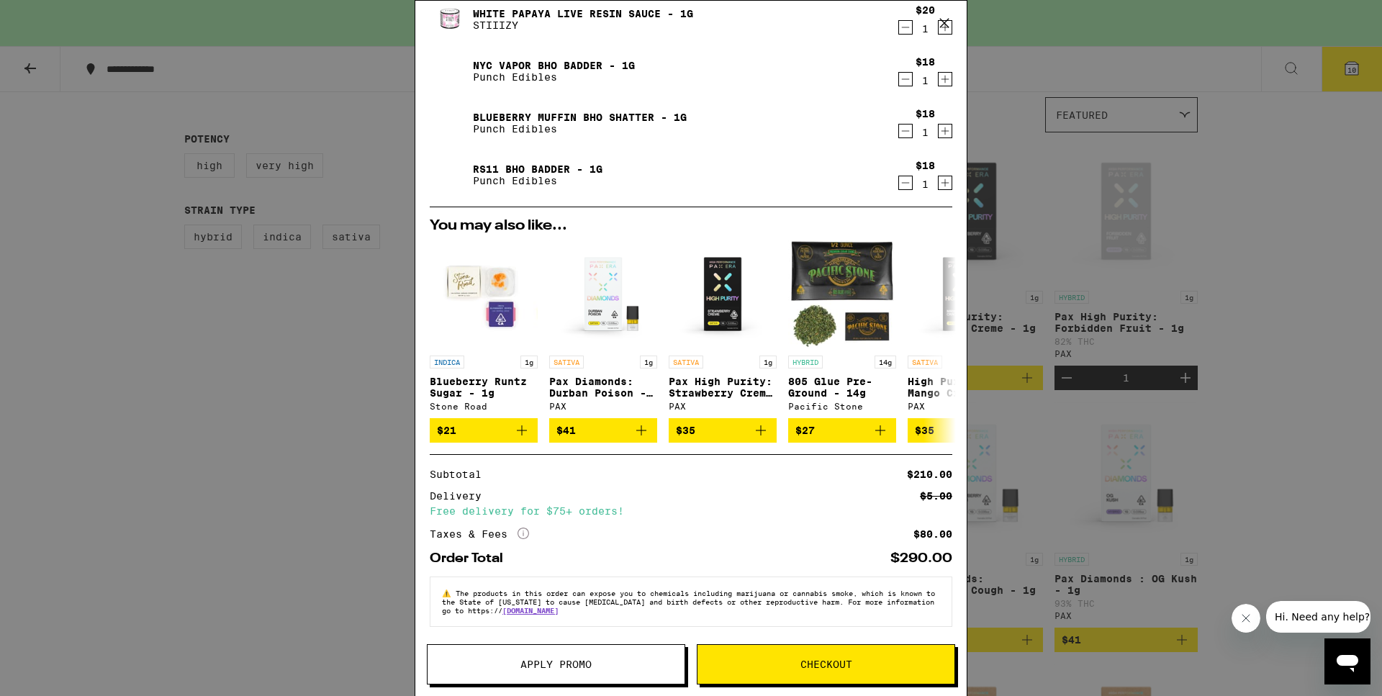
scroll to position [418, 0]
click at [791, 664] on span "Checkout" at bounding box center [825, 664] width 257 height 10
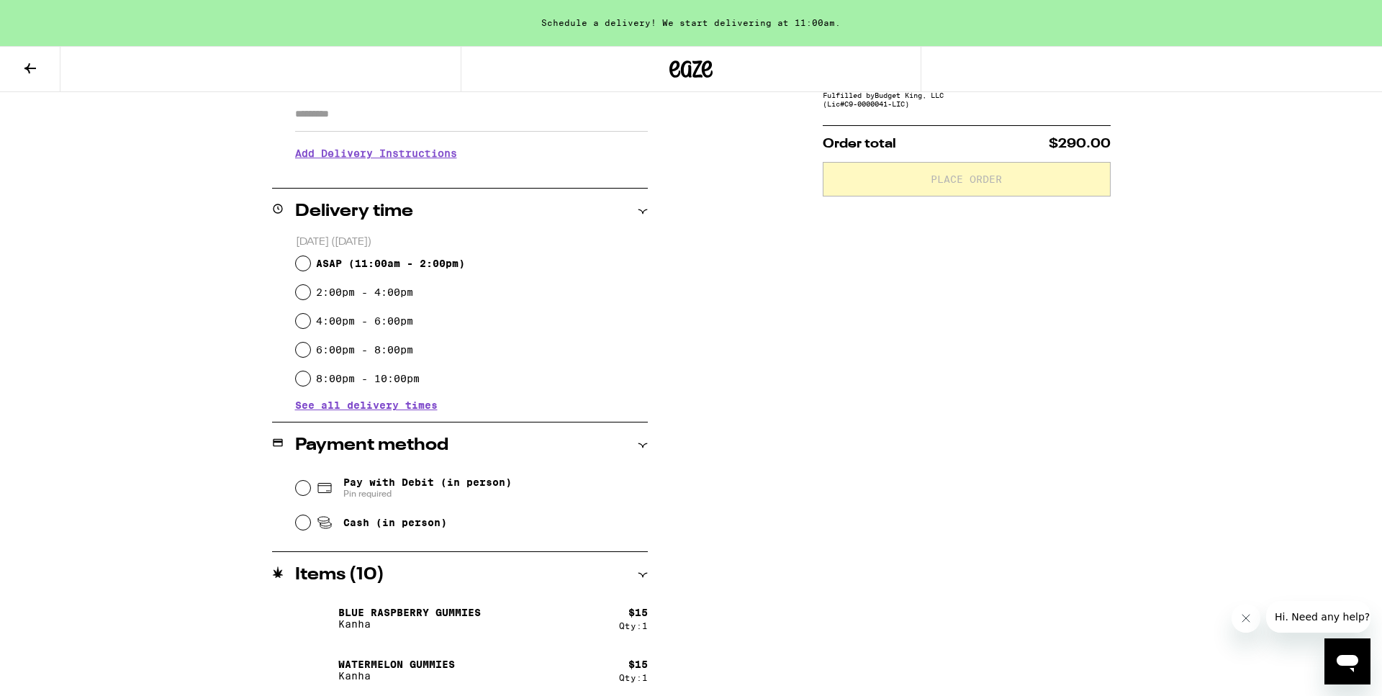
scroll to position [260, 0]
click at [462, 491] on span "Pin required" at bounding box center [427, 493] width 168 height 12
click at [310, 491] on input "Pay with Debit (in person) Pin required" at bounding box center [303, 486] width 14 height 14
radio input "true"
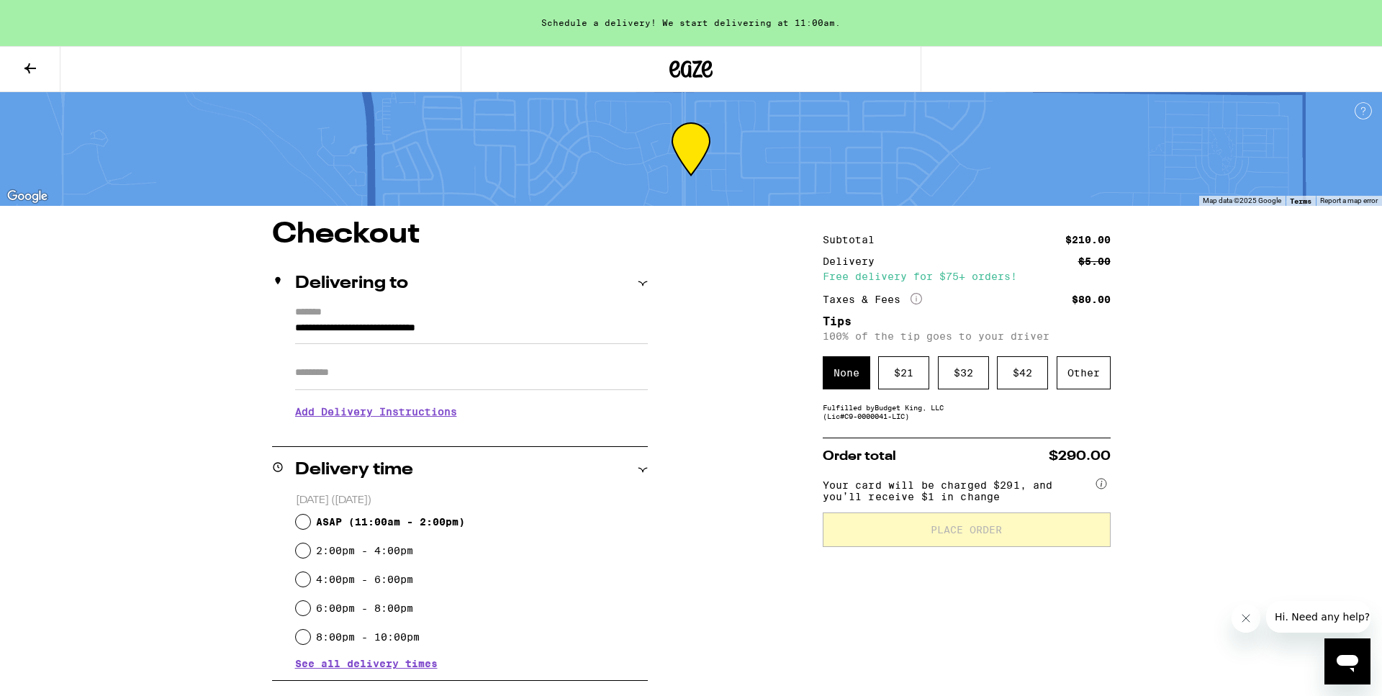
scroll to position [0, 0]
click at [22, 68] on icon at bounding box center [30, 68] width 17 height 17
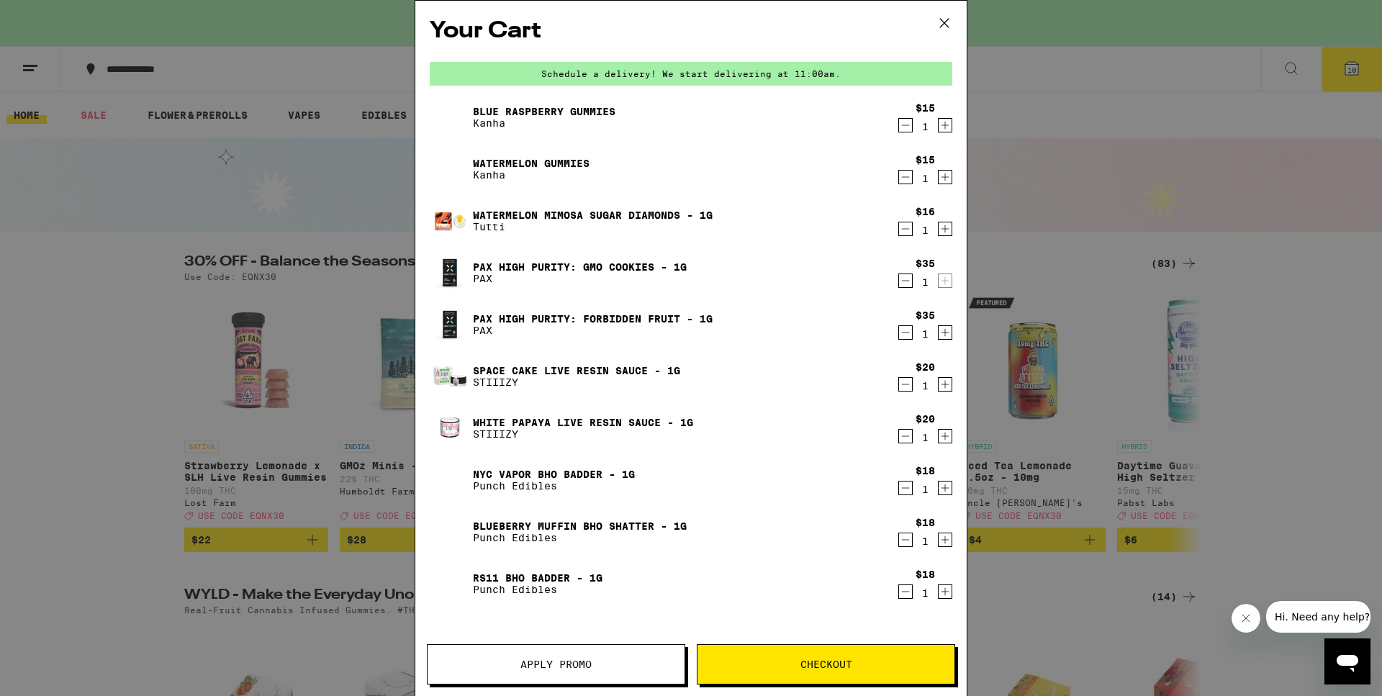
click at [278, 155] on div "Your Cart Schedule a delivery! We start delivering at 11:00am. Blue Raspberry G…" at bounding box center [691, 348] width 1382 height 696
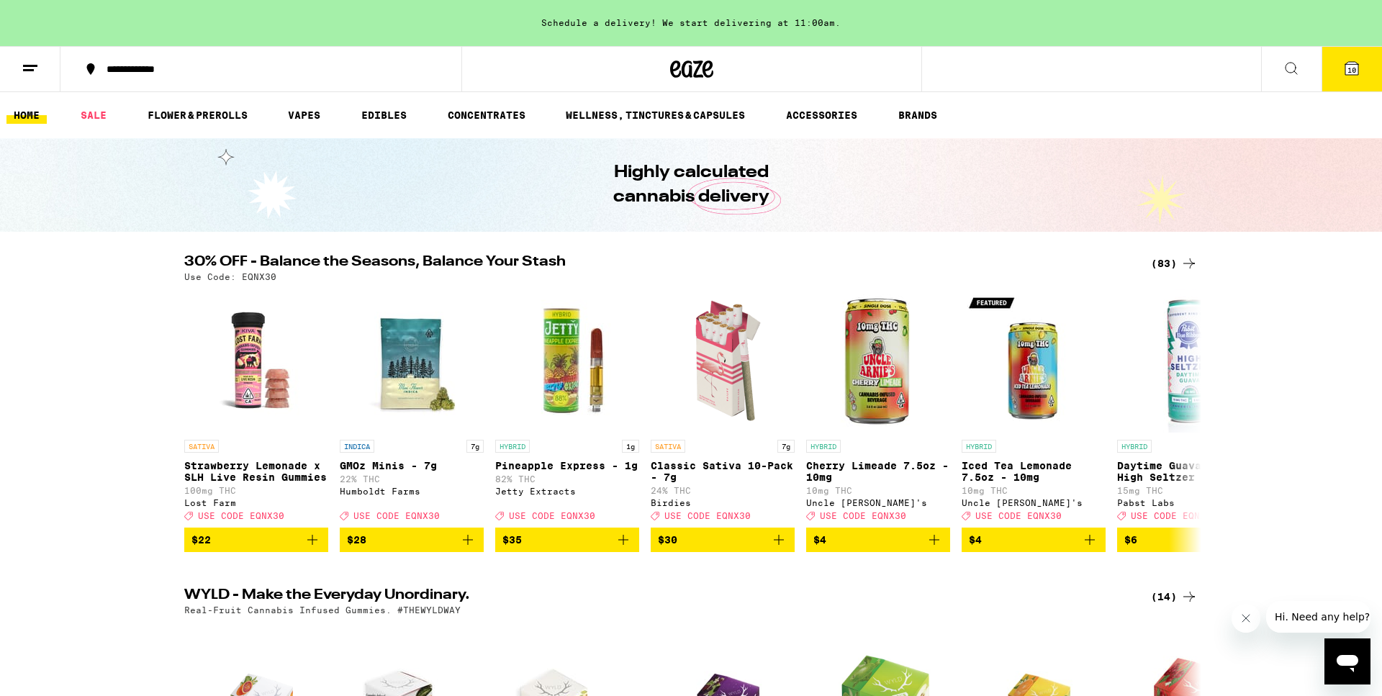
click at [1333, 75] on button "10" at bounding box center [1352, 69] width 60 height 45
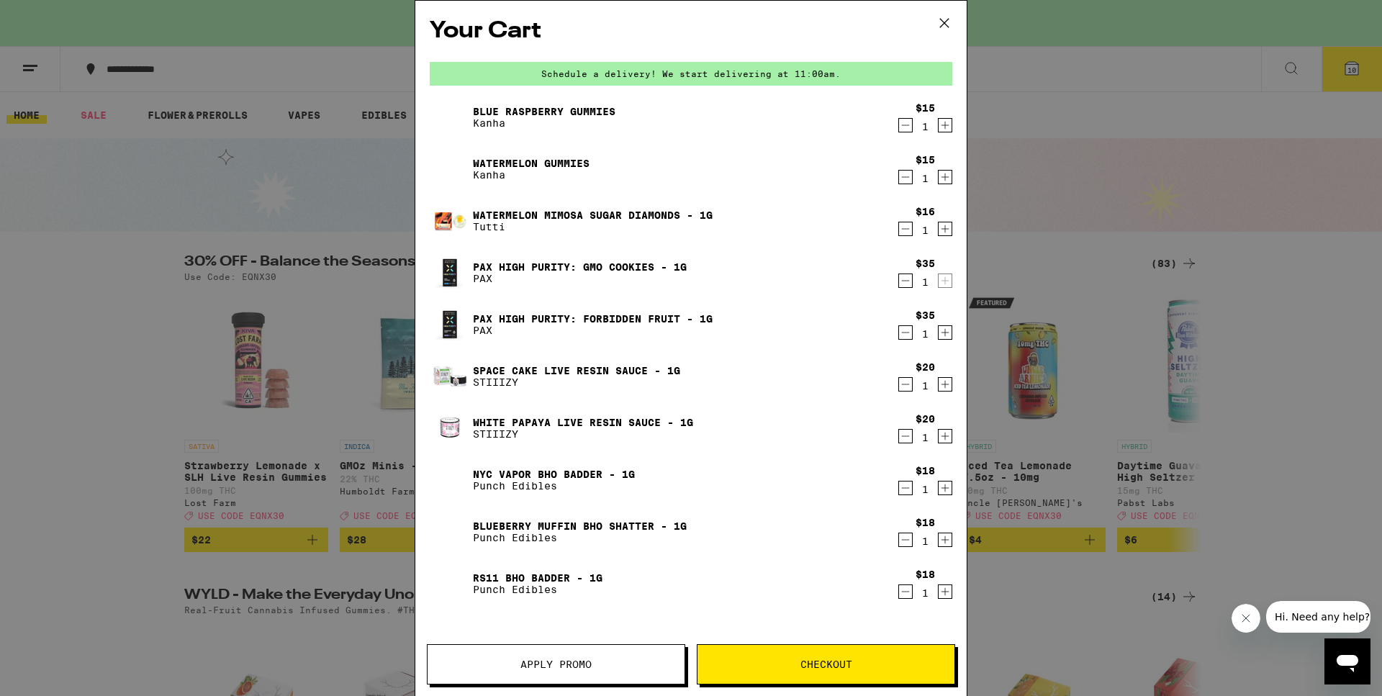
click at [609, 657] on button "Apply Promo" at bounding box center [556, 664] width 258 height 40
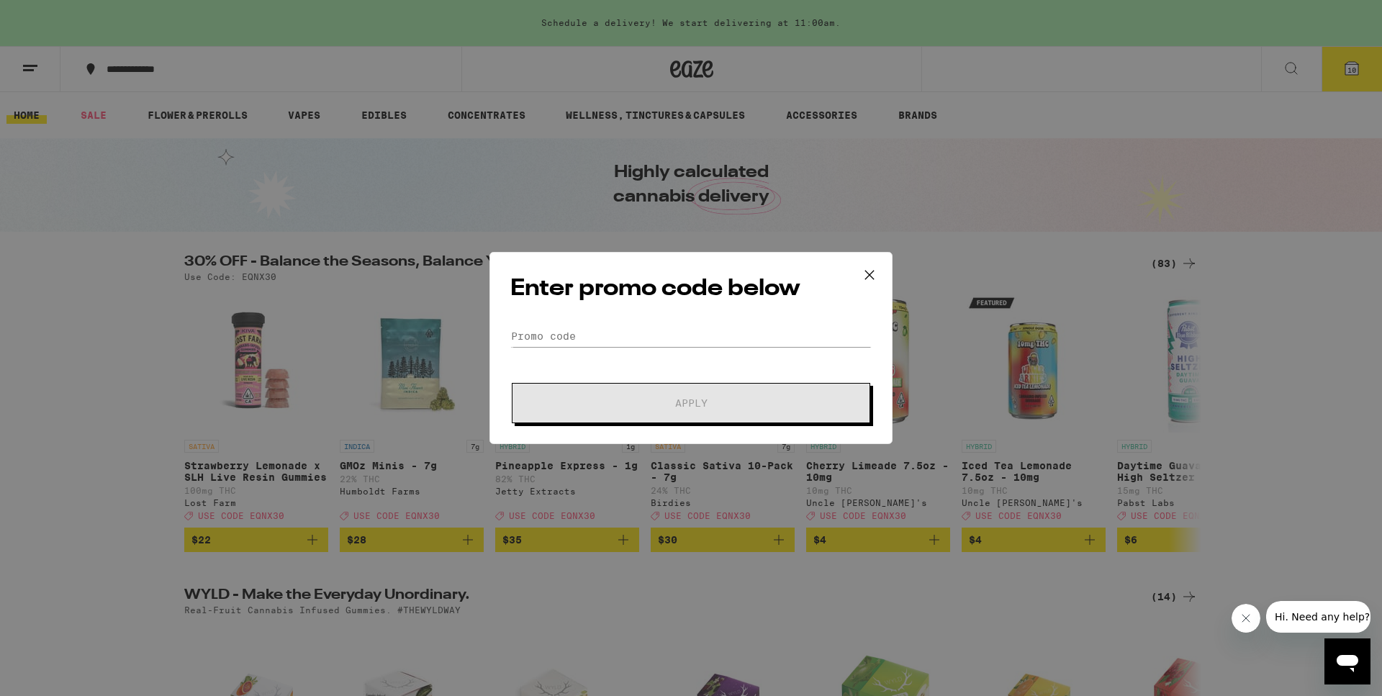
click at [593, 322] on div "Enter promo code below Promo Code Apply" at bounding box center [690, 348] width 403 height 192
click at [595, 337] on input "Promo Code" at bounding box center [690, 336] width 361 height 22
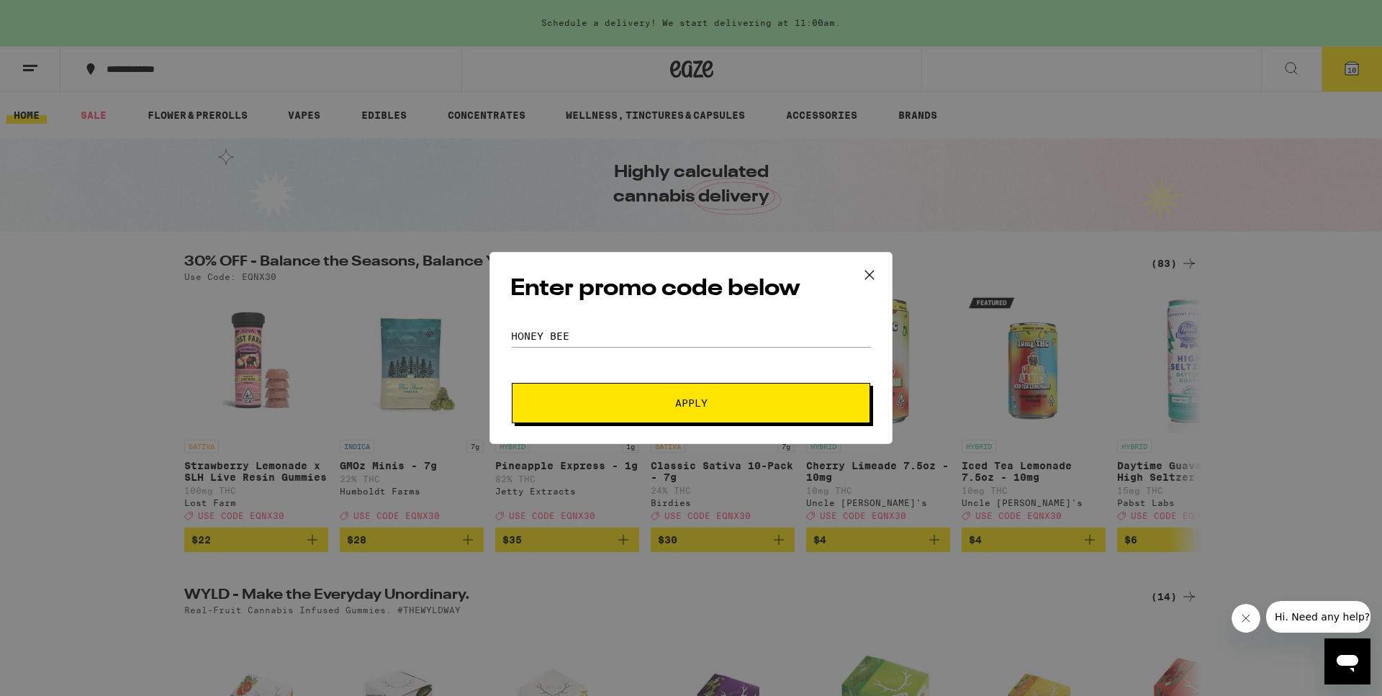
click at [618, 407] on span "Apply" at bounding box center [690, 403] width 259 height 10
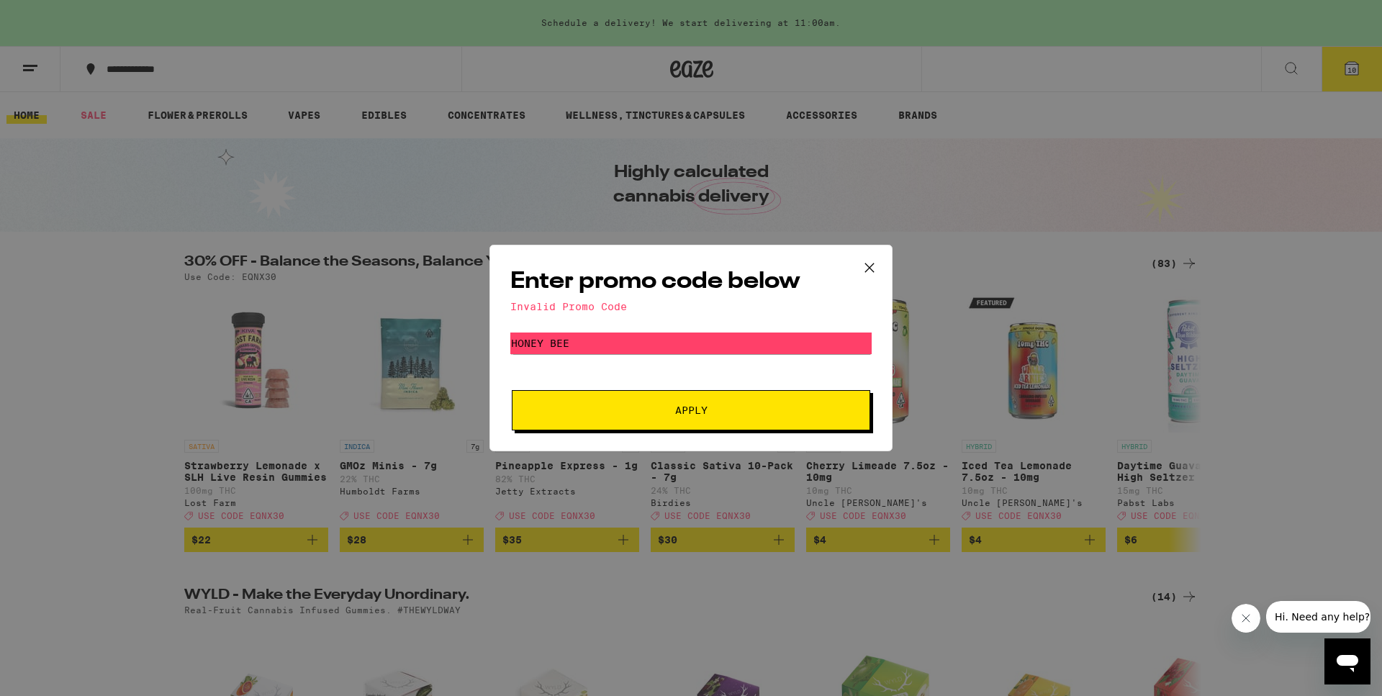
click at [609, 417] on button "Apply" at bounding box center [691, 410] width 358 height 40
click at [554, 348] on input "honey bee" at bounding box center [690, 344] width 361 height 22
type input "honeybee"
click at [691, 411] on button "Apply" at bounding box center [691, 410] width 358 height 40
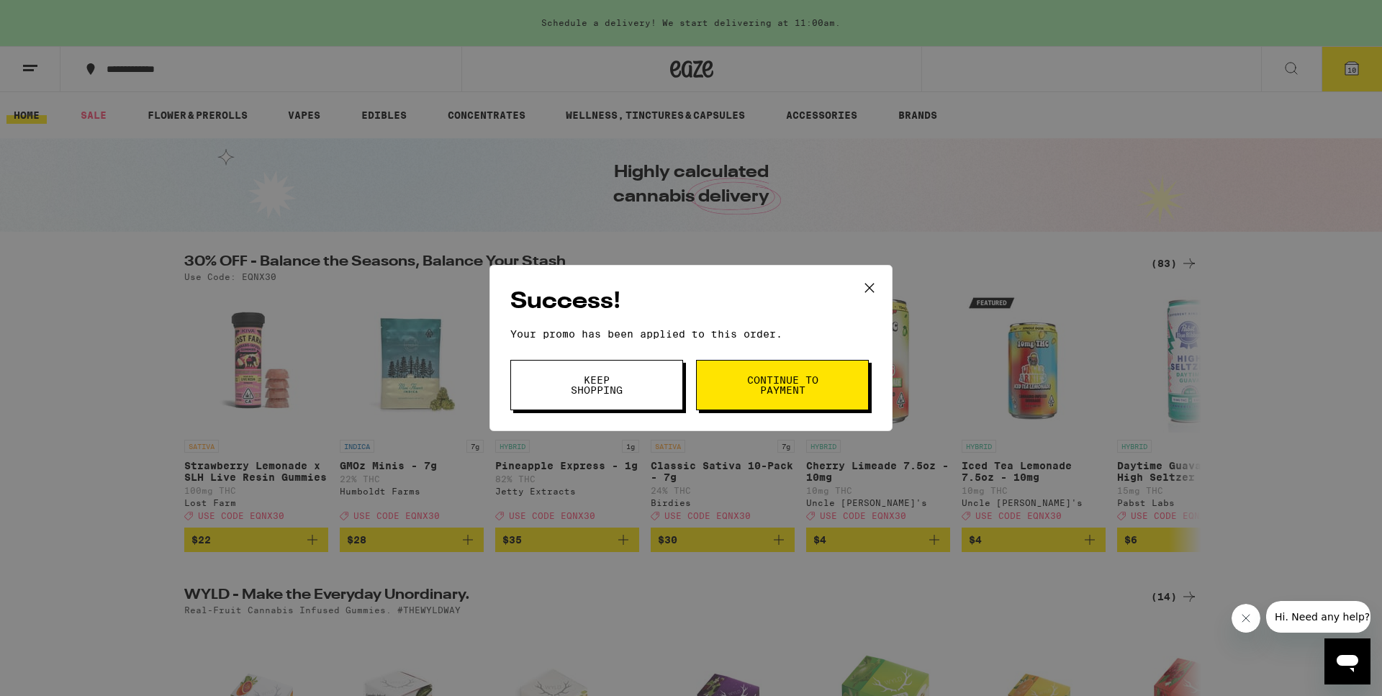
click at [738, 397] on button "Continue to payment" at bounding box center [782, 385] width 173 height 50
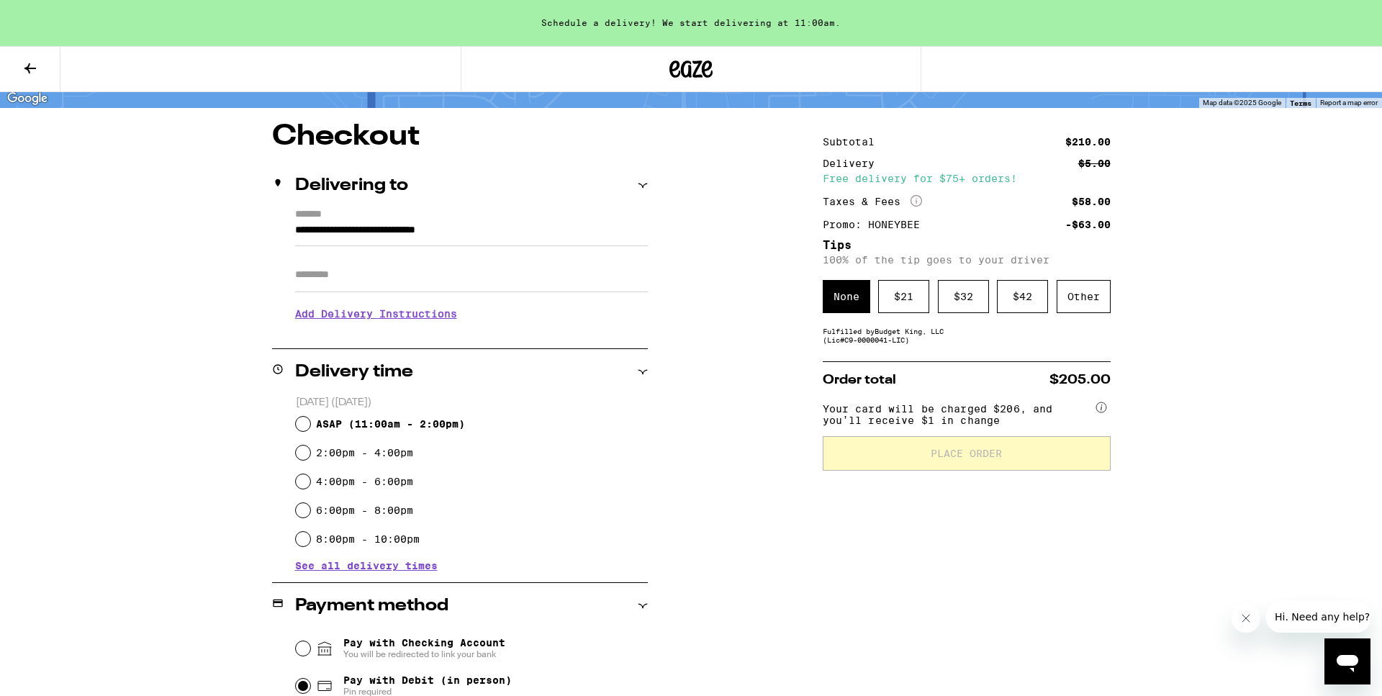
scroll to position [233, 0]
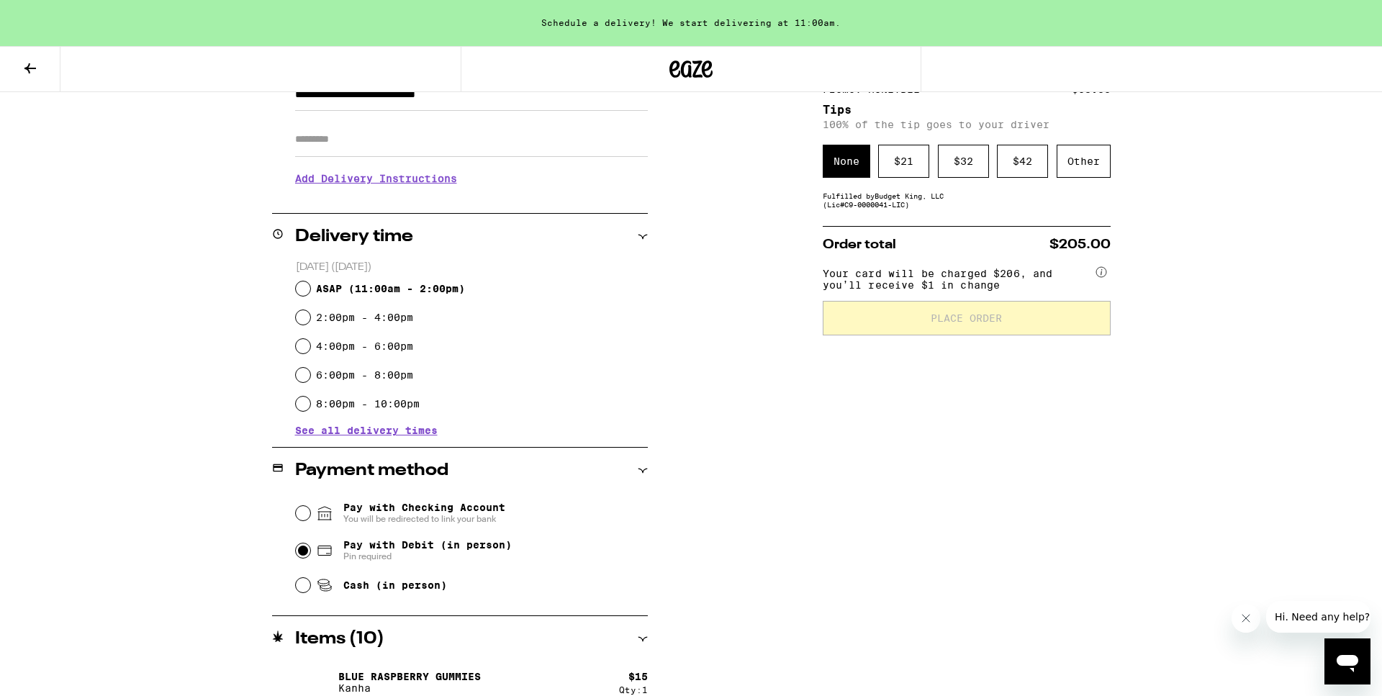
click at [304, 317] on input "2:00pm - 4:00pm" at bounding box center [303, 317] width 14 height 14
radio input "true"
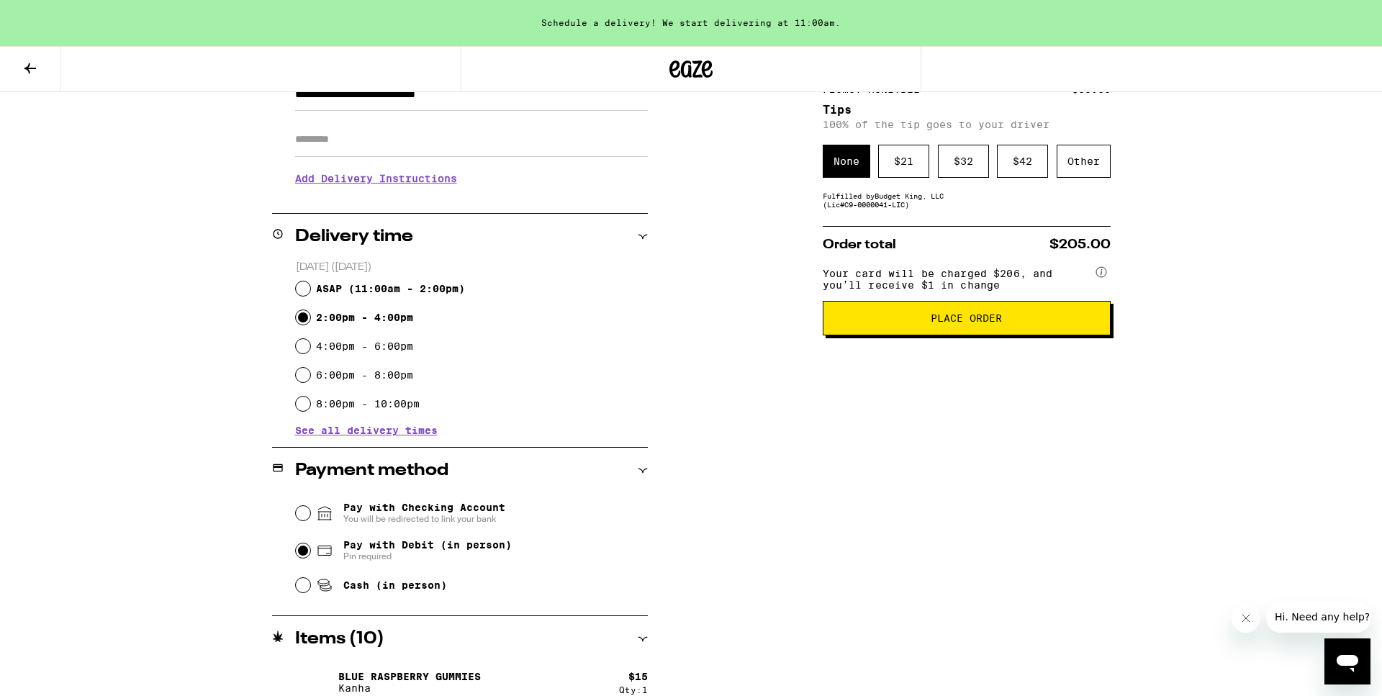
click at [883, 323] on span "Place Order" at bounding box center [966, 318] width 263 height 10
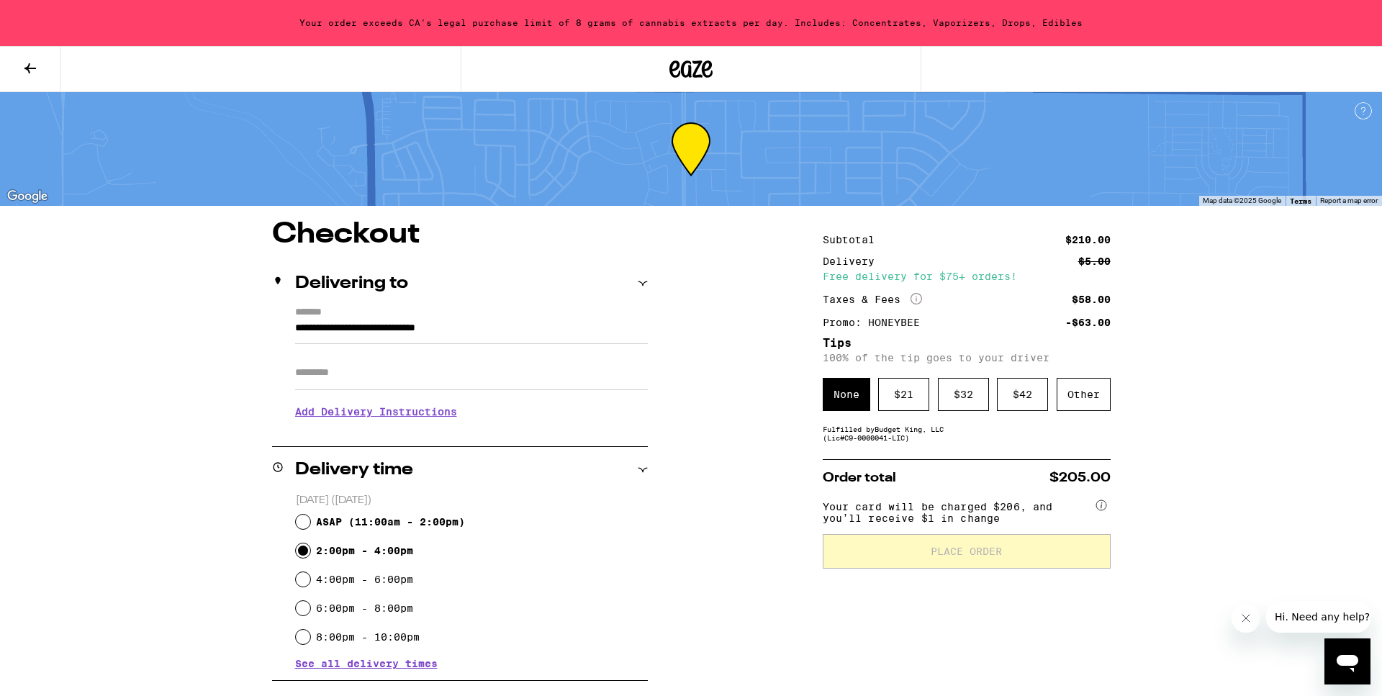
scroll to position [0, 0]
click at [26, 68] on icon at bounding box center [30, 68] width 12 height 10
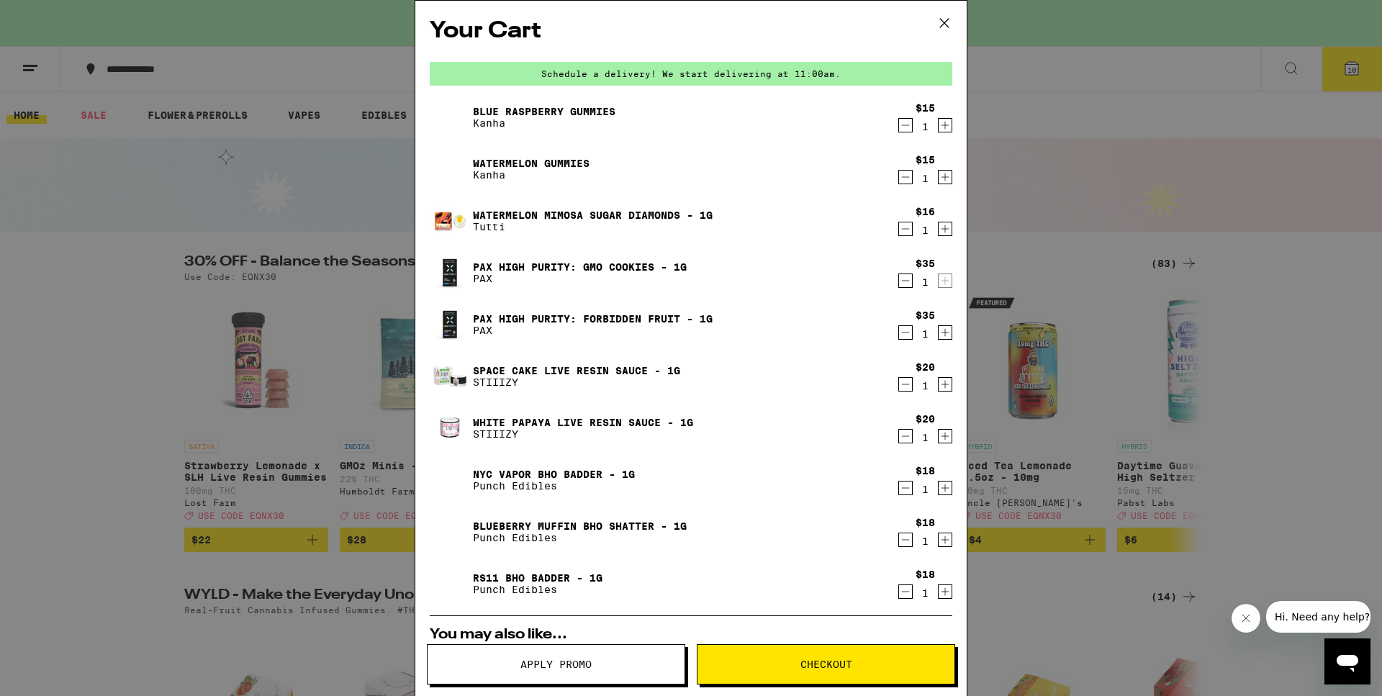
click at [908, 540] on icon "Decrement" at bounding box center [906, 540] width 8 height 0
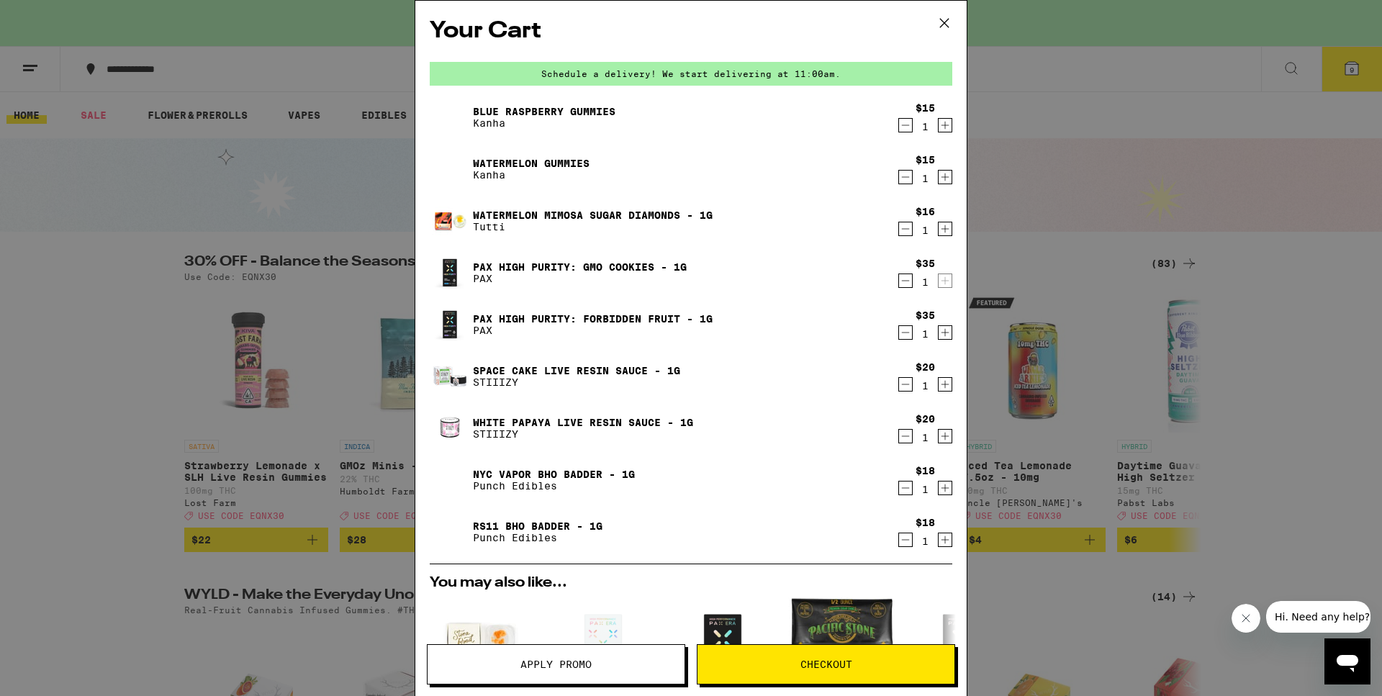
click at [903, 541] on icon "Decrement" at bounding box center [905, 539] width 13 height 17
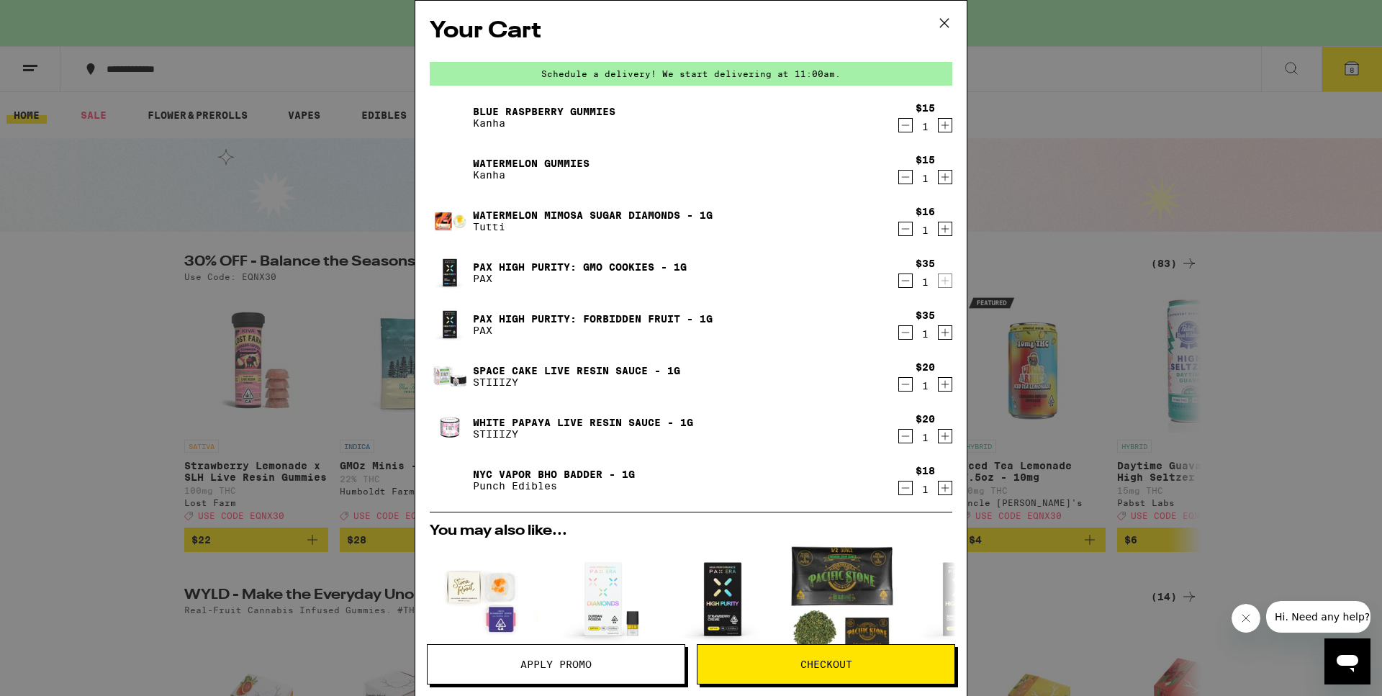
click at [888, 667] on span "Checkout" at bounding box center [825, 664] width 257 height 10
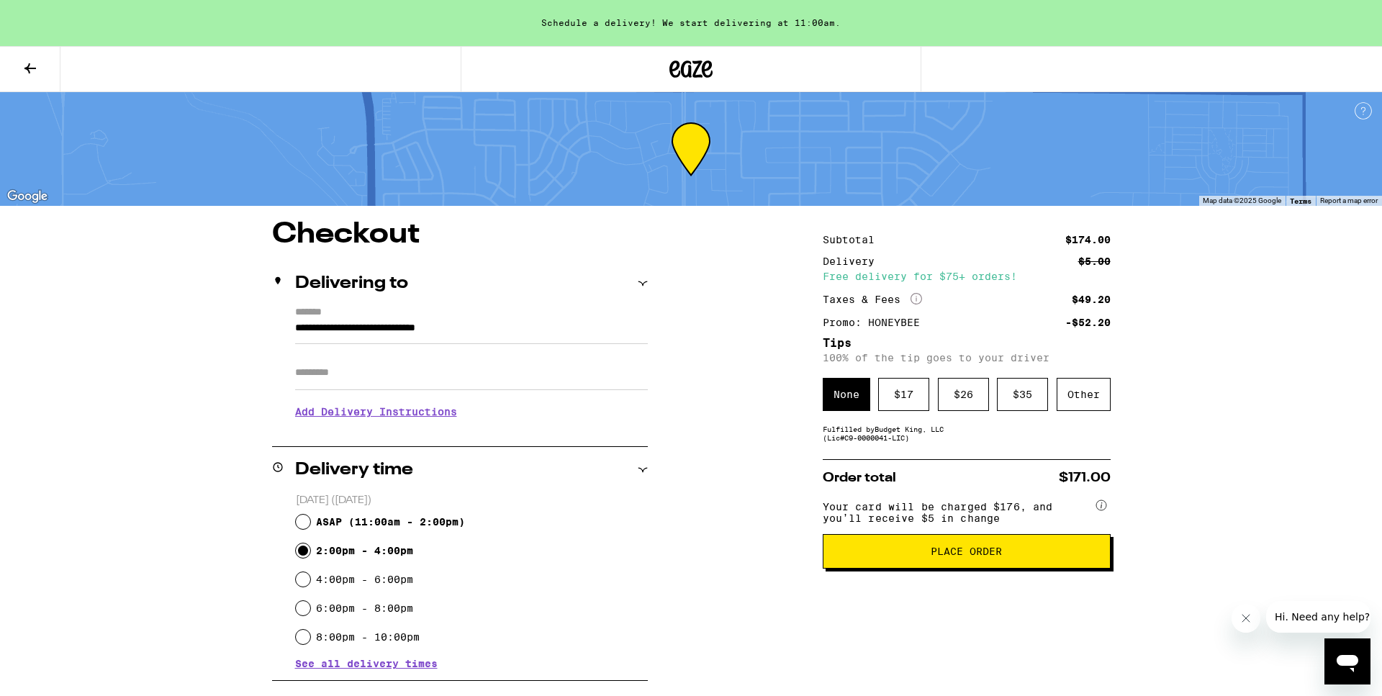
click at [897, 556] on span "Place Order" at bounding box center [966, 551] width 263 height 10
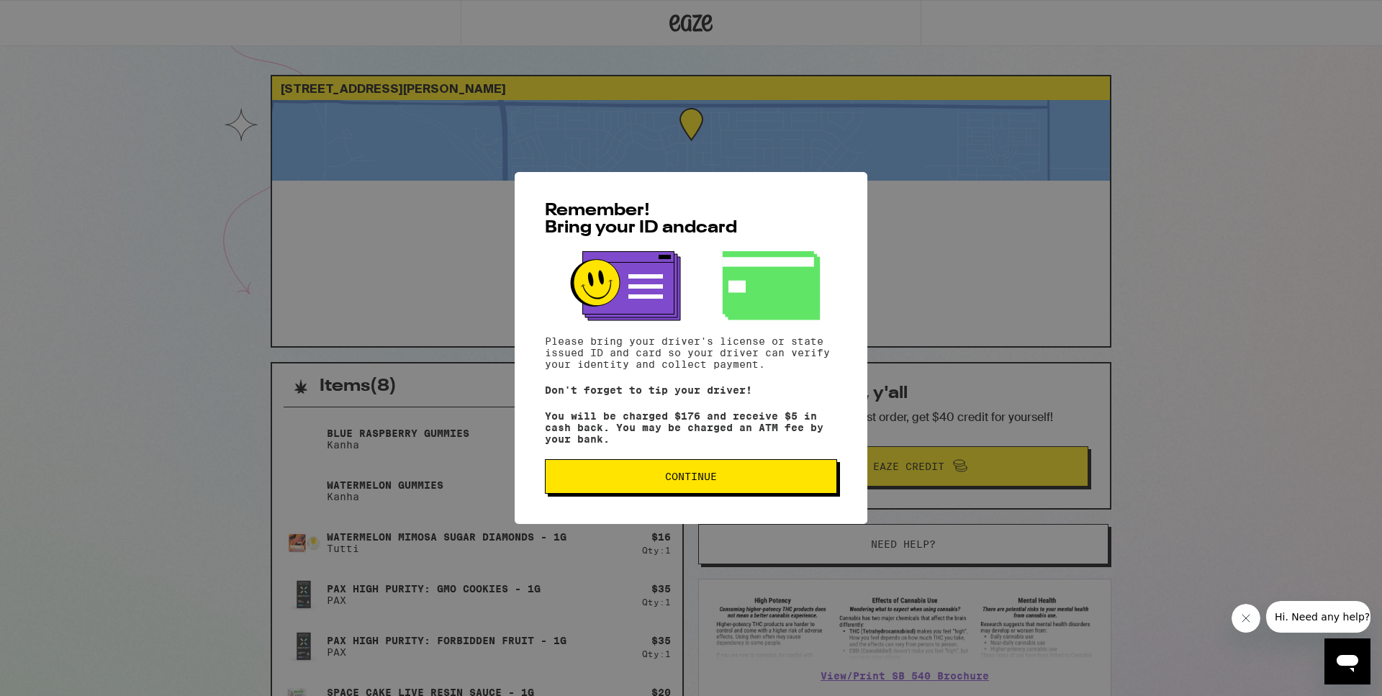
click at [795, 490] on button "Continue" at bounding box center [691, 476] width 292 height 35
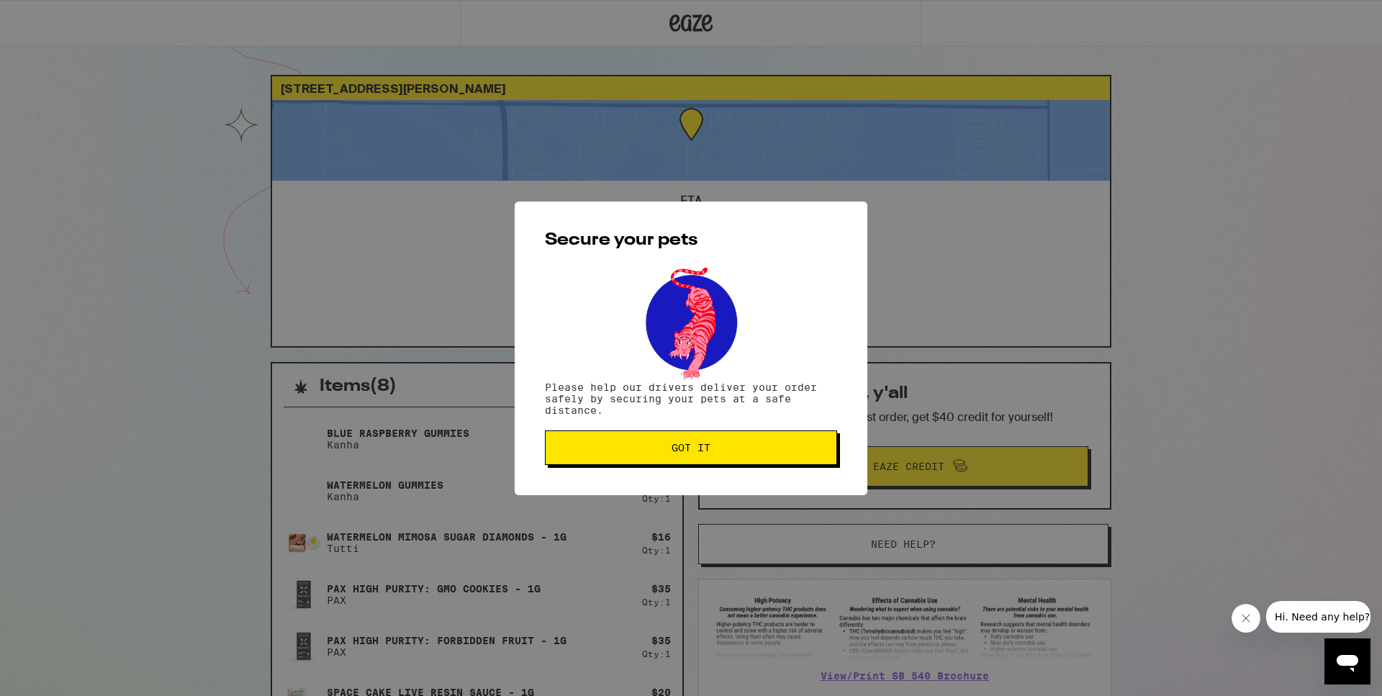
click at [772, 460] on button "Got it" at bounding box center [691, 447] width 292 height 35
